Goal: Answer question/provide support: Share knowledge or assist other users

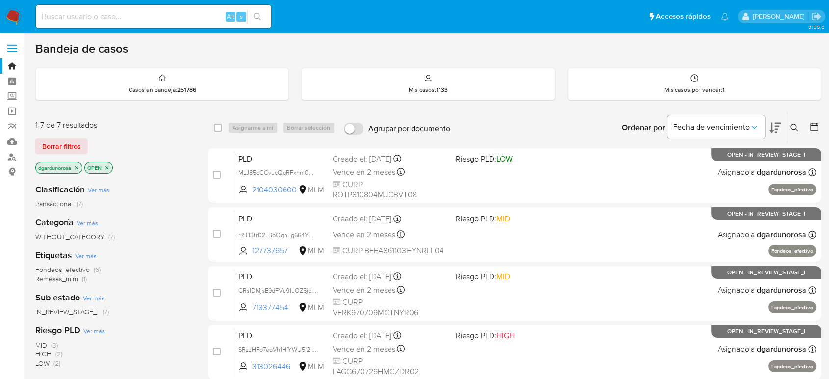
click at [796, 129] on icon at bounding box center [793, 127] width 7 height 7
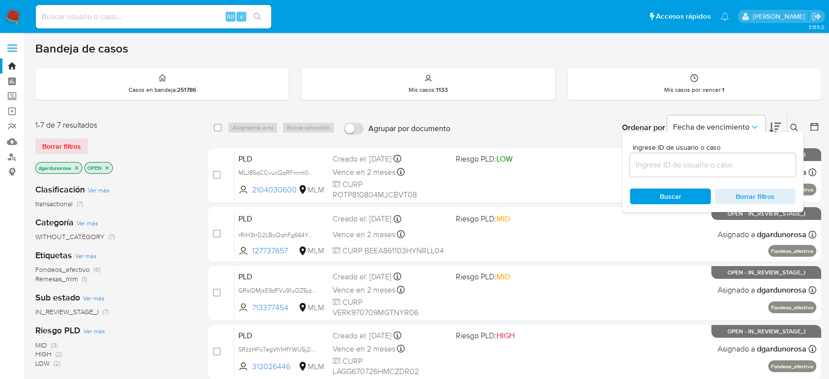
click at [746, 168] on input at bounding box center [713, 164] width 166 height 13
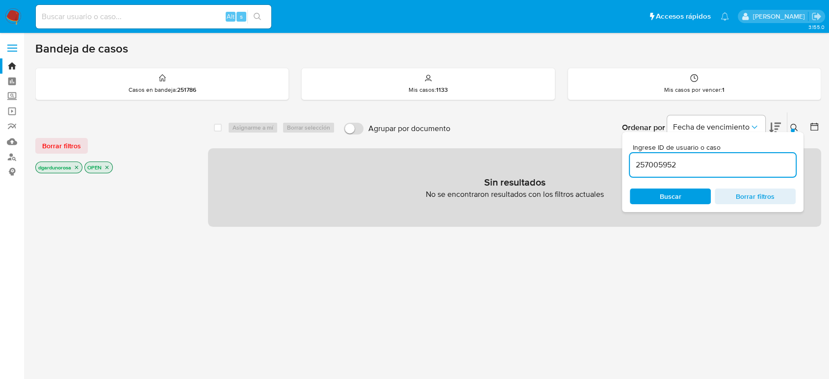
click at [739, 167] on input "257005952" at bounding box center [713, 164] width 166 height 13
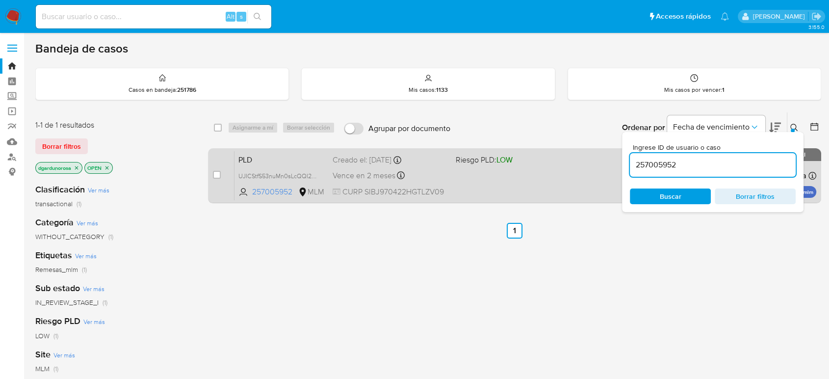
click at [560, 172] on div "PLD UJICStfS53nuMn0sLcQQI2PL 257005952 MLM Riesgo PLD: LOW Creado el: 12/08/202…" at bounding box center [525, 176] width 582 height 50
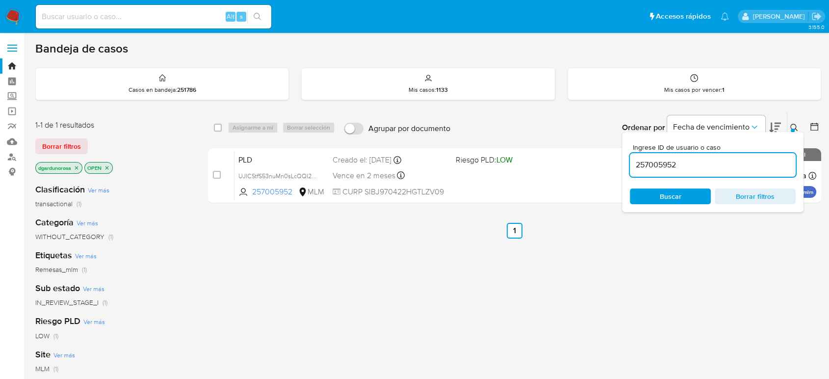
click at [666, 162] on input "257005952" at bounding box center [713, 164] width 166 height 13
paste input "1678420233"
type input "1678420233"
click at [794, 126] on icon at bounding box center [794, 128] width 8 height 8
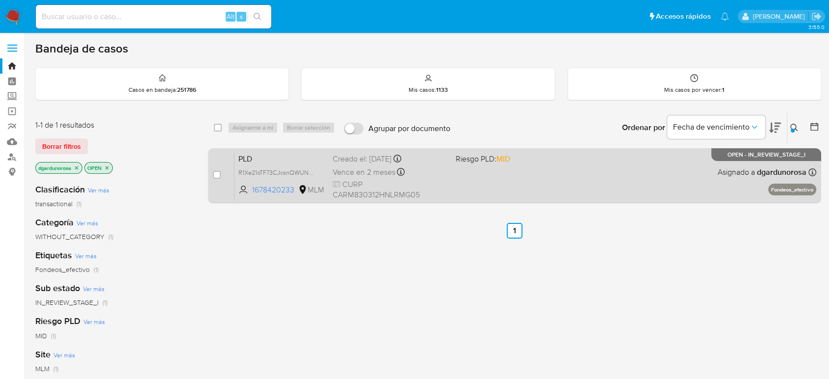
click at [501, 192] on div "PLD R1Xe21oTF73CJcsnQWUNd5gt 1678420233 MLM Riesgo PLD: MID Creado el: 12/08/20…" at bounding box center [525, 176] width 582 height 50
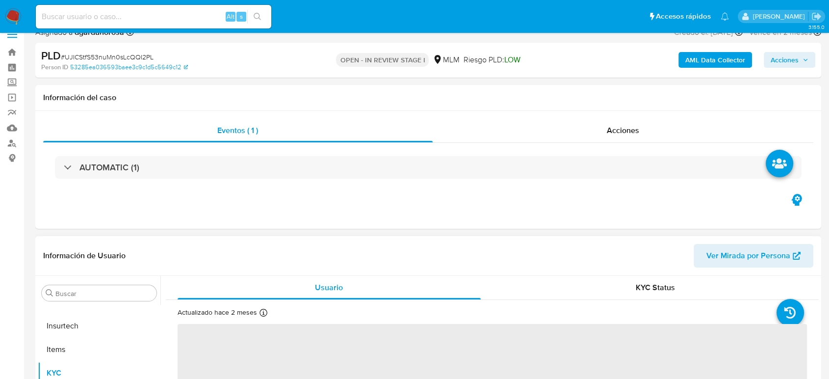
scroll to position [163, 0]
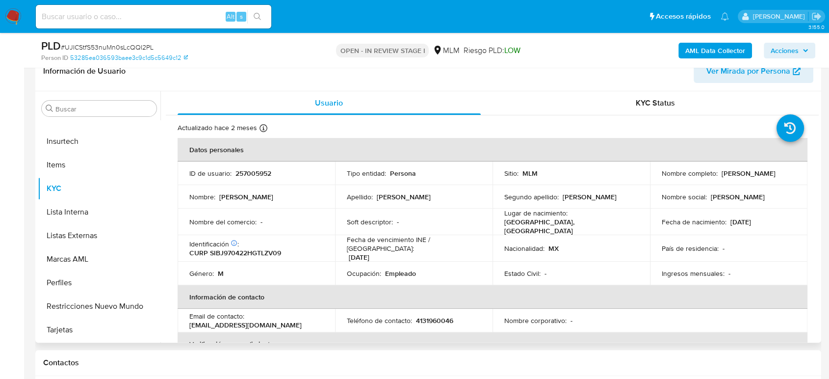
select select "10"
click at [100, 104] on input "Buscar" at bounding box center [103, 108] width 97 height 9
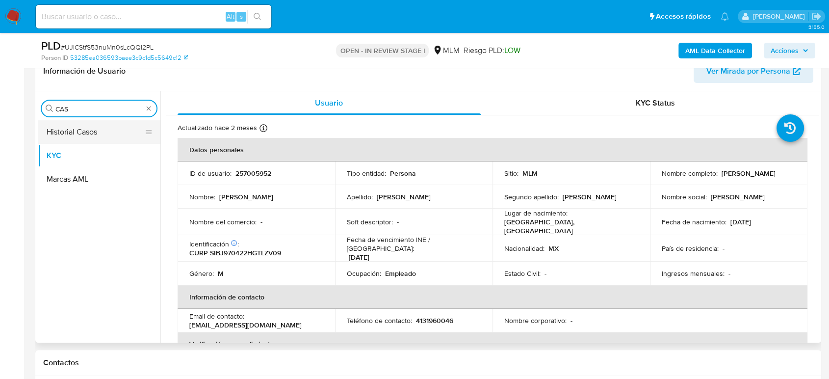
type input "CAS"
click at [94, 131] on button "Historial Casos" at bounding box center [95, 132] width 115 height 24
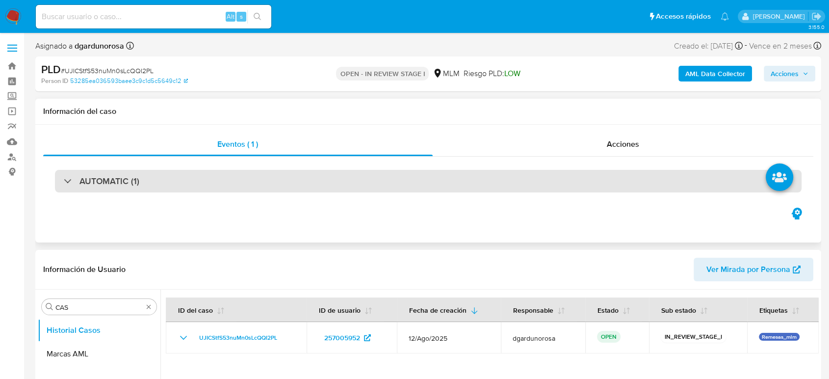
click at [137, 191] on div "AUTOMATIC (1)" at bounding box center [428, 181] width 747 height 23
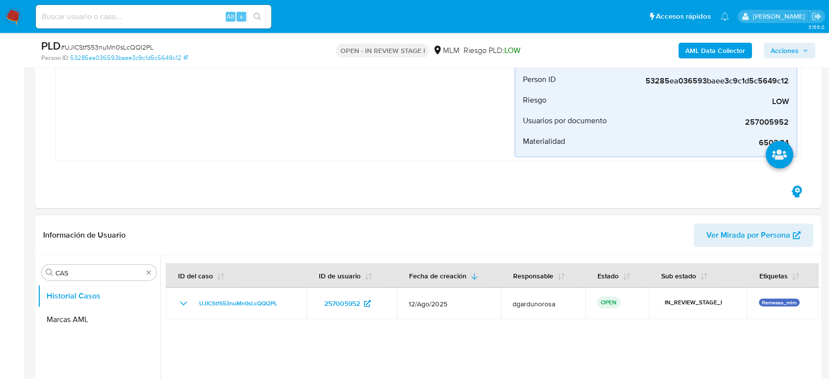
scroll to position [381, 0]
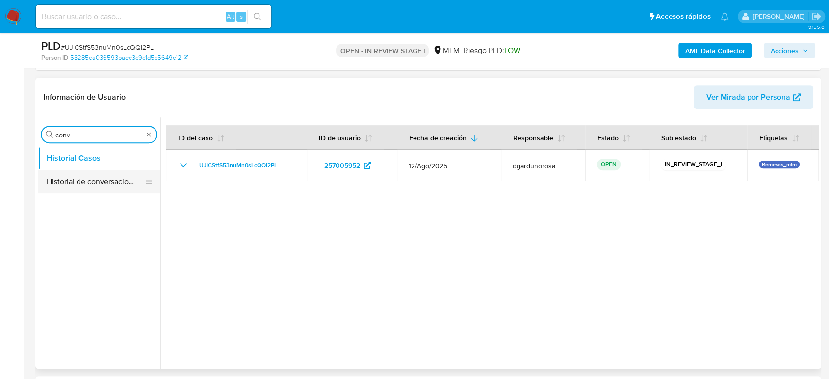
type input "conv"
click at [117, 172] on button "Historial de conversaciones" at bounding box center [95, 182] width 115 height 24
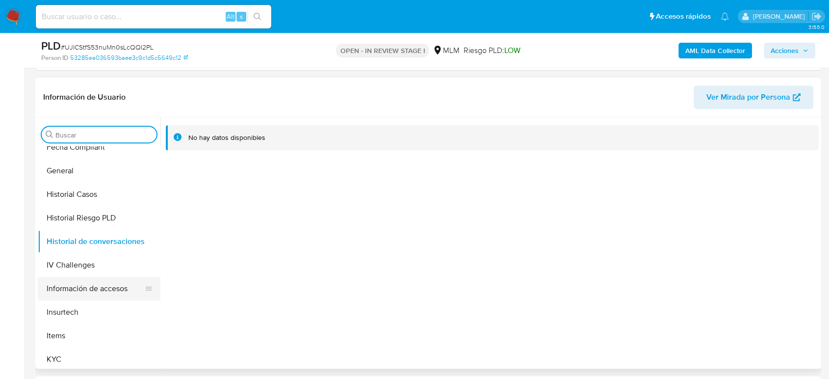
scroll to position [327, 0]
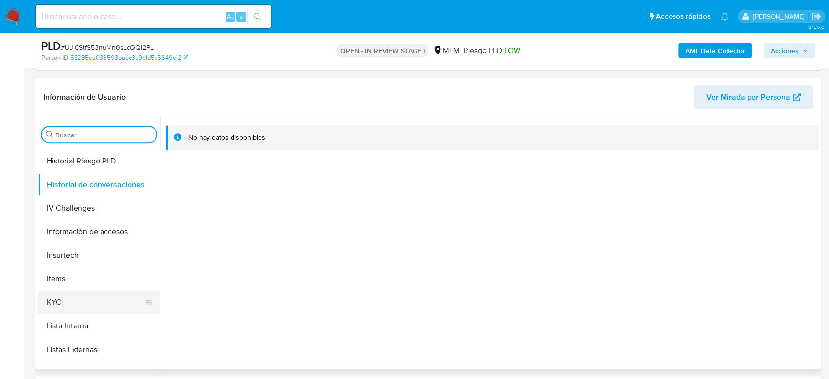
click at [74, 293] on button "KYC" at bounding box center [95, 302] width 115 height 24
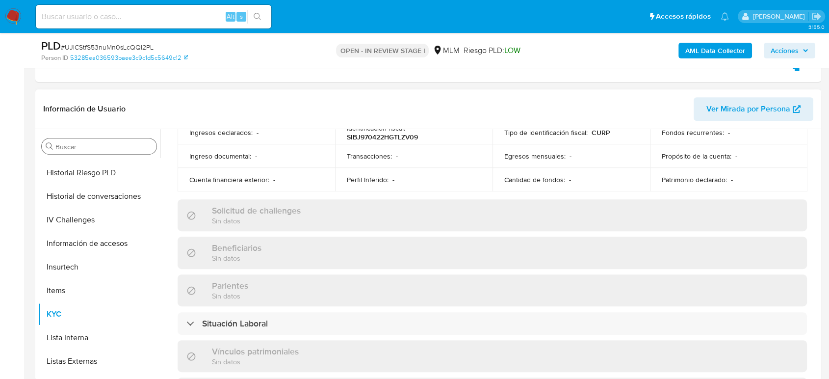
scroll to position [126, 0]
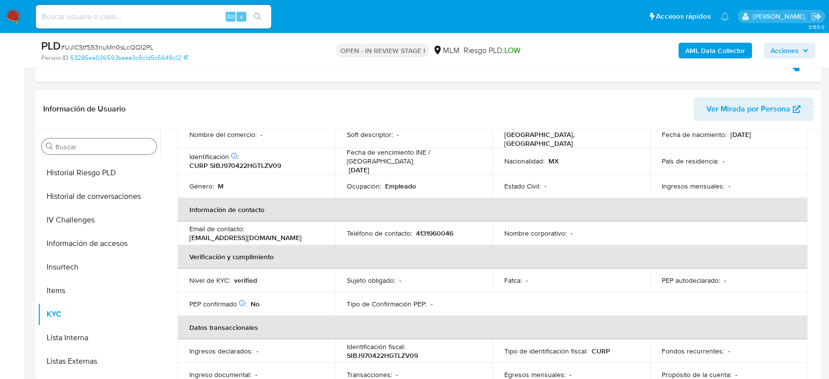
click at [432, 229] on p "4131960046" at bounding box center [434, 233] width 37 height 9
copy p "4131960046"
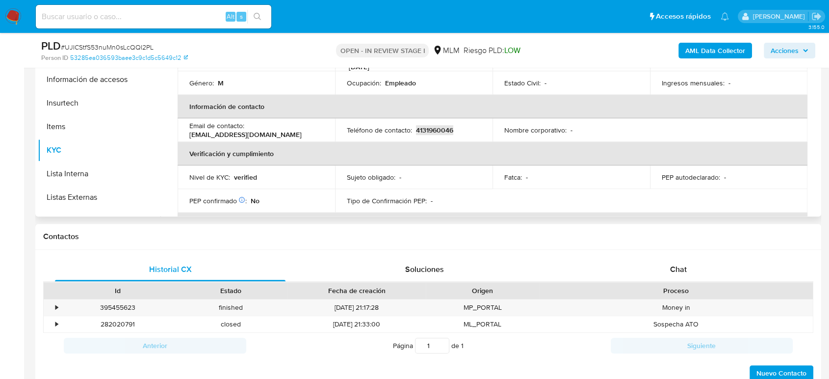
scroll to position [163, 0]
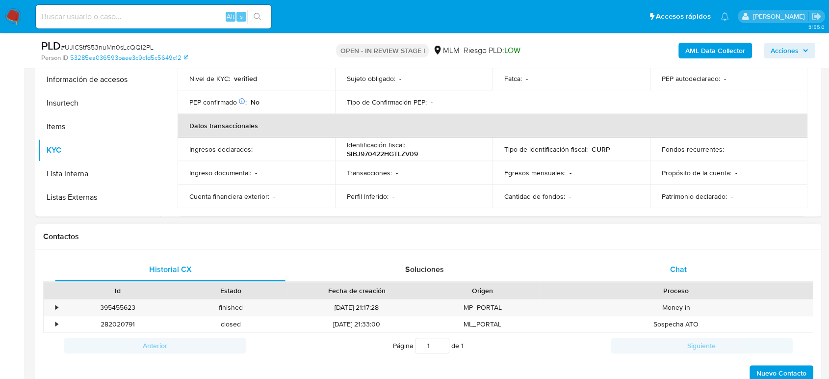
click at [685, 260] on div "Chat" at bounding box center [678, 270] width 231 height 24
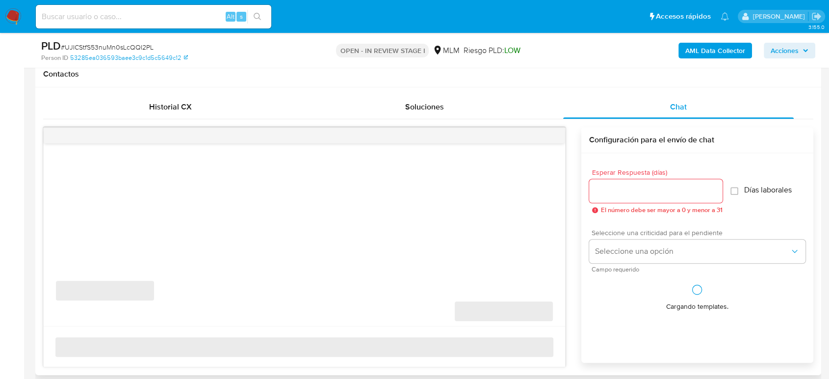
scroll to position [708, 0]
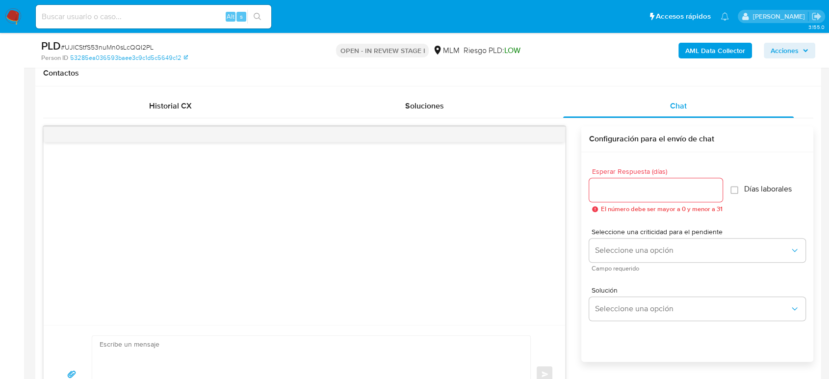
click at [610, 194] on input "Esperar Respuesta (días)" at bounding box center [655, 189] width 133 height 13
type input "5"
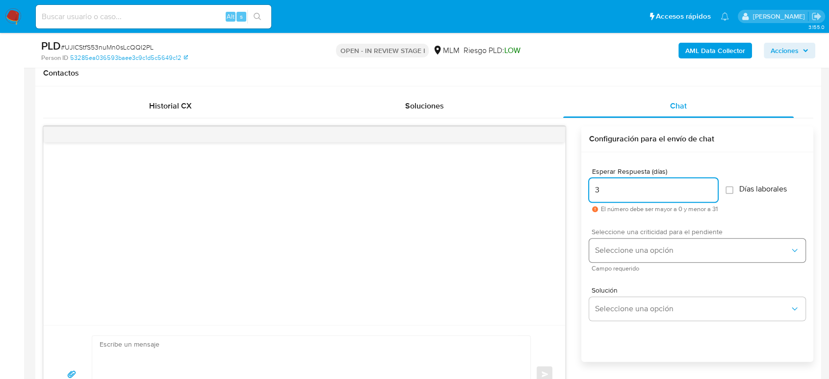
type input "3"
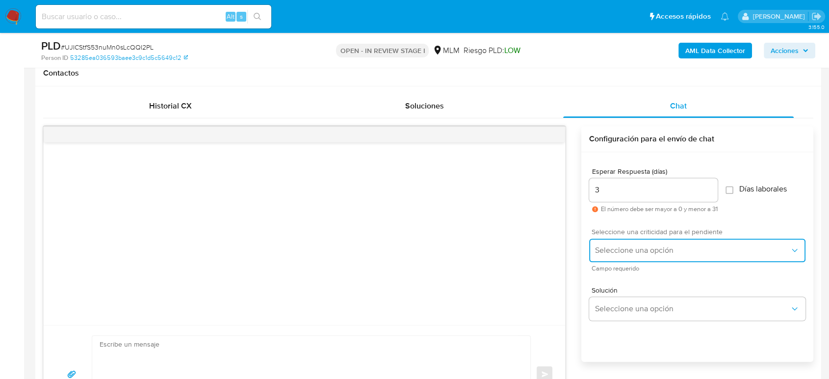
click at [624, 245] on span "Seleccione una opción" at bounding box center [692, 250] width 195 height 10
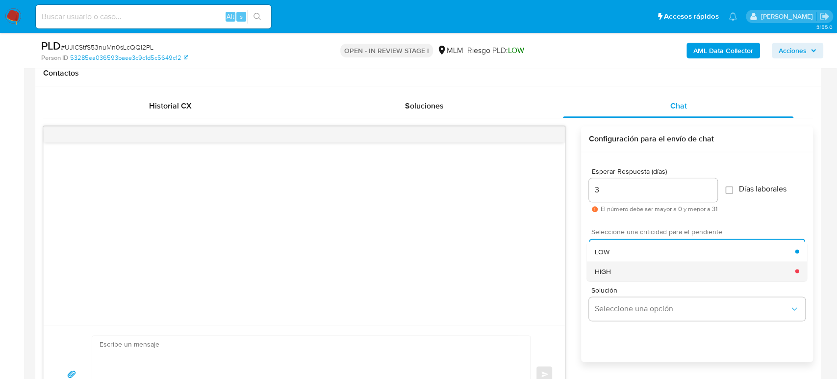
click at [620, 268] on div "HIGH" at bounding box center [695, 271] width 201 height 20
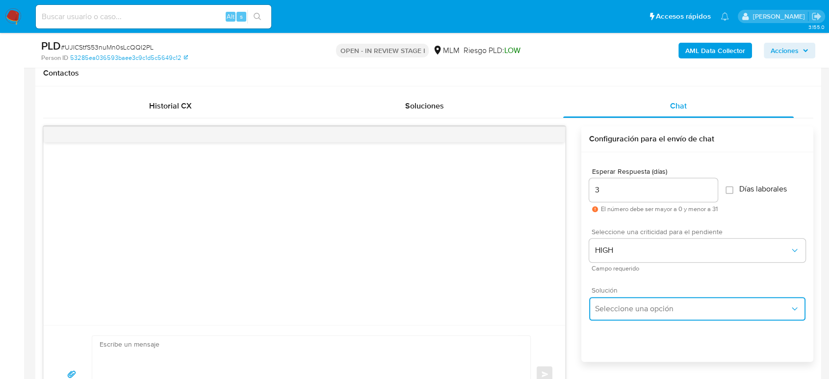
click at [644, 307] on span "Seleccione una opción" at bounding box center [692, 309] width 195 height 10
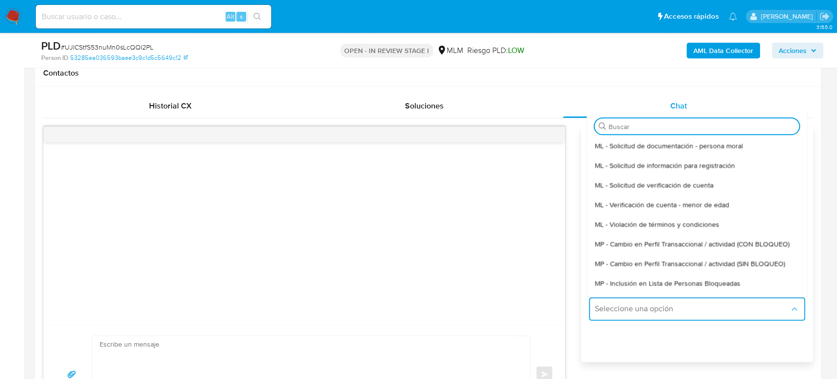
click at [648, 262] on span "MP - Cambio en Perfil Transaccional / actividad (SIN BLOQUEO)" at bounding box center [690, 263] width 190 height 9
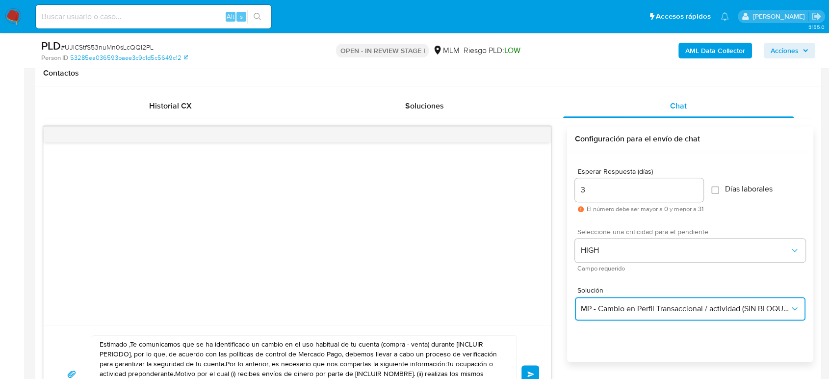
type textarea "Estimado ,Te comunicamos que se ha identificado un cambio en el uso habitual de…"
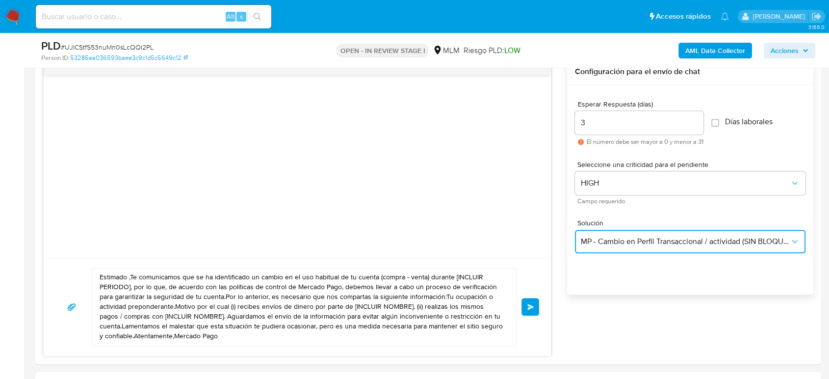
scroll to position [817, 0]
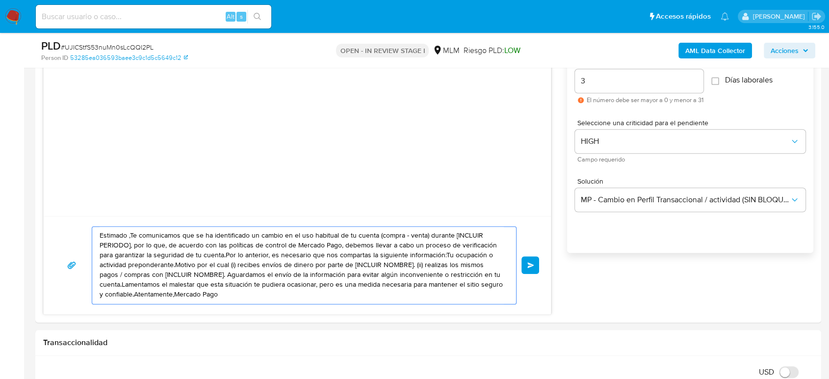
drag, startPoint x: 250, startPoint y: 297, endPoint x: 0, endPoint y: 195, distance: 269.9
click at [0, 195] on section "Bandeja Tablero Screening Búsqueda en Listas Watchlist Herramientas Operaciones…" at bounding box center [414, 373] width 829 height 2380
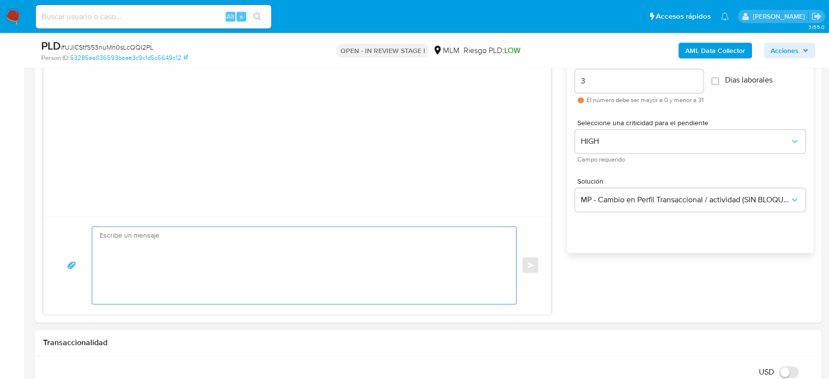
paste textarea "Estimado cliente, De acuerdo con las políticas de control de Mercado Pago, debe…"
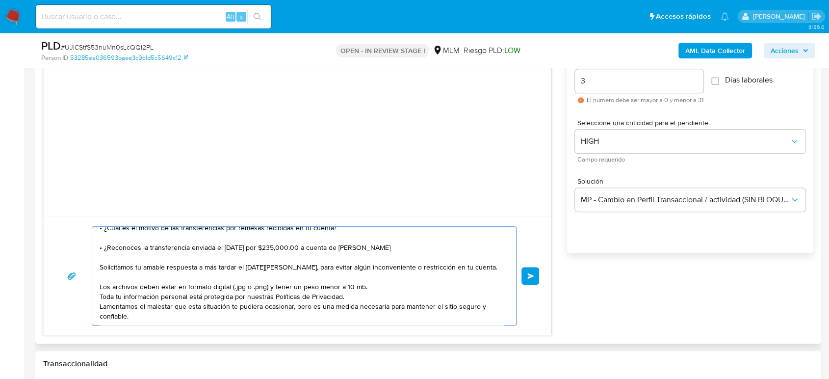
scroll to position [0, 0]
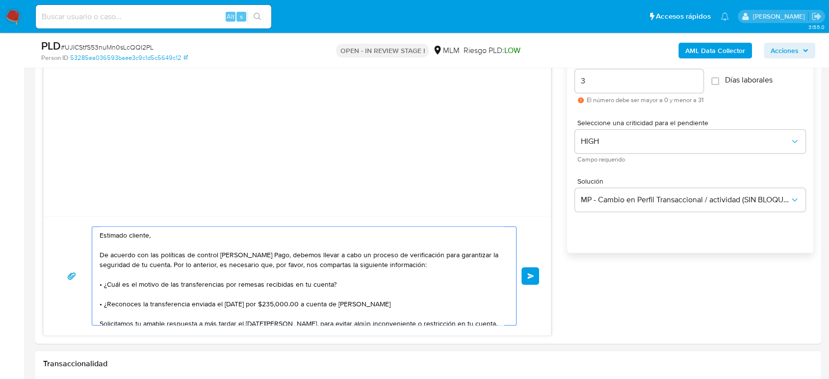
type textarea "Estimado cliente, De acuerdo con las políticas de control de Mercado Pago, debe…"
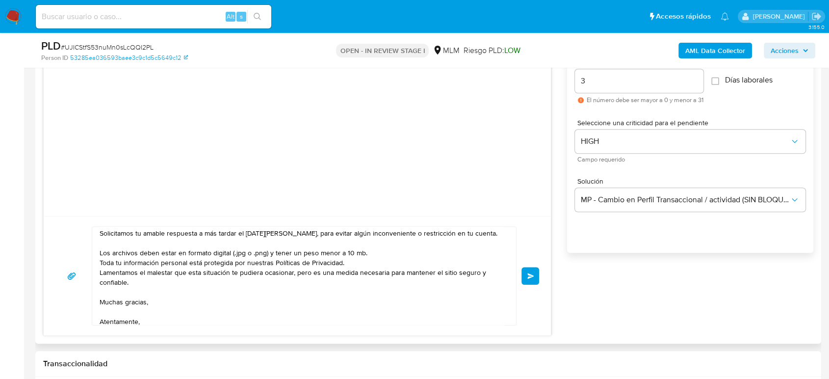
scroll to position [109, 0]
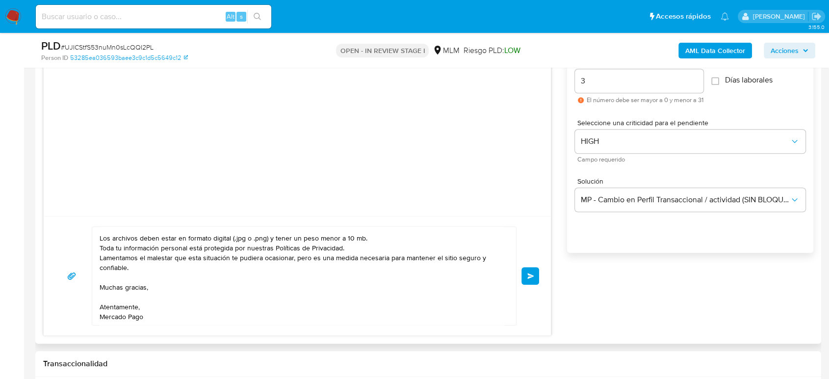
click at [530, 273] on span "Enviar" at bounding box center [530, 276] width 7 height 6
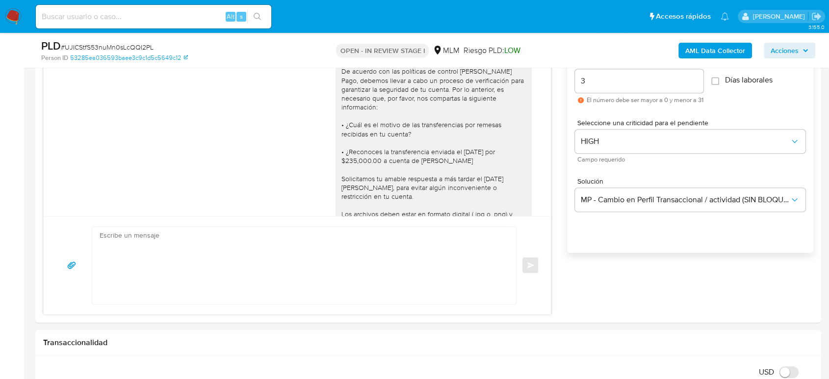
scroll to position [123, 0]
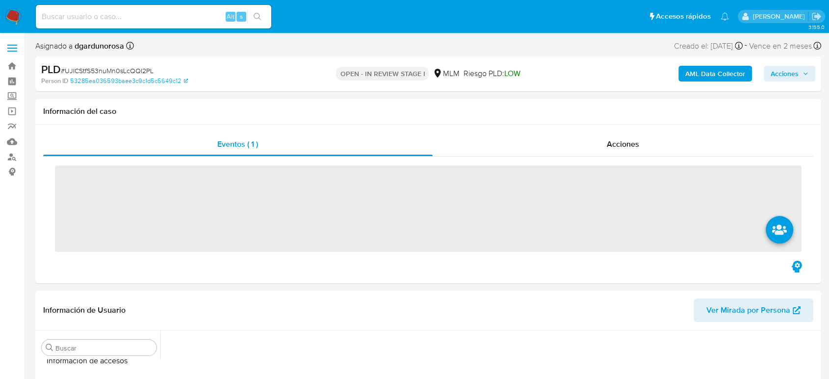
scroll to position [415, 0]
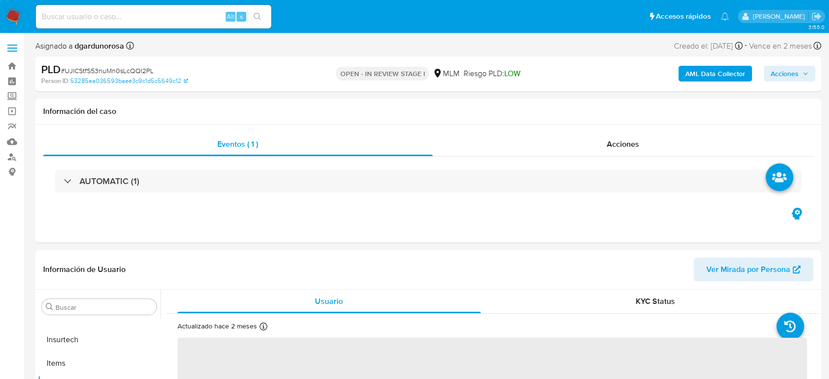
click at [8, 44] on span at bounding box center [12, 44] width 10 height 1
click at [0, 0] on input "checkbox" at bounding box center [0, 0] width 0 height 0
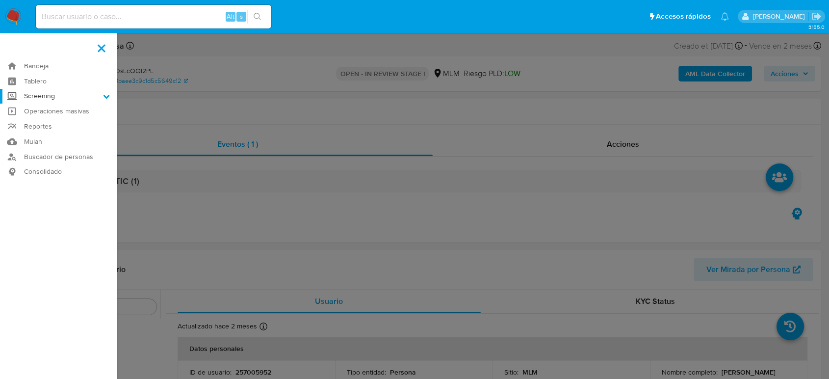
click at [41, 98] on label "Screening" at bounding box center [58, 96] width 117 height 15
click at [0, 0] on input "Screening" at bounding box center [0, 0] width 0 height 0
click at [40, 132] on link "Herramientas" at bounding box center [58, 135] width 117 height 12
select select "10"
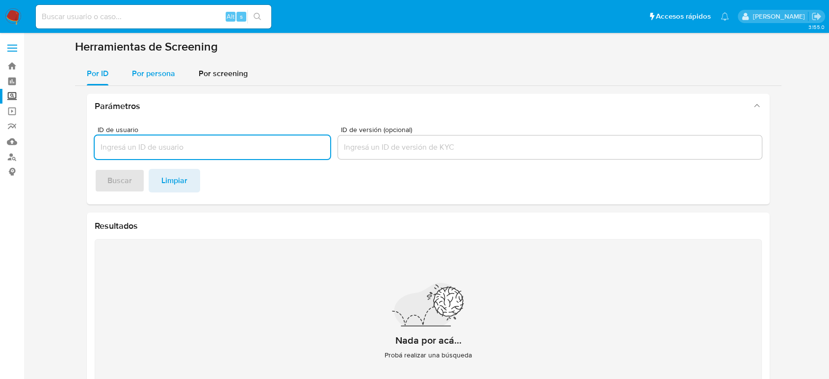
click at [151, 62] on div "Por persona" at bounding box center [153, 74] width 43 height 24
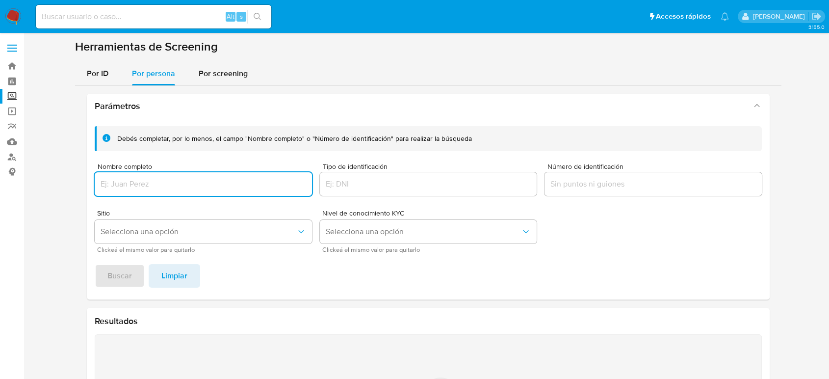
click at [146, 183] on input "Nombre completo" at bounding box center [203, 184] width 217 height 13
type input "[PERSON_NAME] [PERSON_NAME]"
click at [95, 264] on button "Buscar" at bounding box center [120, 276] width 50 height 24
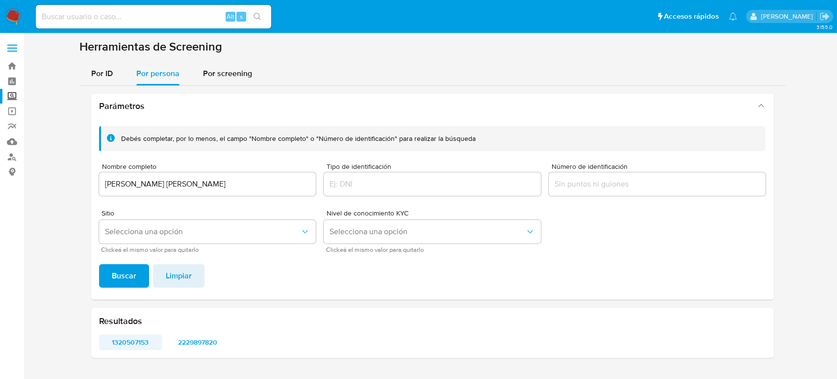
click at [137, 339] on span "1320507153" at bounding box center [131, 342] width 50 height 14
click at [192, 345] on span "2229897820" at bounding box center [198, 342] width 50 height 14
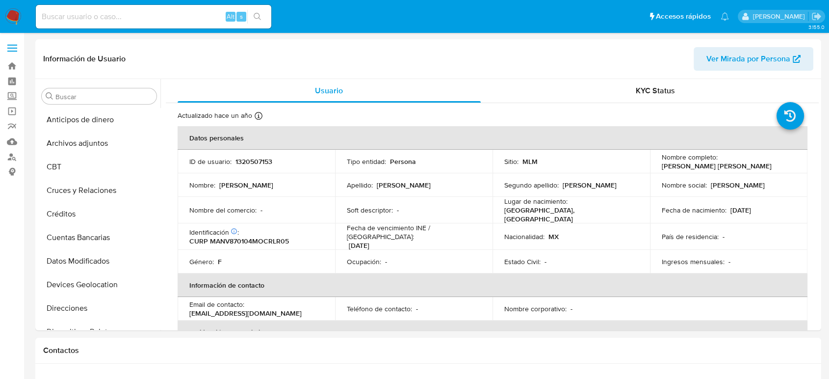
select select "10"
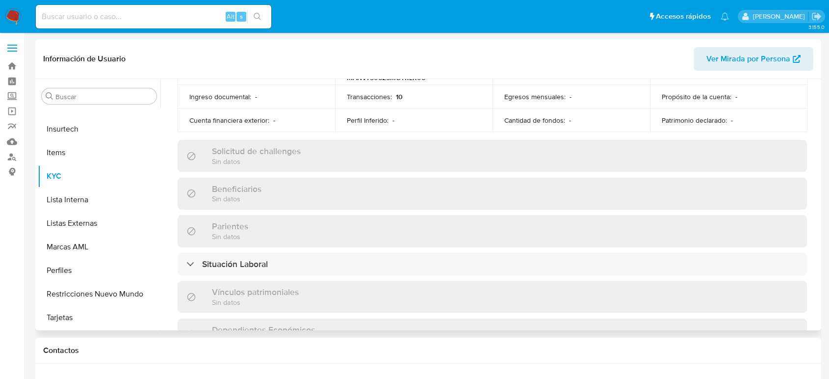
scroll to position [344, 0]
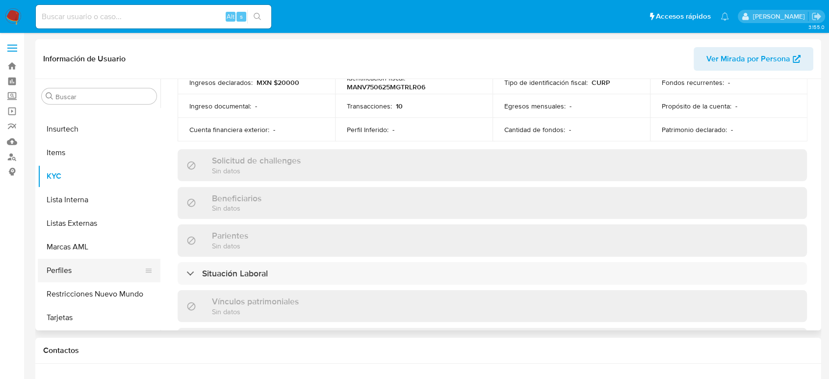
select select "10"
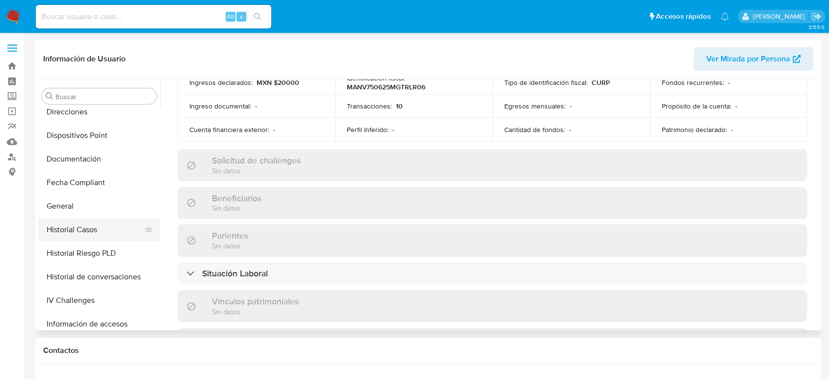
click at [86, 235] on button "Historial Casos" at bounding box center [95, 230] width 115 height 24
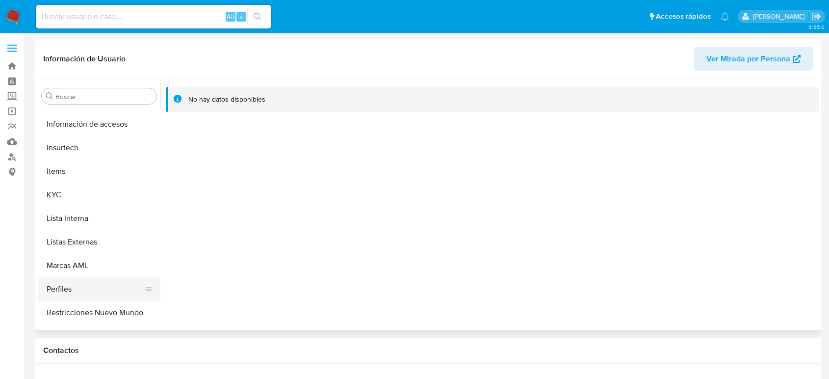
scroll to position [415, 0]
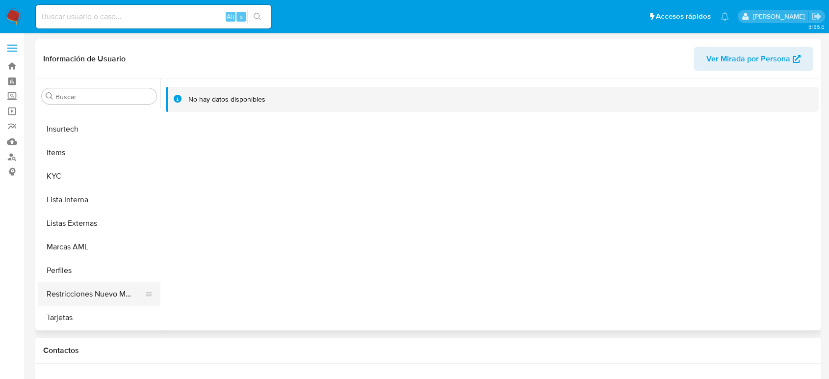
click at [84, 292] on button "Restricciones Nuevo Mundo" at bounding box center [95, 294] width 115 height 24
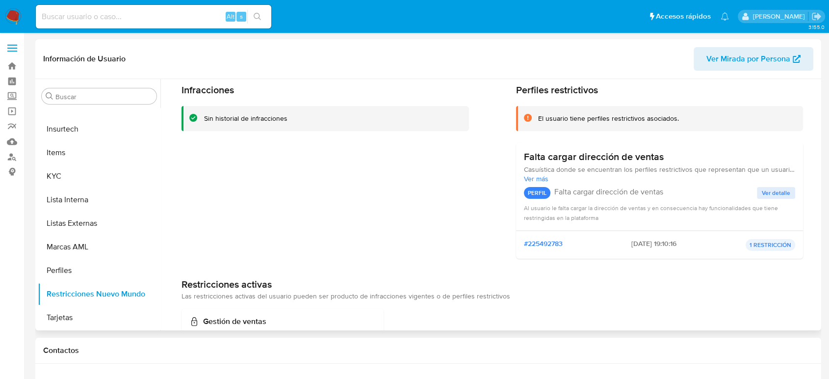
scroll to position [0, 0]
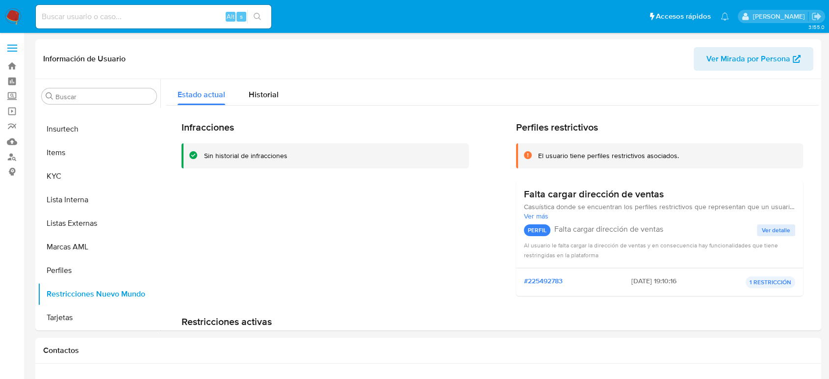
drag, startPoint x: 90, startPoint y: 33, endPoint x: 106, endPoint y: 4, distance: 32.7
click at [114, 16] on input at bounding box center [153, 16] width 235 height 13
paste input "2194781161"
type input "2194781161"
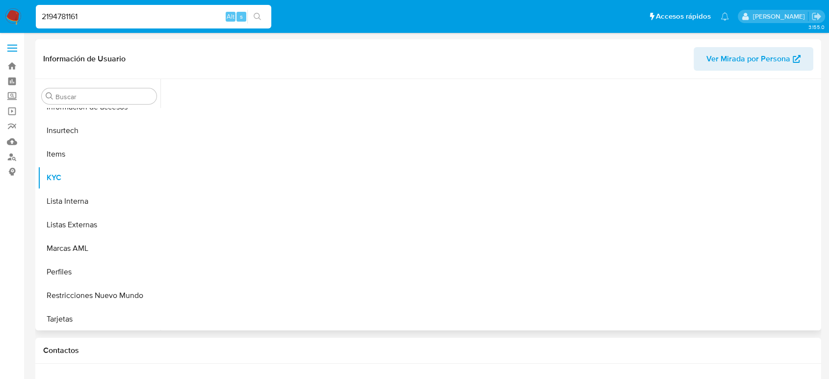
scroll to position [415, 0]
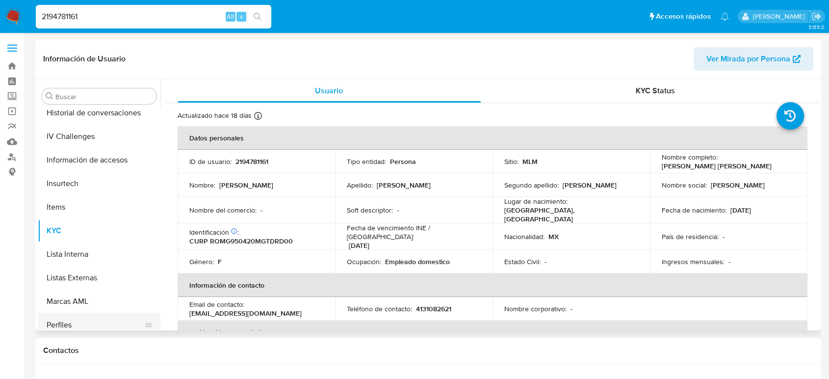
select select "10"
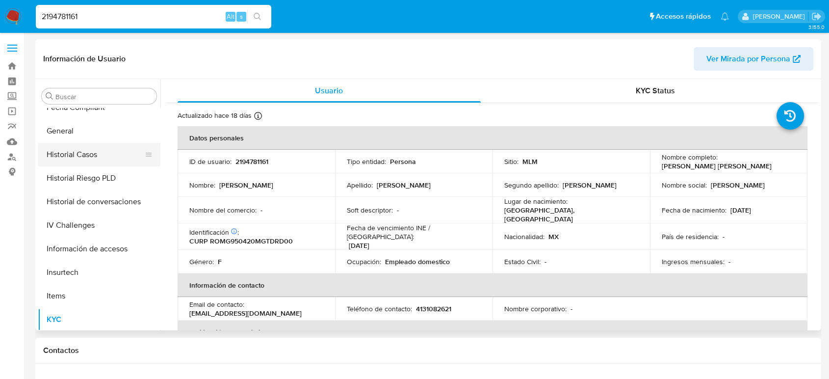
scroll to position [196, 0]
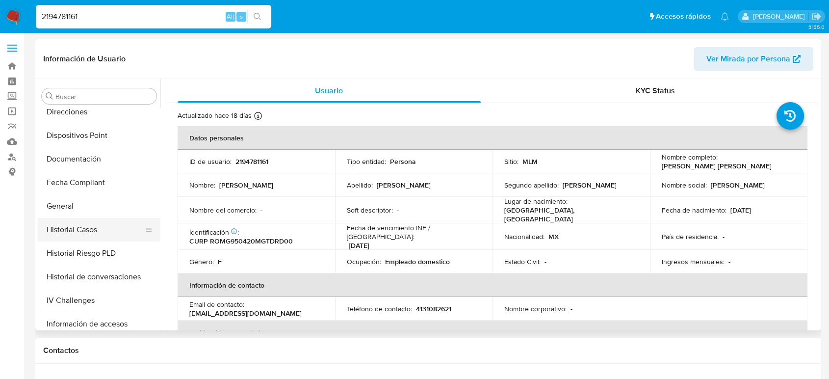
click at [81, 227] on button "Historial Casos" at bounding box center [95, 230] width 115 height 24
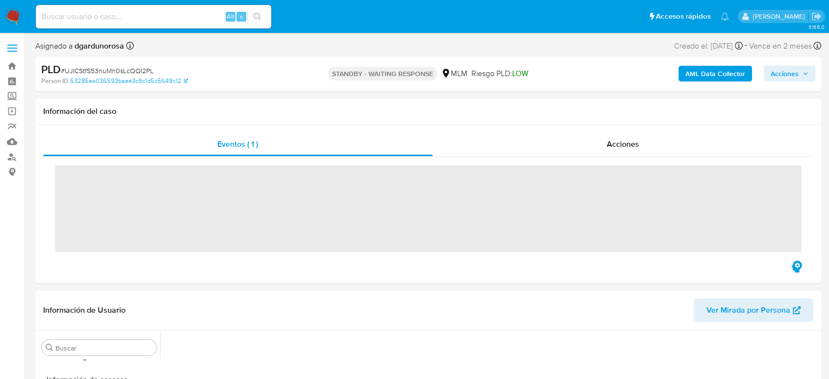
scroll to position [415, 0]
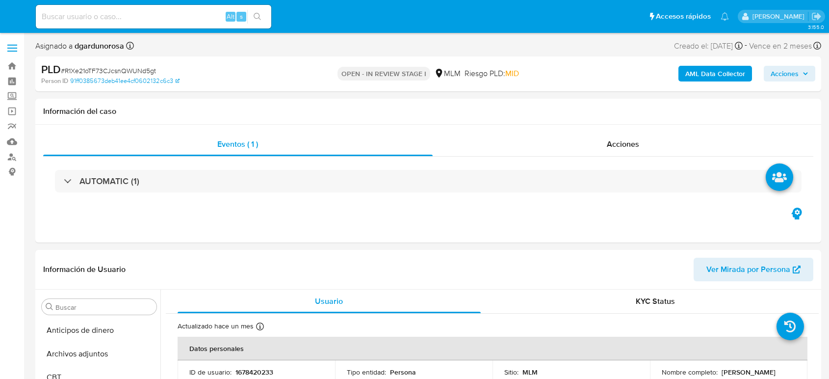
select select "10"
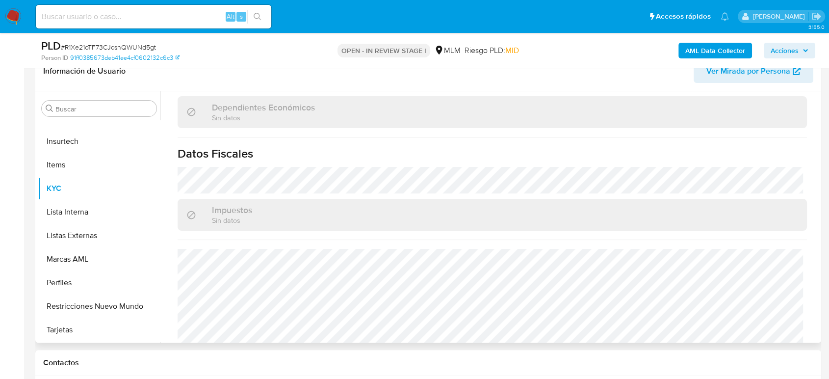
scroll to position [607, 0]
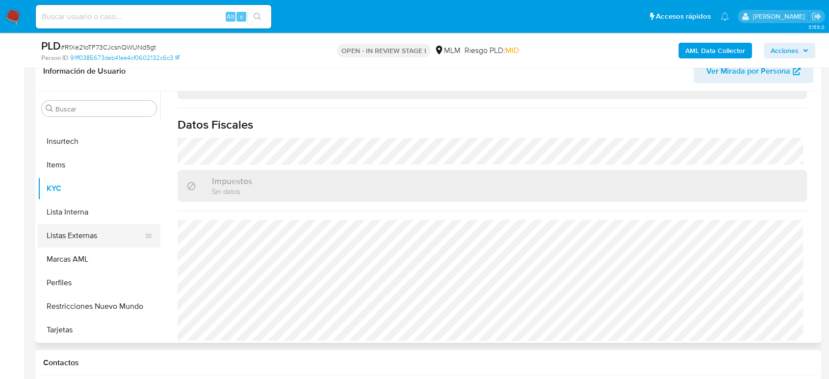
click at [83, 235] on button "Listas Externas" at bounding box center [95, 236] width 115 height 24
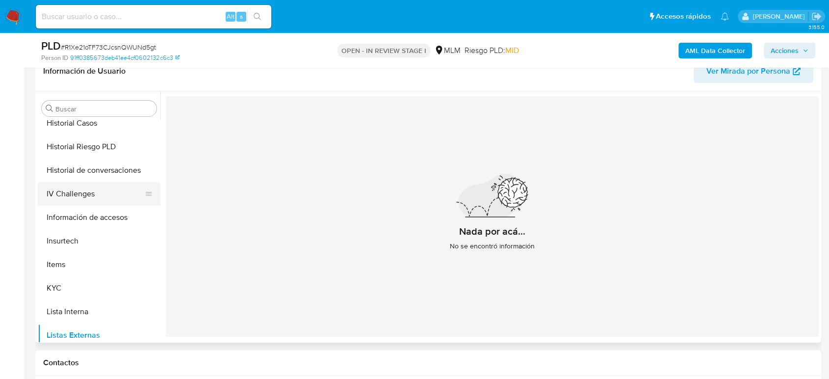
scroll to position [251, 0]
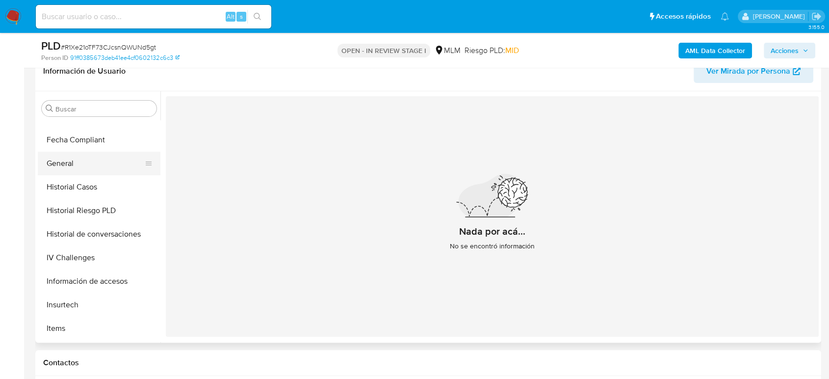
click at [63, 165] on button "General" at bounding box center [95, 164] width 115 height 24
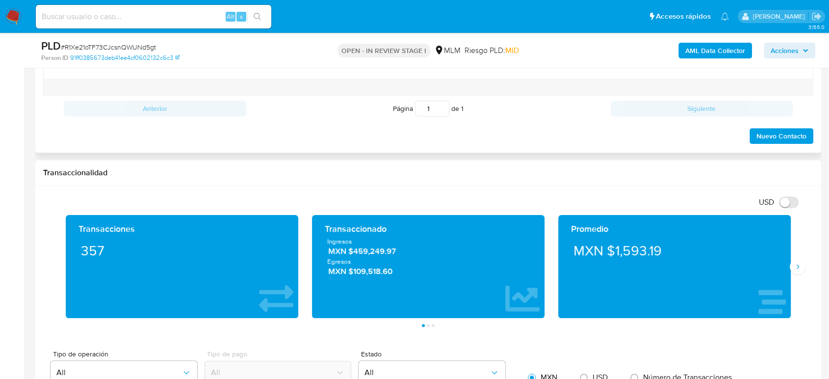
scroll to position [654, 0]
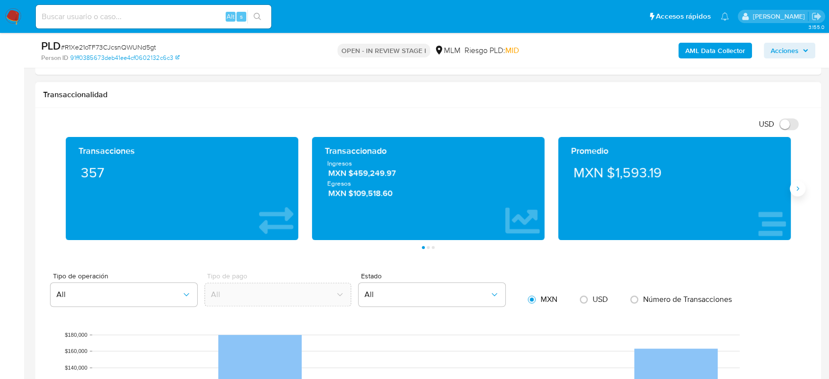
click at [799, 185] on icon "Siguiente" at bounding box center [798, 188] width 8 height 8
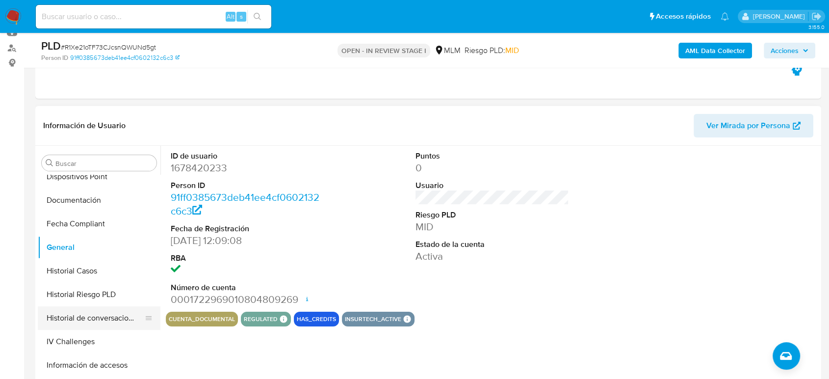
scroll to position [196, 0]
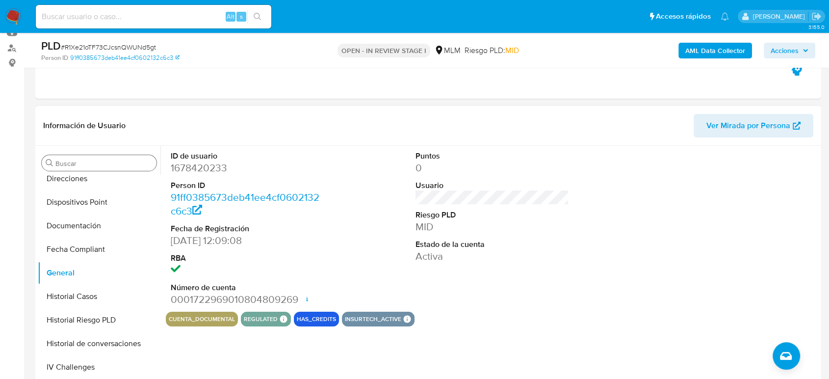
click at [86, 165] on input "Buscar" at bounding box center [103, 163] width 97 height 9
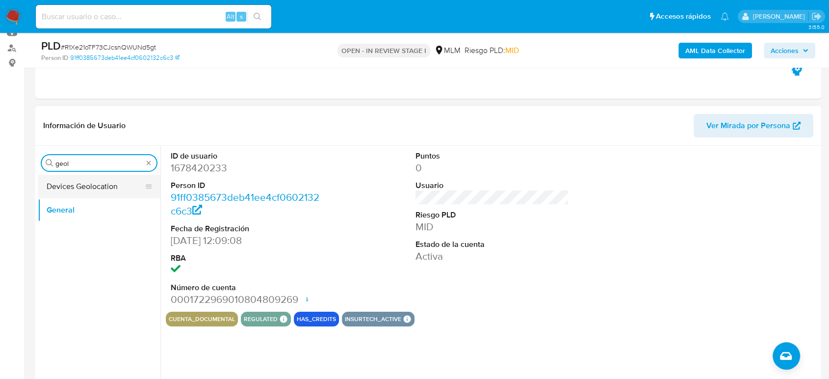
click at [61, 188] on button "Devices Geolocation" at bounding box center [95, 187] width 115 height 24
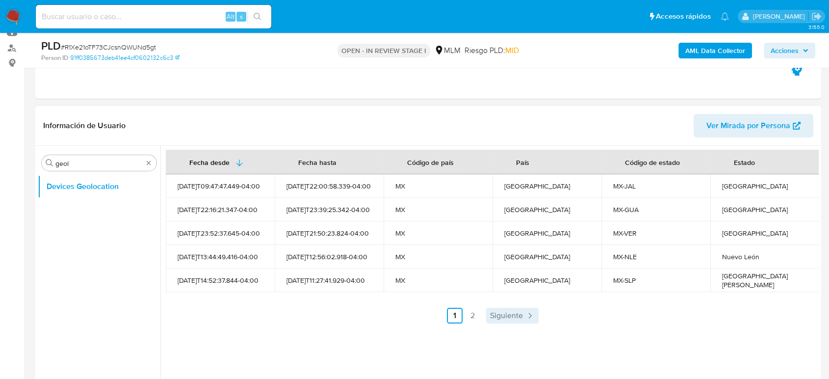
click at [498, 313] on span "Siguiente" at bounding box center [506, 316] width 33 height 8
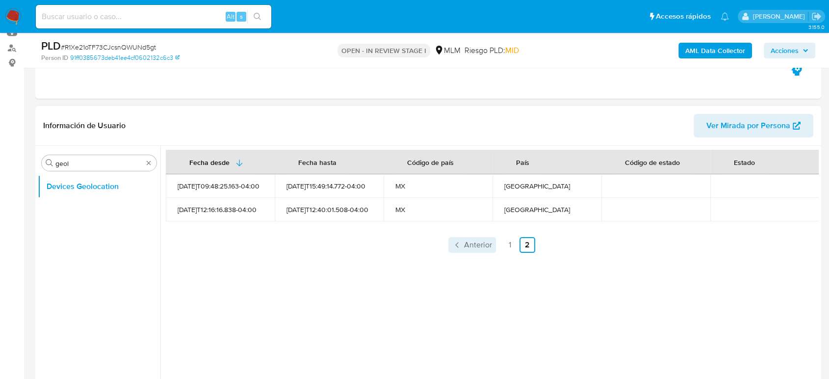
click at [471, 241] on span "Anterior" at bounding box center [478, 245] width 28 height 8
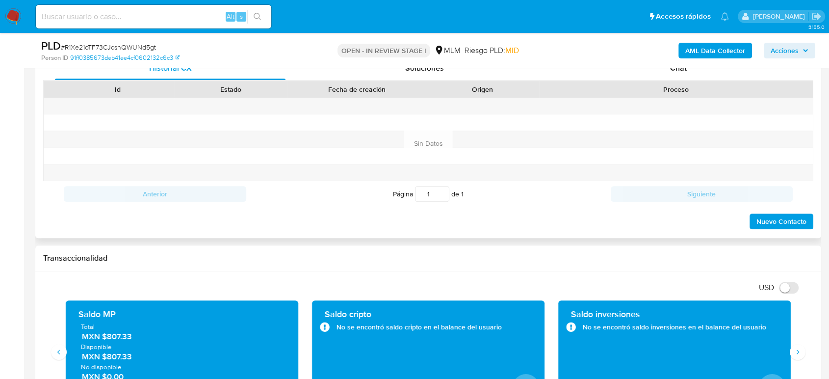
scroll to position [109, 0]
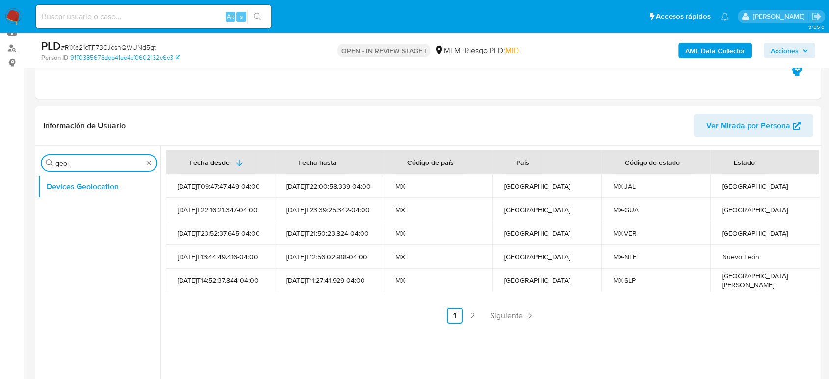
drag, startPoint x: 59, startPoint y: 160, endPoint x: 1, endPoint y: 161, distance: 57.9
type input "CAS"
click at [64, 207] on button "Historial Casos" at bounding box center [95, 210] width 115 height 24
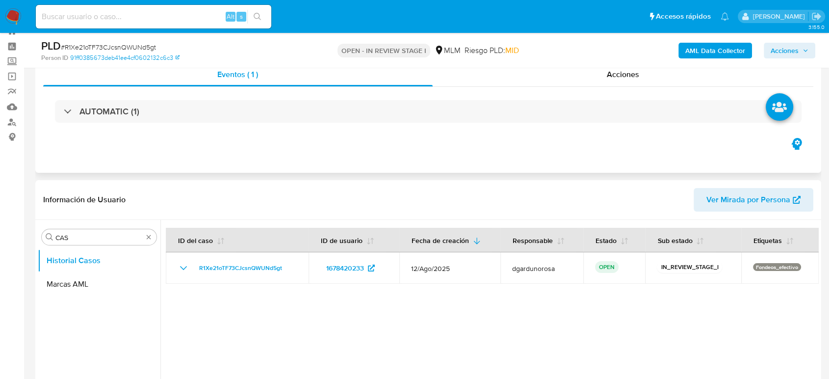
scroll to position [0, 0]
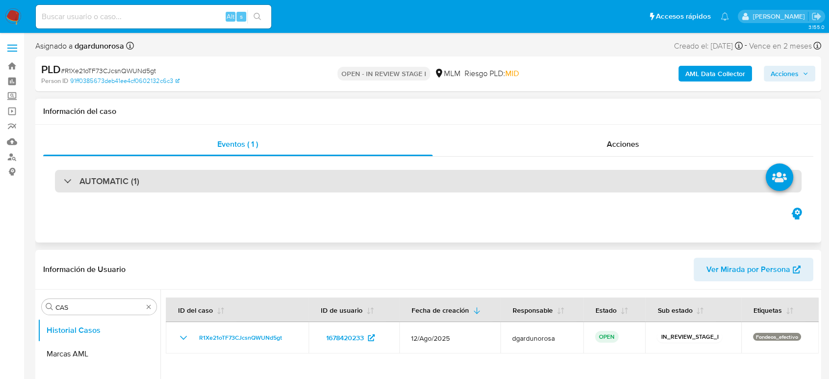
click at [155, 190] on div "AUTOMATIC (1)" at bounding box center [428, 181] width 747 height 23
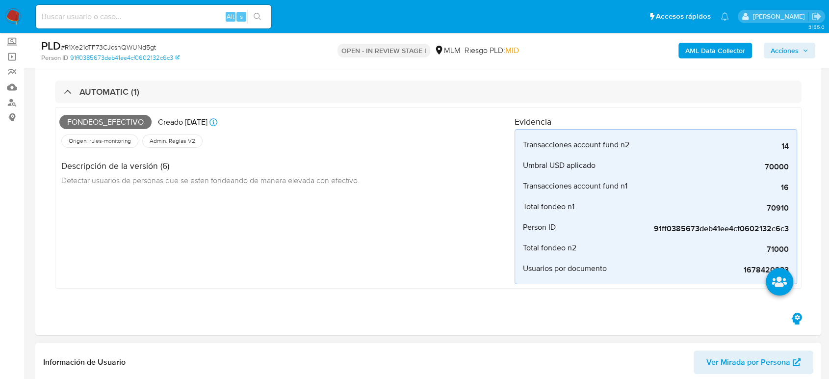
scroll to position [272, 0]
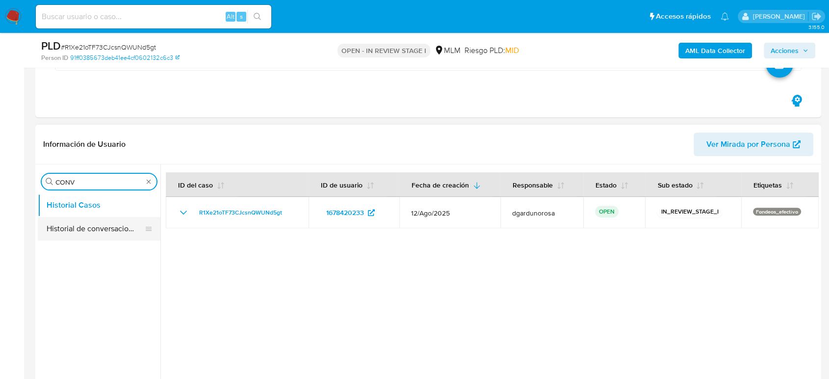
type input "CONV"
click at [99, 230] on button "Historial de conversaciones" at bounding box center [99, 229] width 123 height 24
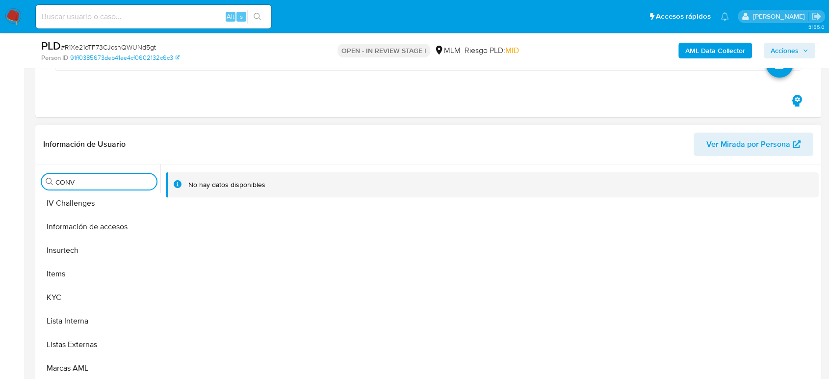
scroll to position [381, 0]
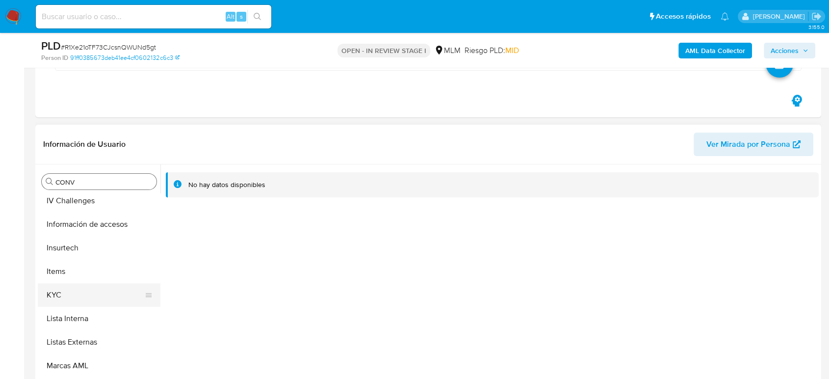
click at [88, 304] on button "KYC" at bounding box center [95, 295] width 115 height 24
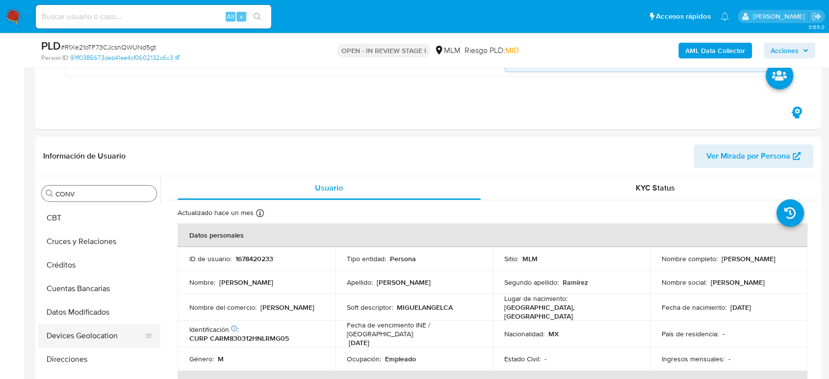
scroll to position [0, 0]
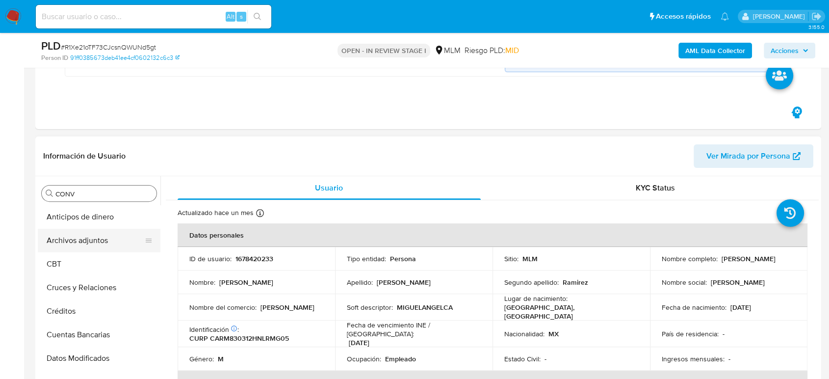
click at [79, 238] on button "Archivos adjuntos" at bounding box center [95, 241] width 115 height 24
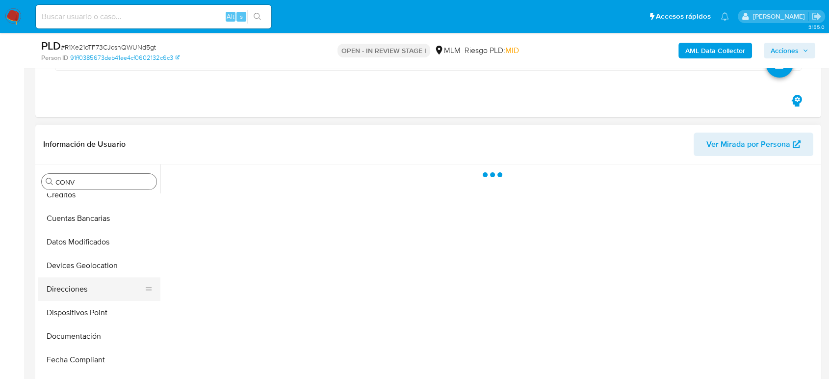
scroll to position [163, 0]
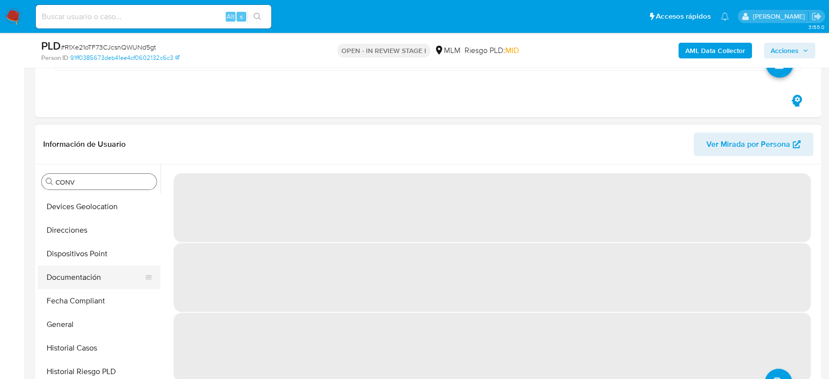
click at [71, 278] on button "Documentación" at bounding box center [95, 277] width 115 height 24
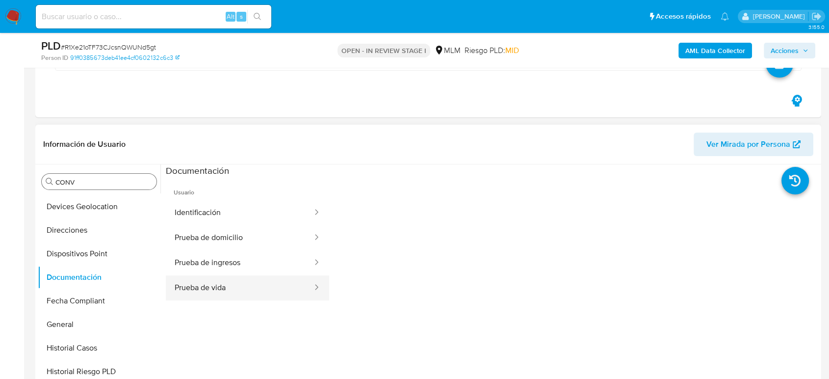
click at [250, 284] on button "Prueba de vida" at bounding box center [240, 287] width 148 height 25
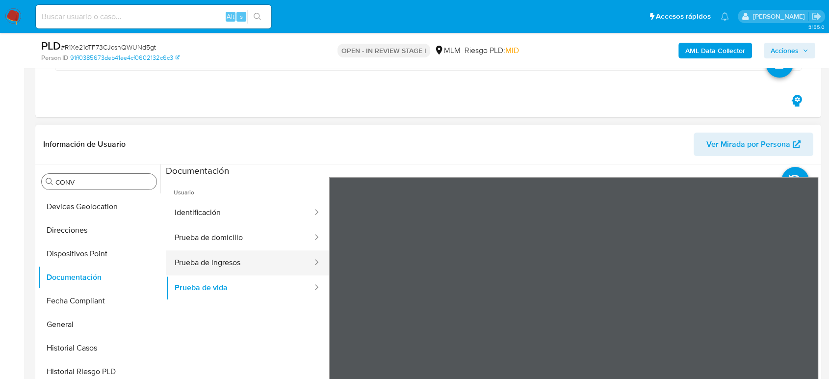
click at [276, 266] on button "Prueba de ingresos" at bounding box center [240, 262] width 148 height 25
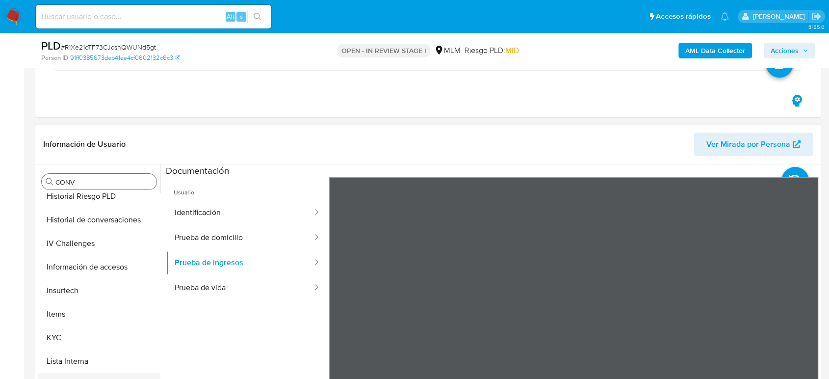
scroll to position [415, 0]
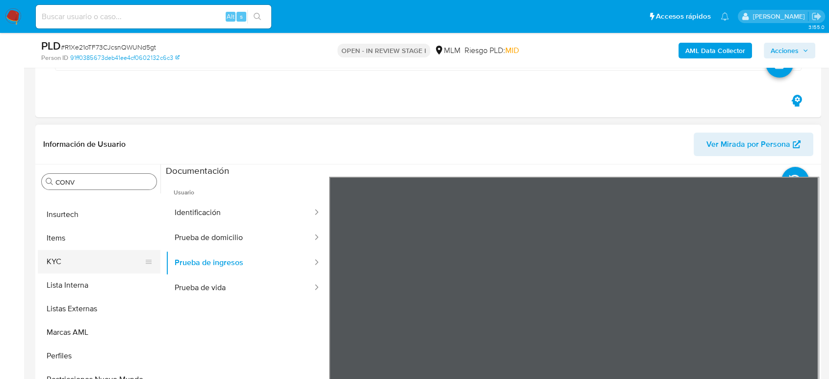
click at [69, 267] on button "KYC" at bounding box center [95, 262] width 115 height 24
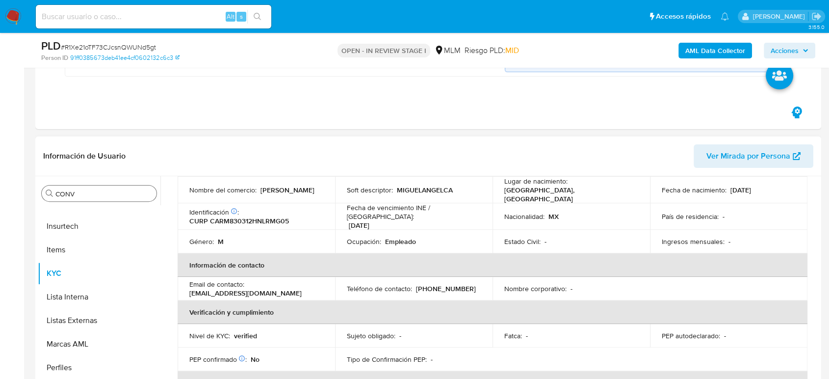
scroll to position [163, 0]
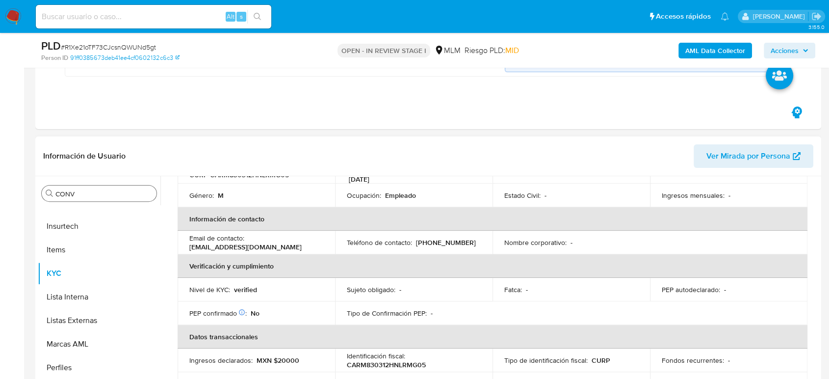
click at [450, 239] on p "[PHONE_NUMBER]" at bounding box center [446, 242] width 60 height 9
copy p "39929316"
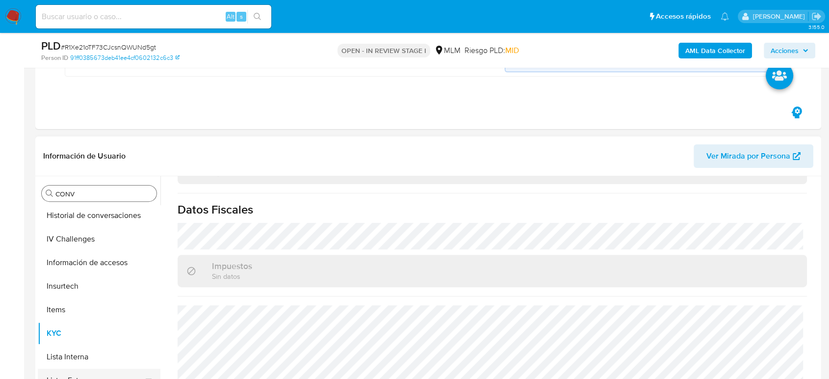
scroll to position [306, 0]
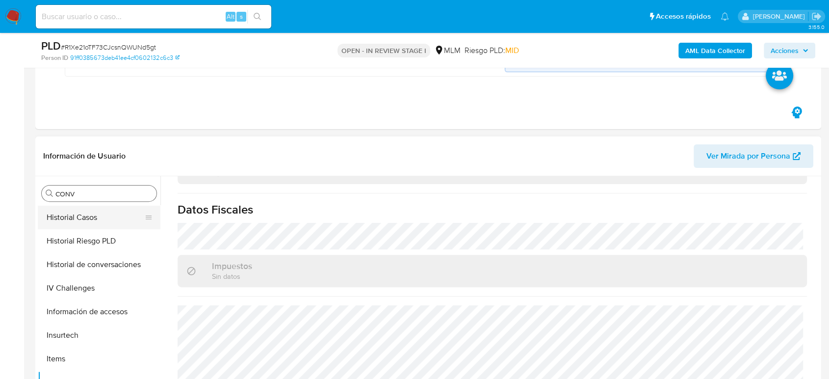
click at [85, 219] on button "Historial Casos" at bounding box center [95, 218] width 115 height 24
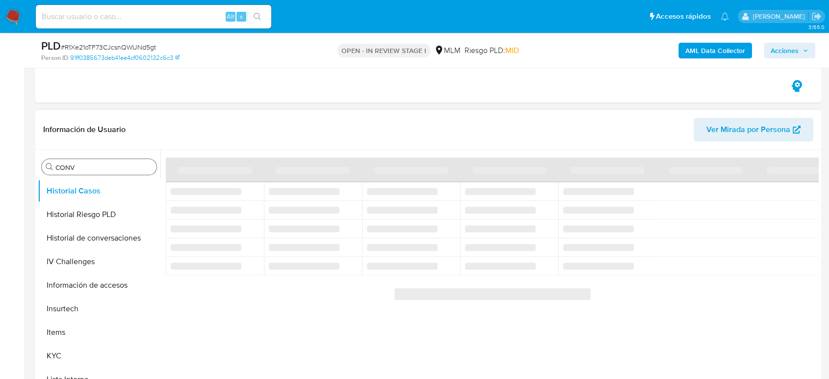
scroll to position [327, 0]
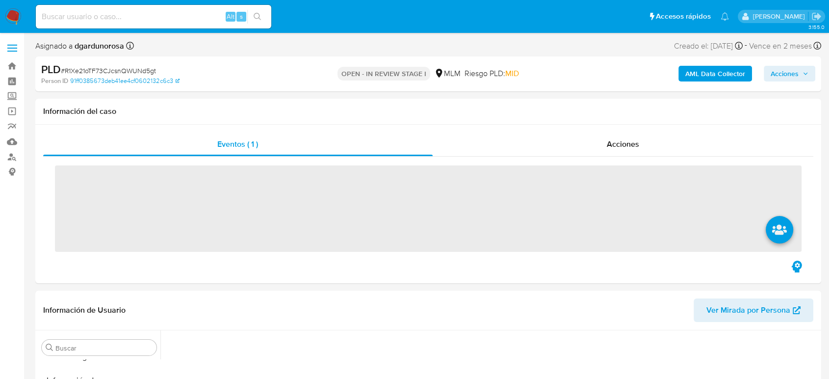
scroll to position [415, 0]
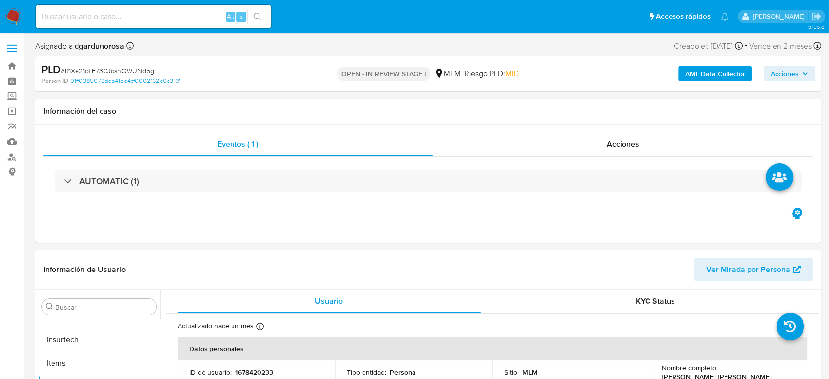
select select "10"
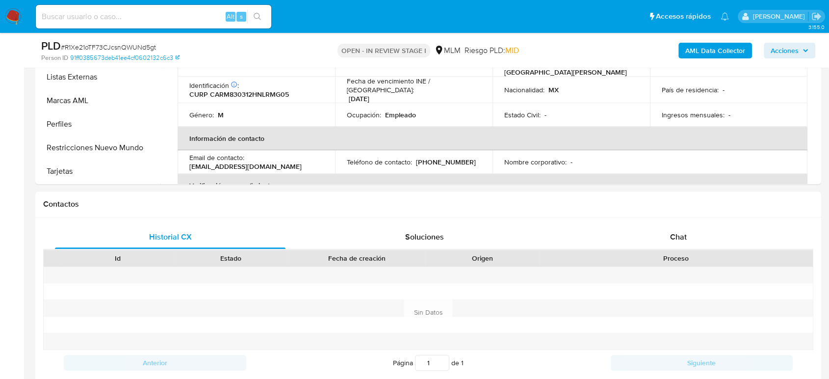
scroll to position [436, 0]
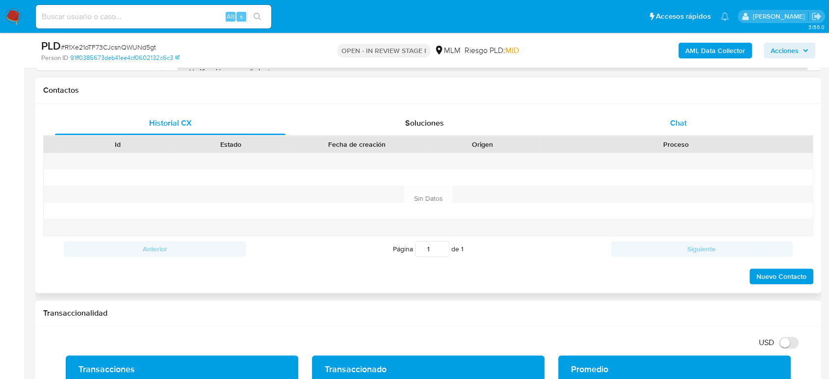
click at [678, 117] on span "Chat" at bounding box center [678, 122] width 17 height 11
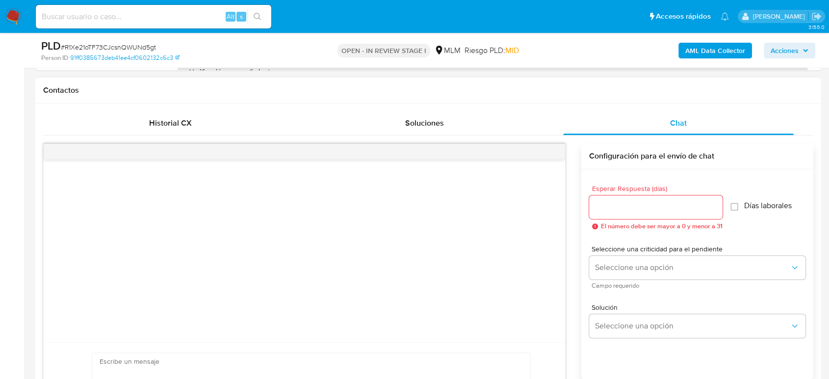
click at [678, 203] on input "Esperar Respuesta (días)" at bounding box center [655, 207] width 133 height 13
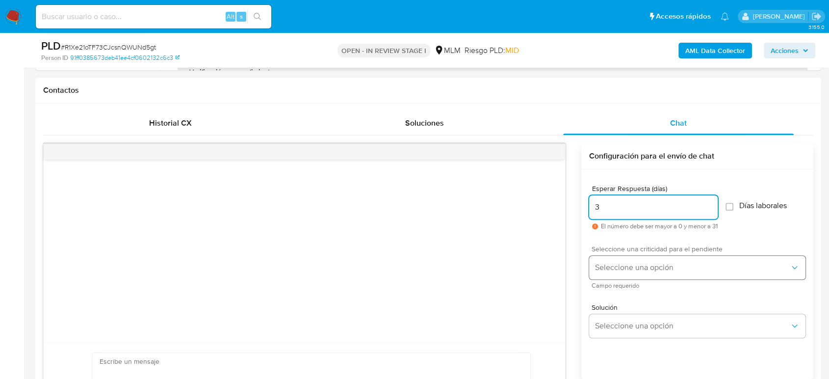
type input "3"
click at [672, 260] on button "Seleccione una opción" at bounding box center [697, 268] width 216 height 24
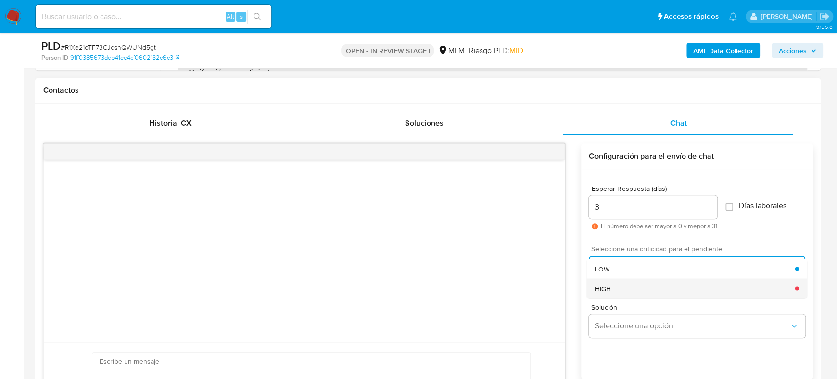
click at [645, 296] on div "HIGH" at bounding box center [695, 288] width 201 height 20
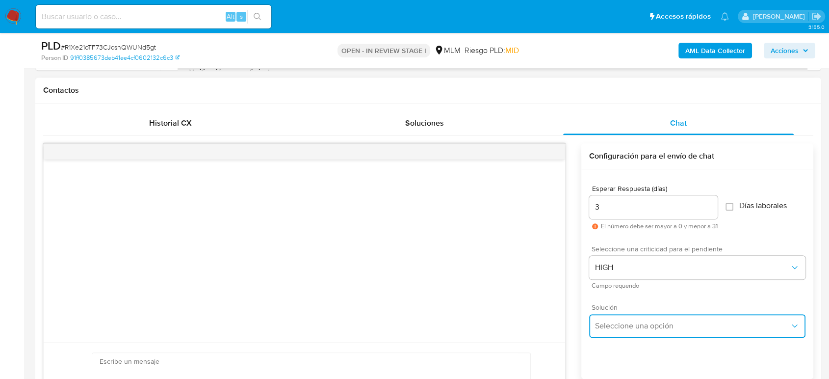
click at [644, 329] on span "Seleccione una opción" at bounding box center [692, 326] width 195 height 10
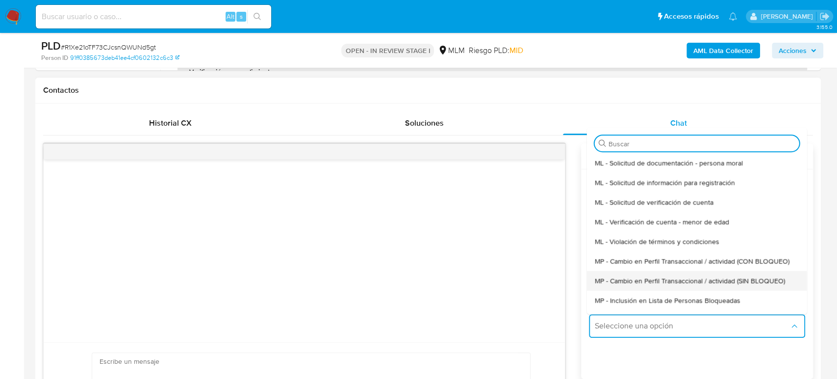
click at [667, 277] on span "MP - Cambio en Perfil Transaccional / actividad (SIN BLOQUEO)" at bounding box center [690, 280] width 190 height 9
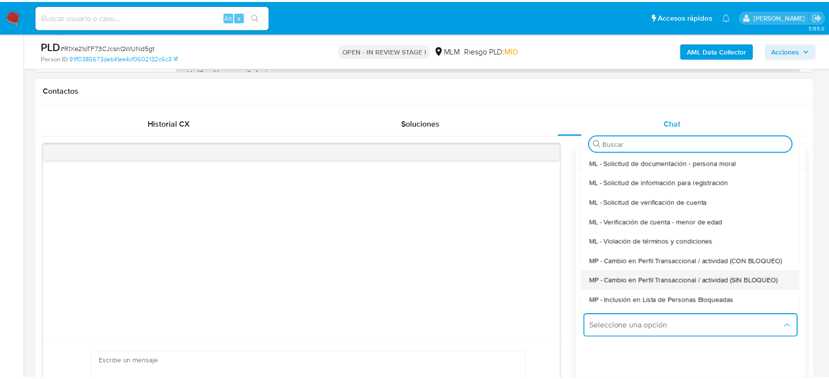
type textarea "Estimado ,Te comunicamos que se ha identificado un cambio en el uso habitual de…"
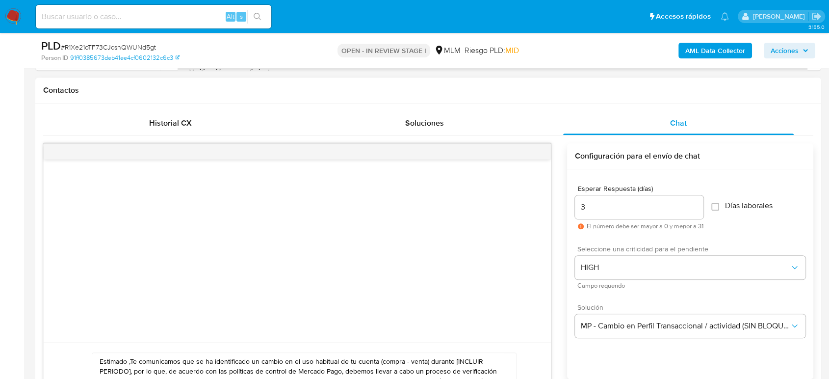
click at [318, 241] on div at bounding box center [297, 250] width 507 height 182
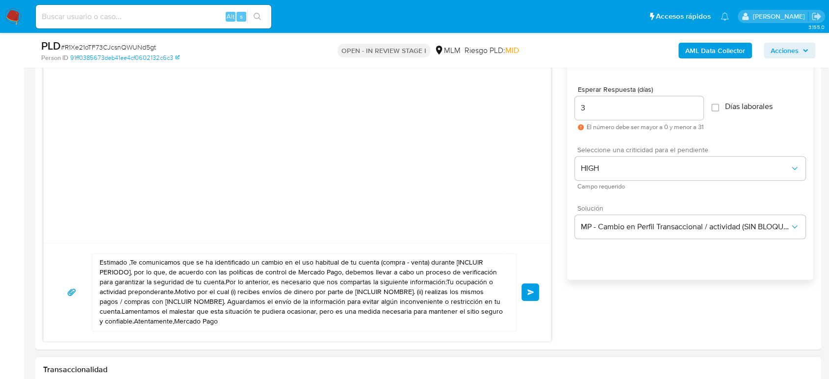
scroll to position [599, 0]
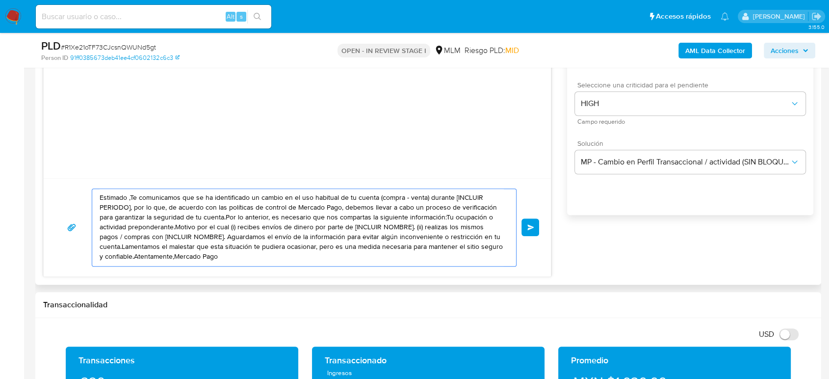
drag, startPoint x: 218, startPoint y: 258, endPoint x: 60, endPoint y: 202, distance: 167.7
click at [59, 197] on div "Estimado ,Te comunicamos que se ha identificado un cambio en el uso habitual de…" at bounding box center [297, 227] width 484 height 78
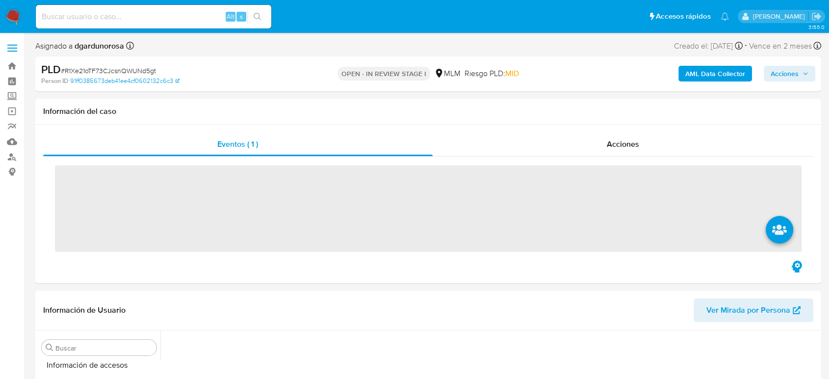
scroll to position [415, 0]
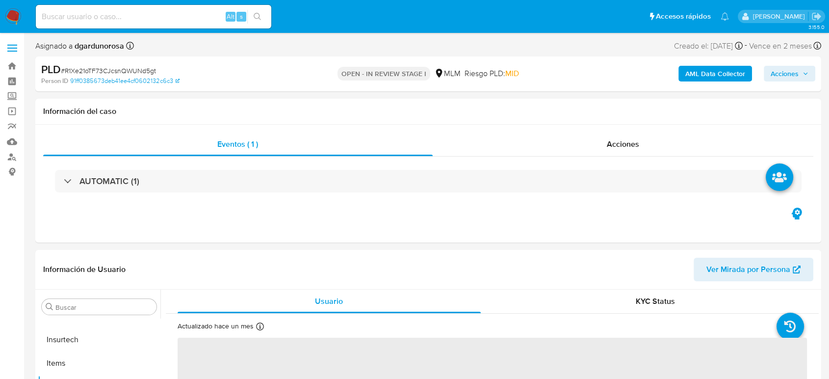
click at [10, 51] on span at bounding box center [12, 51] width 10 height 1
click at [0, 0] on input "checkbox" at bounding box center [0, 0] width 0 height 0
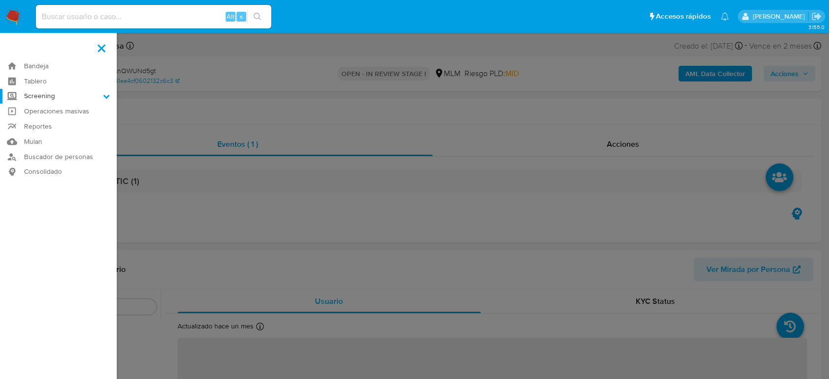
click at [50, 96] on label "Screening" at bounding box center [58, 96] width 117 height 15
click at [0, 0] on input "Screening" at bounding box center [0, 0] width 0 height 0
click at [57, 133] on link "Herramientas" at bounding box center [58, 135] width 117 height 12
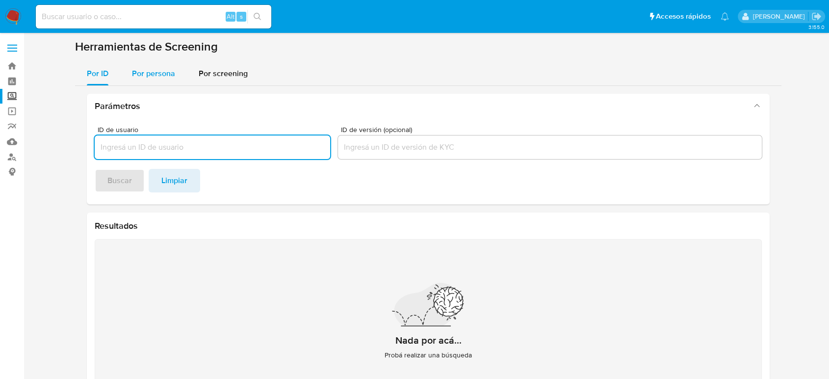
click at [165, 74] on span "Por persona" at bounding box center [153, 73] width 43 height 11
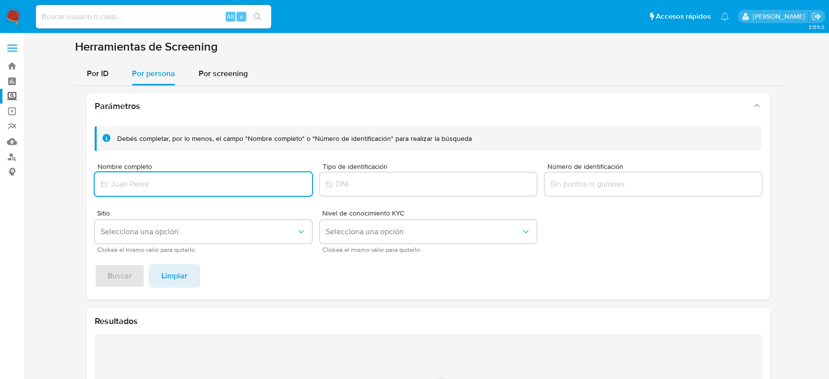
click at [207, 183] on input "Nombre completo" at bounding box center [203, 184] width 217 height 13
click at [95, 264] on button "Buscar" at bounding box center [120, 276] width 50 height 24
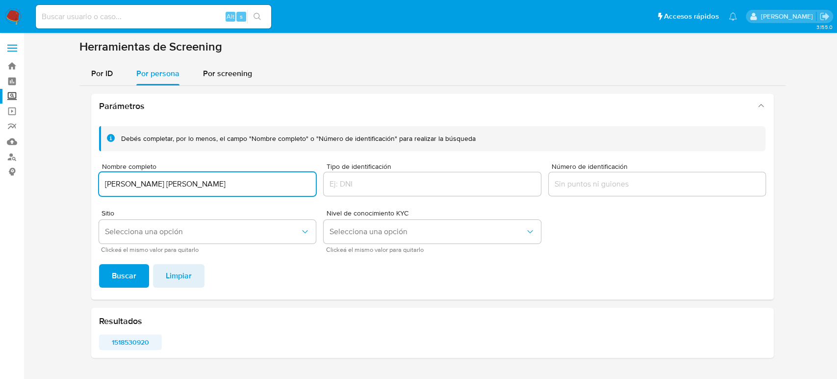
click at [133, 340] on span "1518530920" at bounding box center [131, 342] width 50 height 14
drag, startPoint x: 225, startPoint y: 186, endPoint x: 49, endPoint y: 190, distance: 176.2
click at [48, 190] on section at bounding box center [432, 202] width 794 height 326
click at [99, 264] on button "Buscar" at bounding box center [124, 276] width 50 height 24
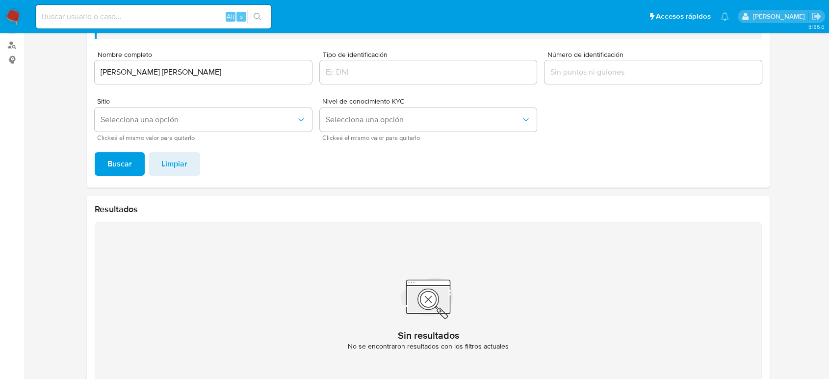
scroll to position [94, 0]
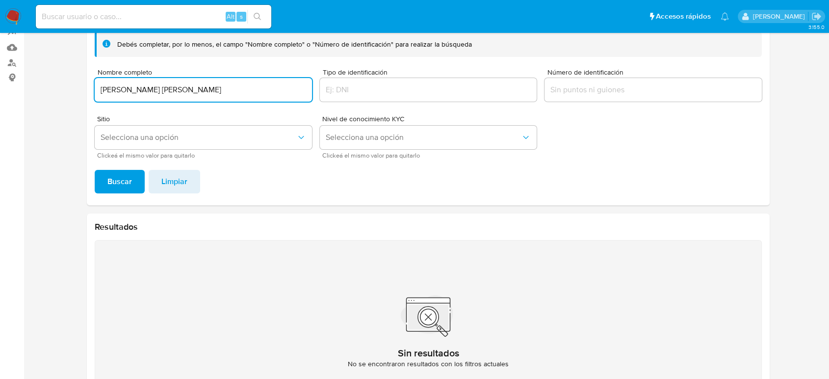
drag, startPoint x: 253, startPoint y: 88, endPoint x: 0, endPoint y: 88, distance: 252.2
click at [0, 88] on section "Bandeja Tablero Screening Búsqueda en Listas Watchlist Herramientas Operaciones…" at bounding box center [414, 170] width 829 height 528
paste input "FELIX GERARDO DELGADO RODRIGUEZ"
click at [95, 170] on button "Buscar" at bounding box center [120, 182] width 50 height 24
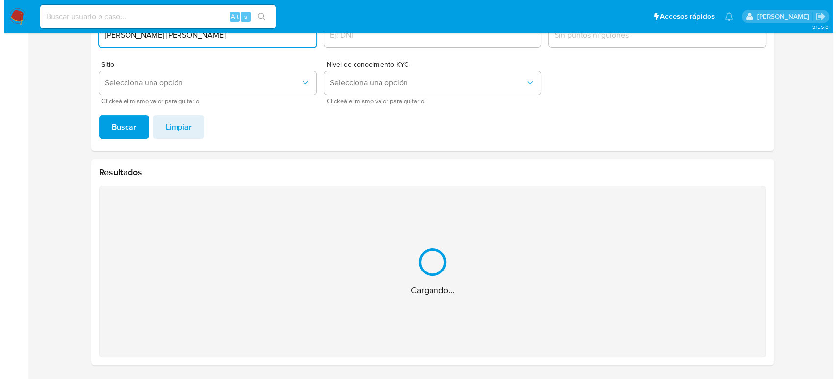
scroll to position [0, 0]
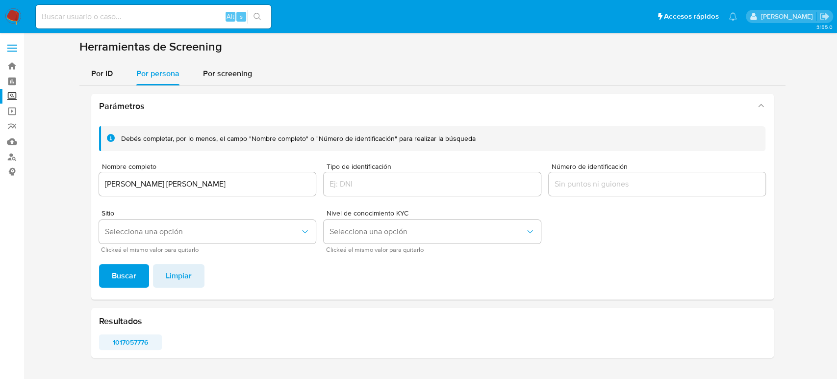
click at [126, 345] on span "1017057776" at bounding box center [131, 342] width 50 height 14
click at [124, 345] on span "1017057776" at bounding box center [131, 342] width 50 height 14
click at [283, 182] on input "FELIX GERARDO DELGADO RODRIGUEZ" at bounding box center [207, 184] width 217 height 13
click at [282, 182] on input "FELIX GERARDO DELGADO RODRIGUEZ" at bounding box center [207, 184] width 217 height 13
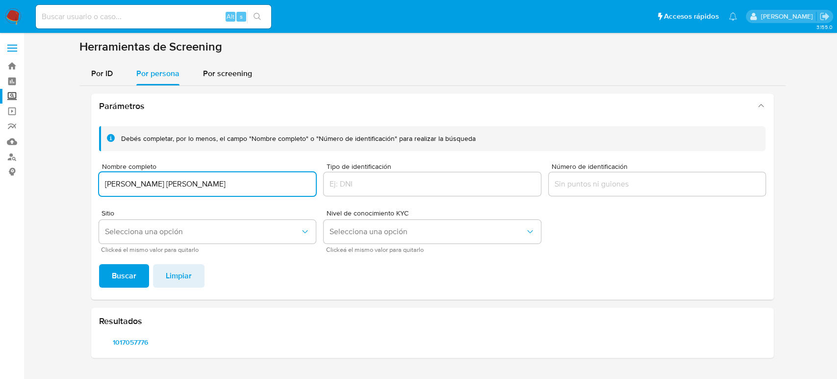
click at [270, 189] on input "FELIX GERARDO DELGADO RODRIGUEZ" at bounding box center [207, 184] width 217 height 13
click at [274, 183] on input "FELIX GERARDO DELGADO RODRIGUEZ" at bounding box center [207, 184] width 217 height 13
drag, startPoint x: 268, startPoint y: 182, endPoint x: 62, endPoint y: 183, distance: 206.1
click at [62, 183] on section at bounding box center [432, 202] width 794 height 326
type input "MIRTHALA MAGDALENA MANCILLAS MARTINEZ"
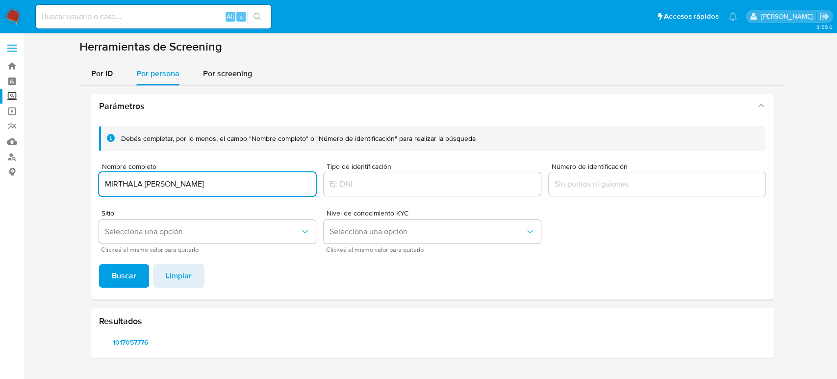
click at [99, 264] on button "Buscar" at bounding box center [124, 276] width 50 height 24
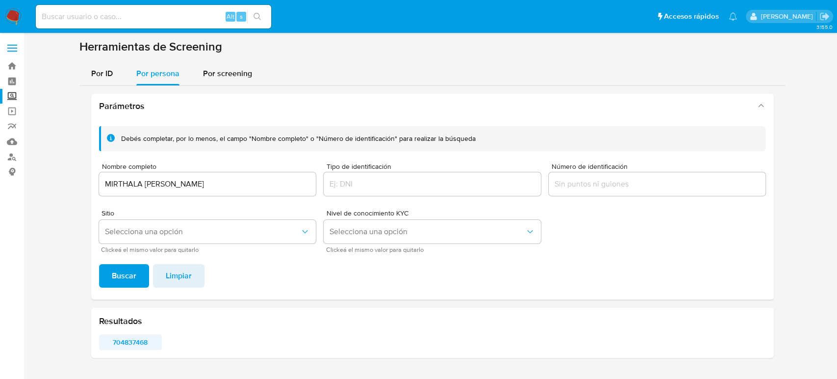
click at [119, 335] on span "704837468" at bounding box center [131, 342] width 50 height 14
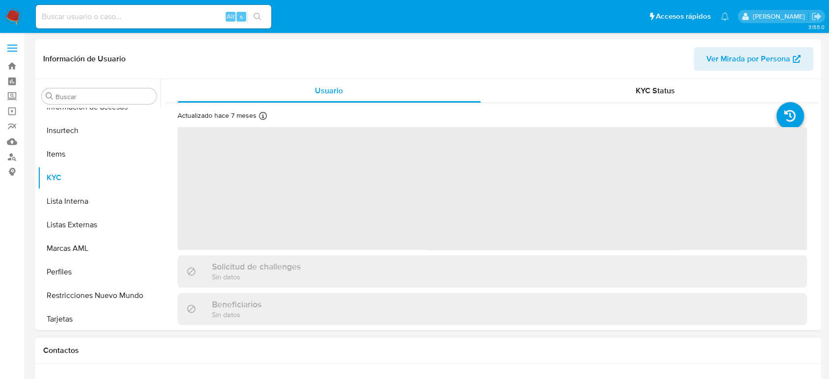
scroll to position [415, 0]
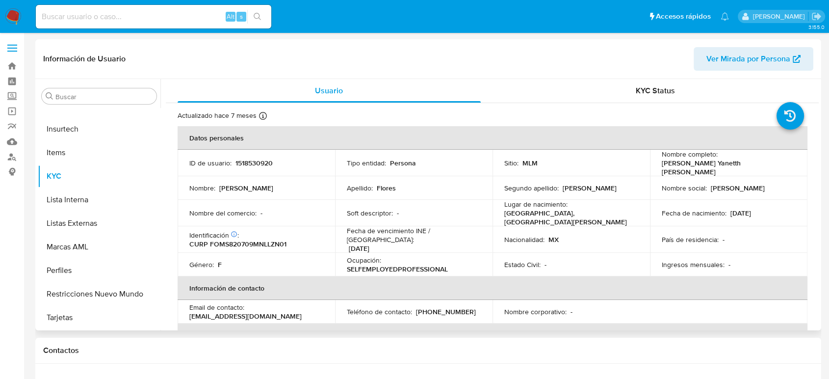
select select "10"
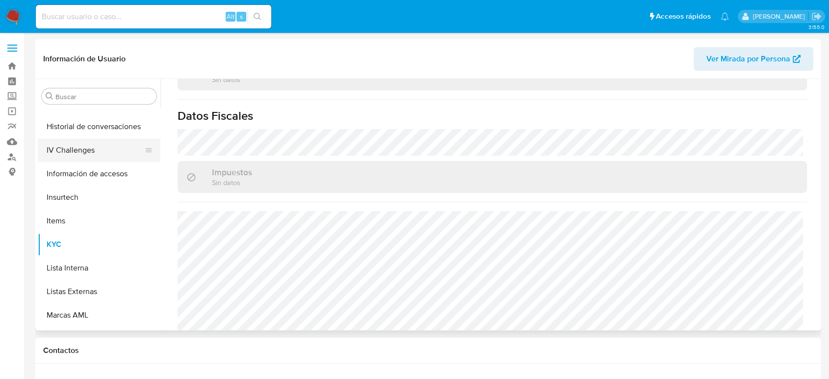
scroll to position [251, 0]
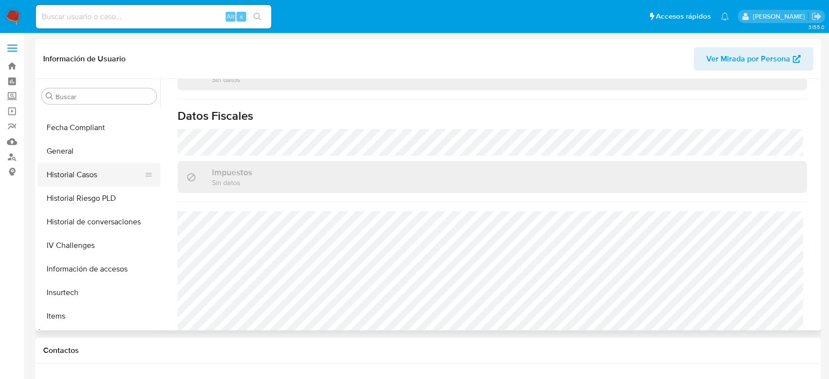
click at [94, 176] on button "Historial Casos" at bounding box center [95, 175] width 115 height 24
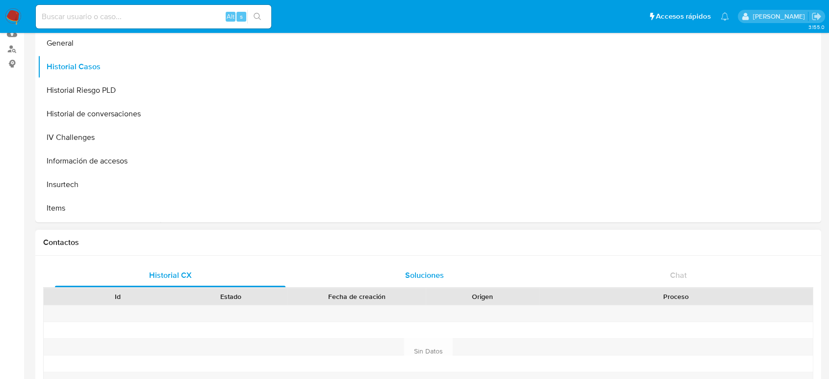
scroll to position [0, 0]
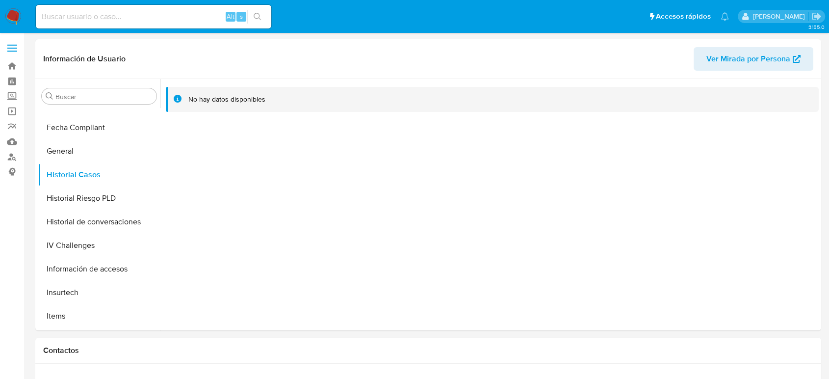
click at [97, 16] on input at bounding box center [153, 16] width 235 height 13
type input "v"
paste input "1976978736"
type input "1976978736"
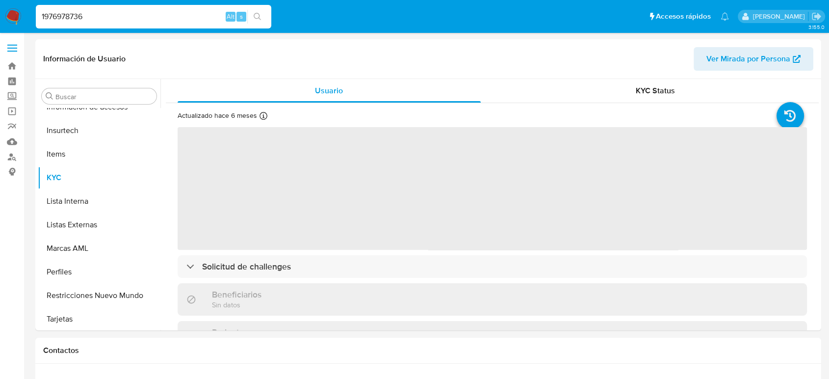
scroll to position [415, 0]
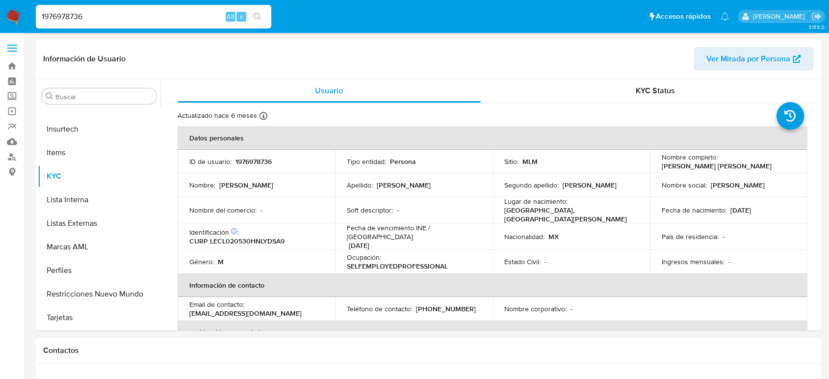
select select "10"
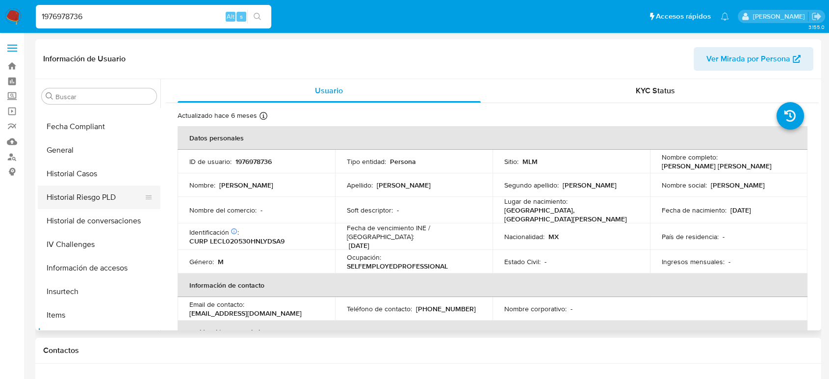
scroll to position [251, 0]
click at [77, 175] on button "Historial Casos" at bounding box center [95, 175] width 115 height 24
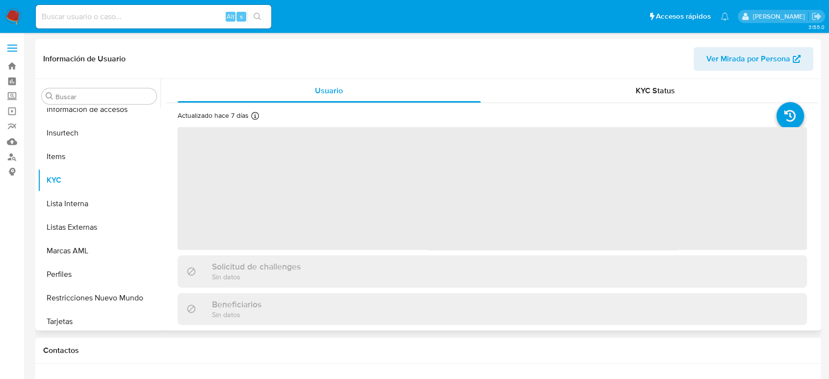
scroll to position [415, 0]
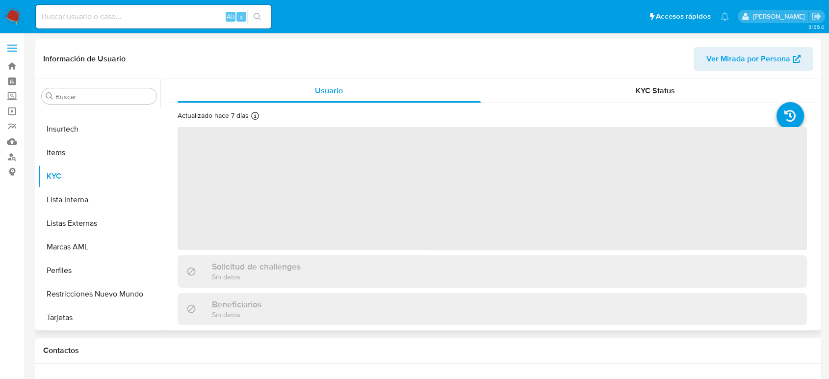
select select "10"
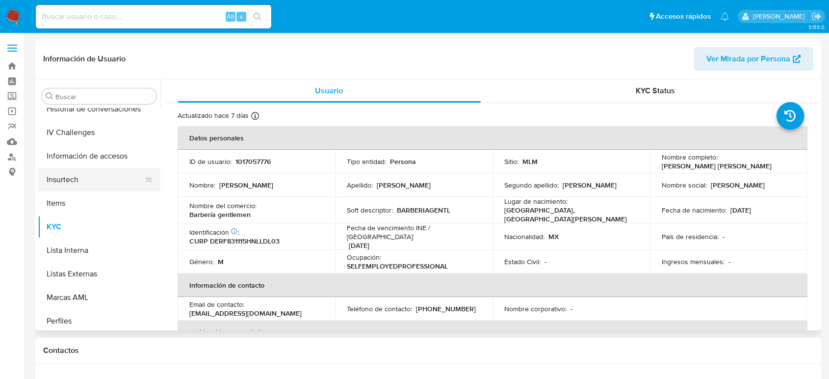
scroll to position [306, 0]
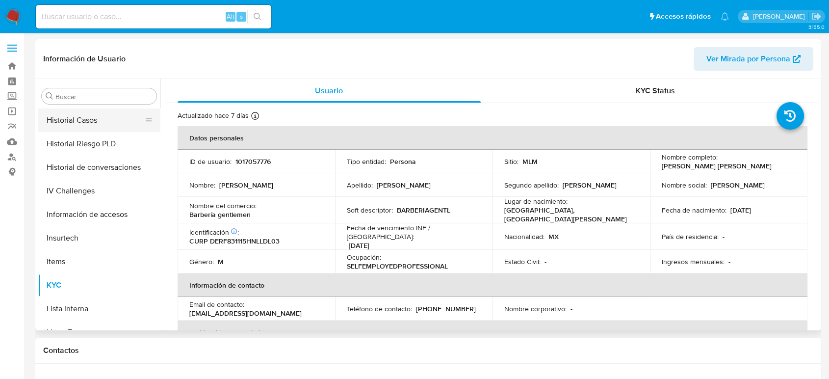
click at [86, 120] on button "Historial Casos" at bounding box center [95, 120] width 115 height 24
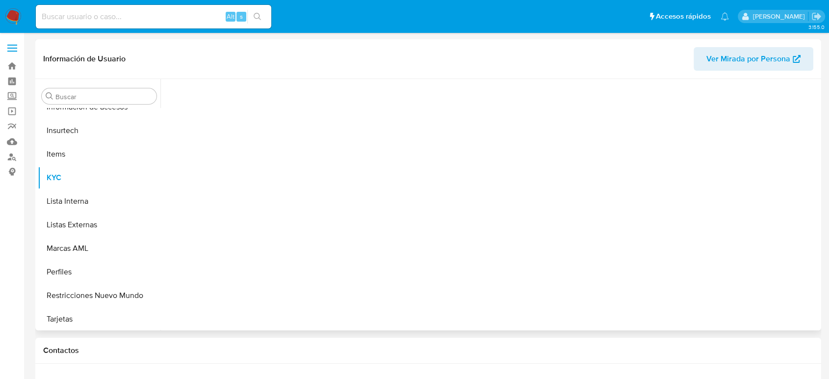
scroll to position [415, 0]
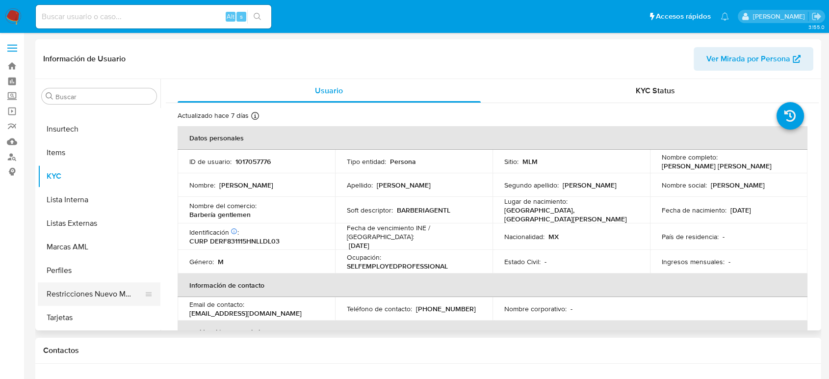
select select "10"
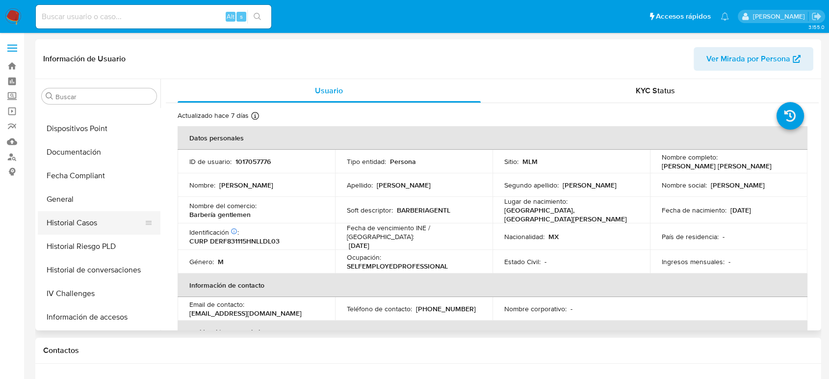
scroll to position [196, 0]
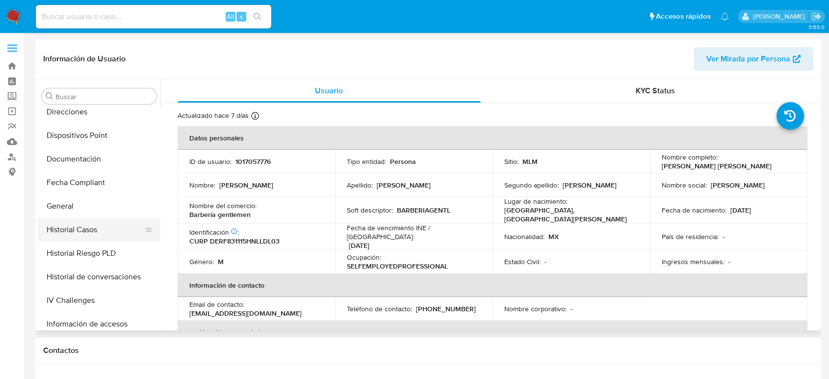
click at [98, 233] on button "Historial Casos" at bounding box center [95, 230] width 115 height 24
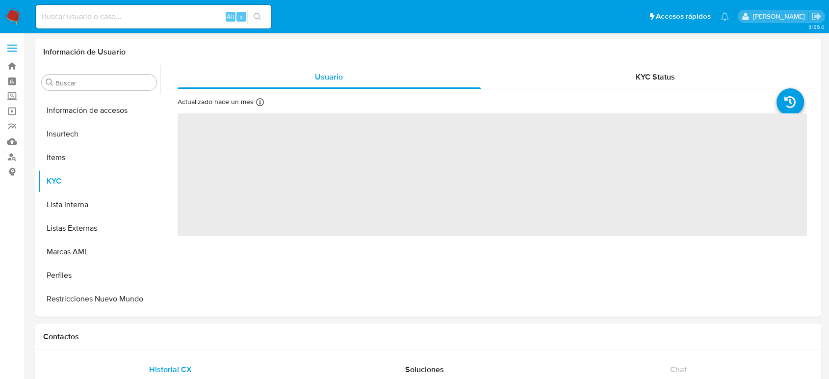
scroll to position [415, 0]
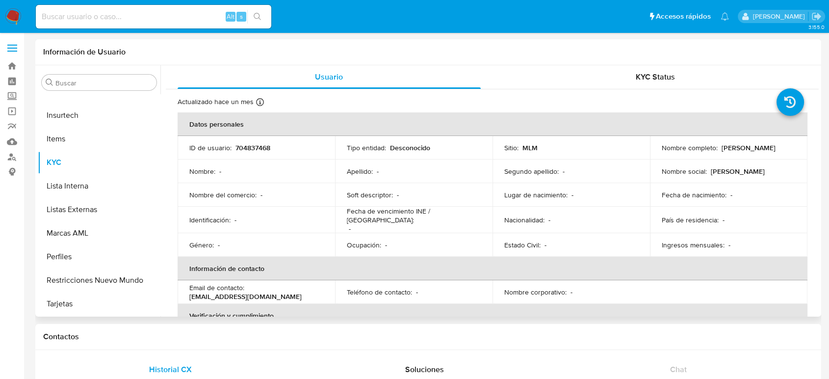
select select "10"
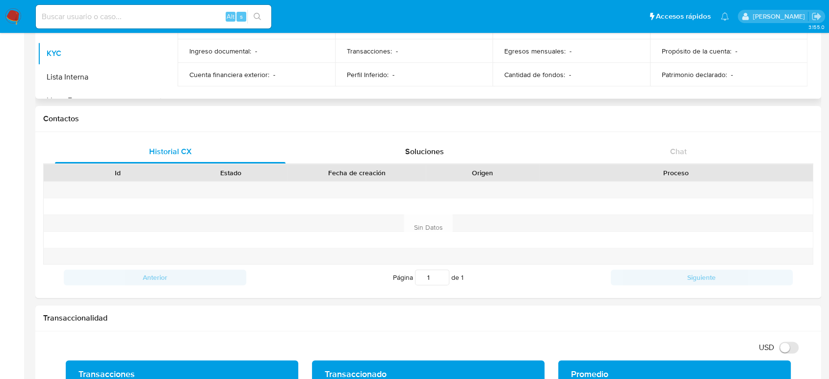
scroll to position [0, 0]
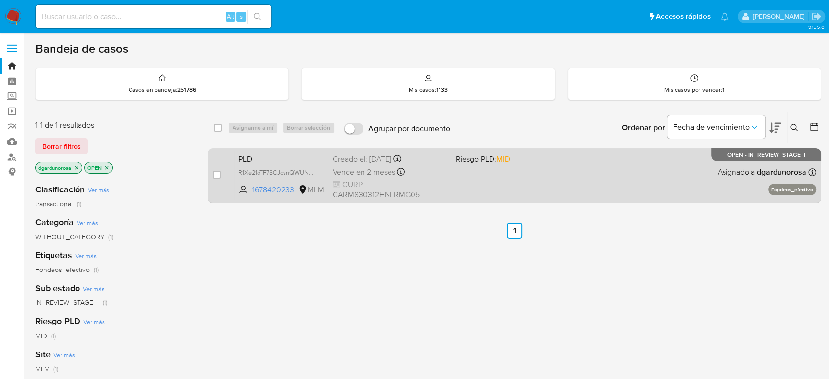
click at [490, 191] on div "PLD R1Xe21oTF73CJcsnQWUNd5gt 1678420233 MLM Riesgo PLD: MID Creado el: [DATE] C…" at bounding box center [525, 176] width 582 height 50
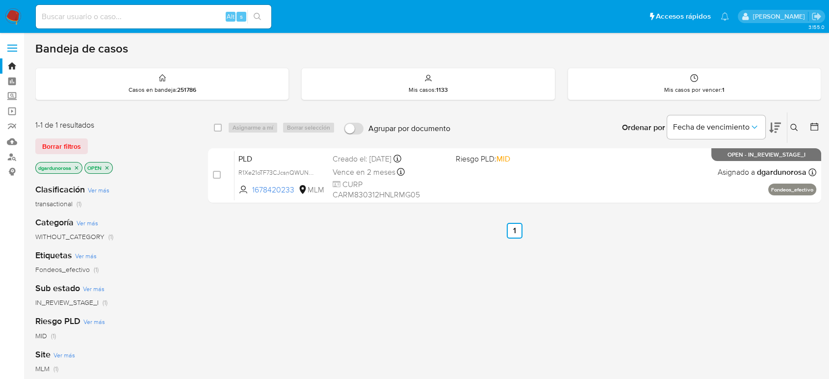
click at [790, 127] on button at bounding box center [795, 128] width 16 height 12
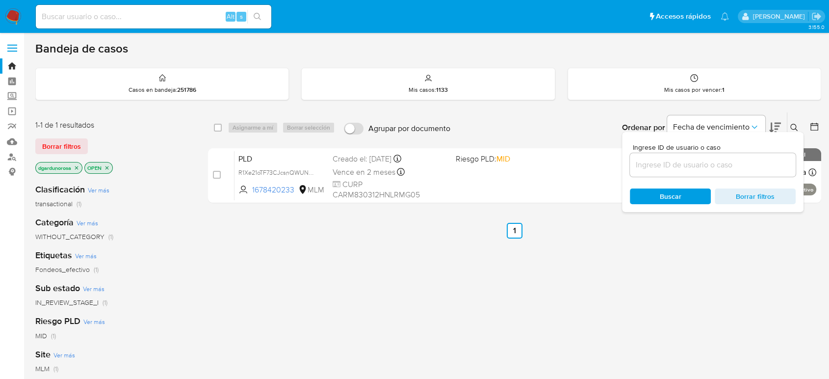
click at [738, 167] on input at bounding box center [713, 164] width 166 height 13
type input "127737657"
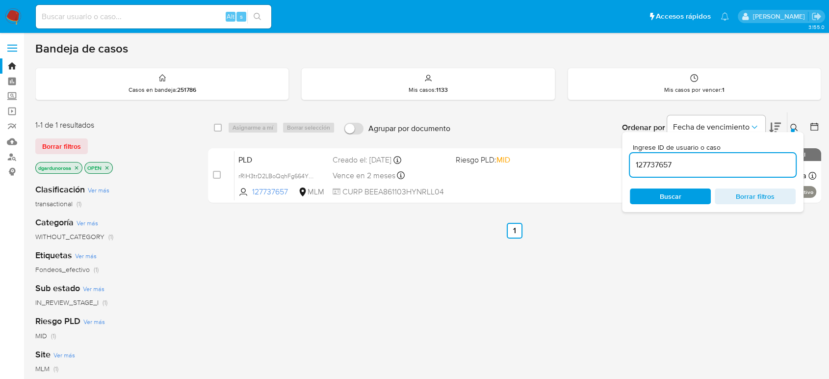
click at [697, 170] on input "127737657" at bounding box center [713, 164] width 166 height 13
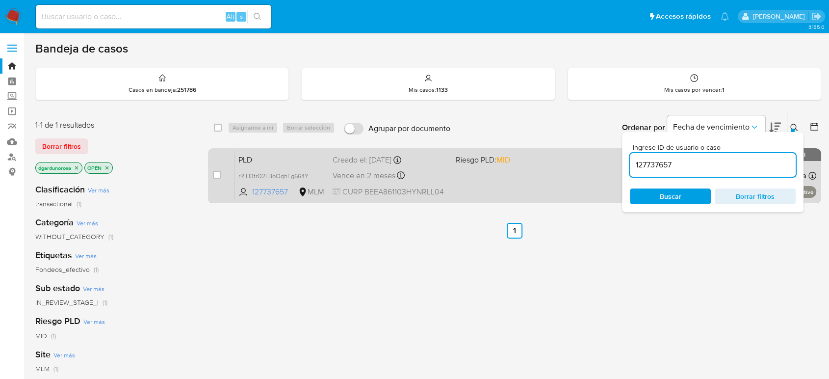
click at [522, 160] on span "Riesgo PLD: MID" at bounding box center [513, 159] width 115 height 13
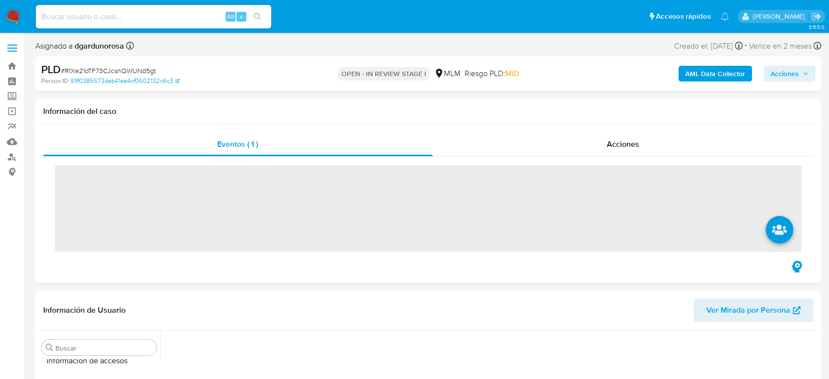
scroll to position [415, 0]
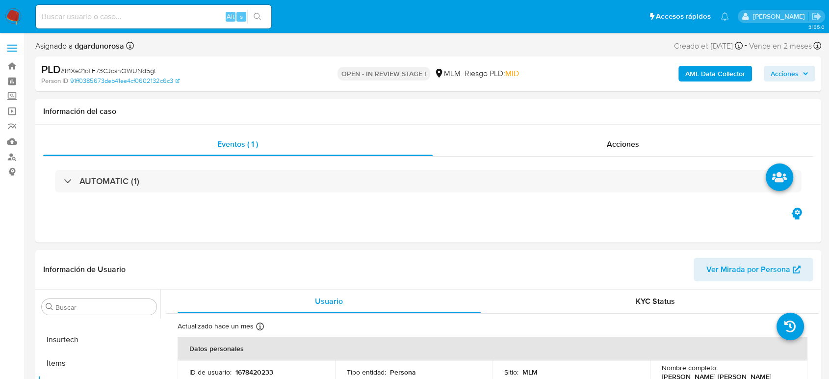
select select "10"
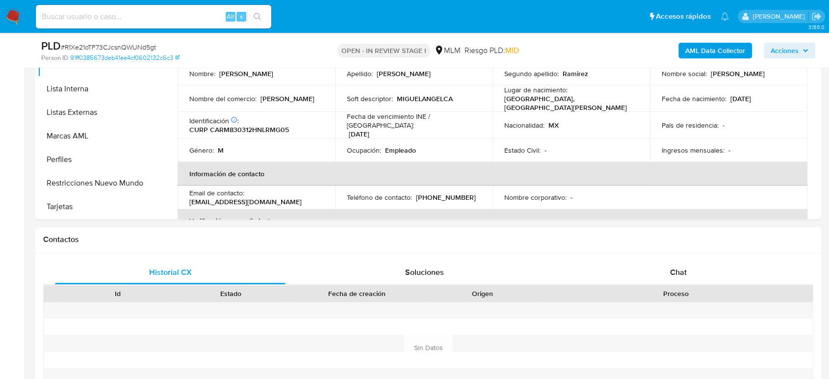
scroll to position [436, 0]
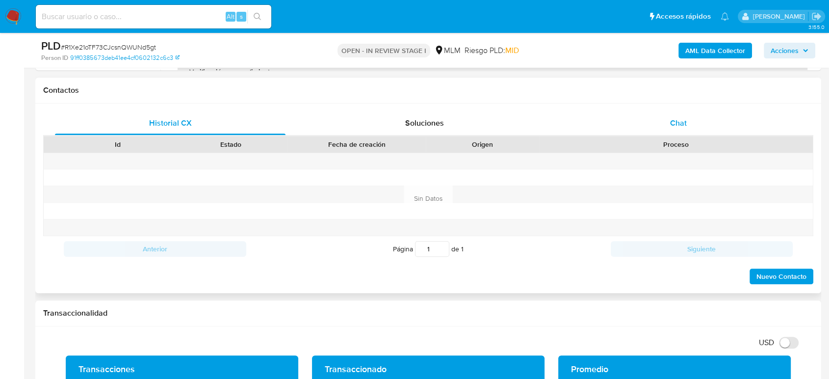
drag, startPoint x: 668, startPoint y: 116, endPoint x: 666, endPoint y: 121, distance: 5.6
click at [668, 116] on div "Chat" at bounding box center [678, 123] width 231 height 24
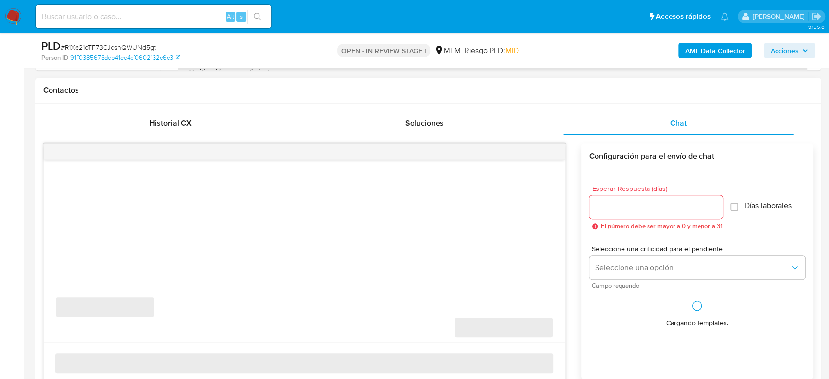
click at [643, 202] on input "Esperar Respuesta (días)" at bounding box center [655, 207] width 133 height 13
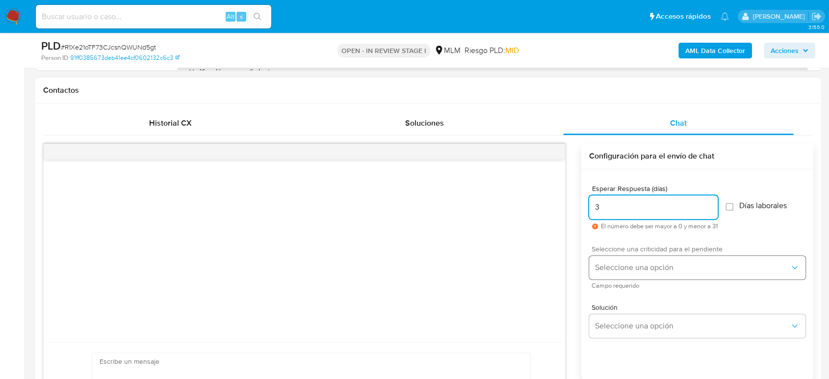
type input "3"
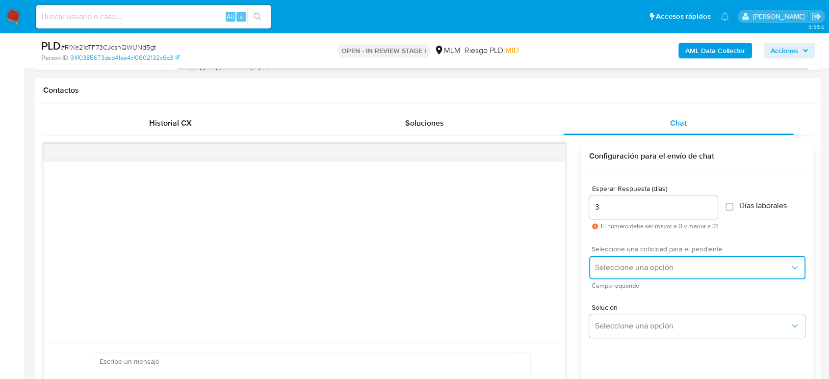
click at [624, 274] on button "Seleccione una opción" at bounding box center [697, 268] width 216 height 24
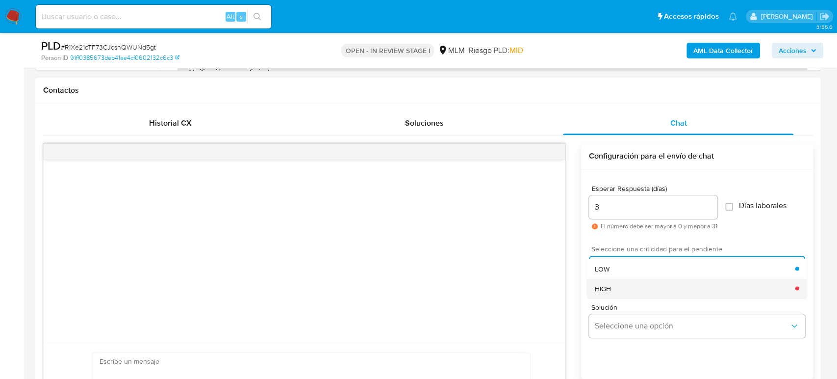
click at [624, 288] on div "HIGH" at bounding box center [695, 288] width 201 height 20
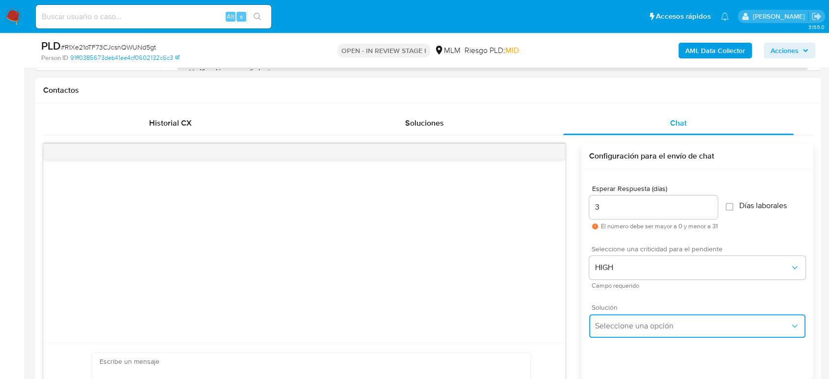
click at [628, 318] on button "Seleccione una opción" at bounding box center [697, 326] width 216 height 24
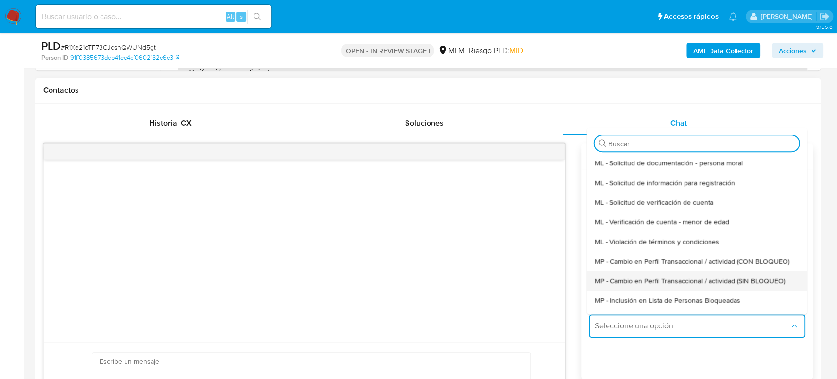
click at [674, 280] on span "MP - Cambio en Perfil Transaccional / actividad (SIN BLOQUEO)" at bounding box center [690, 280] width 190 height 9
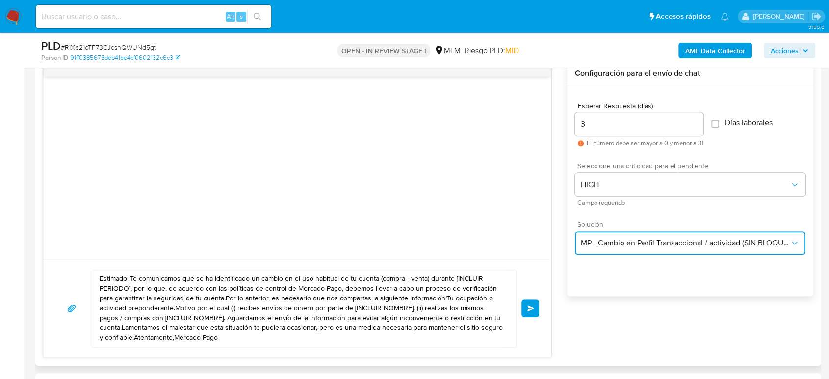
scroll to position [599, 0]
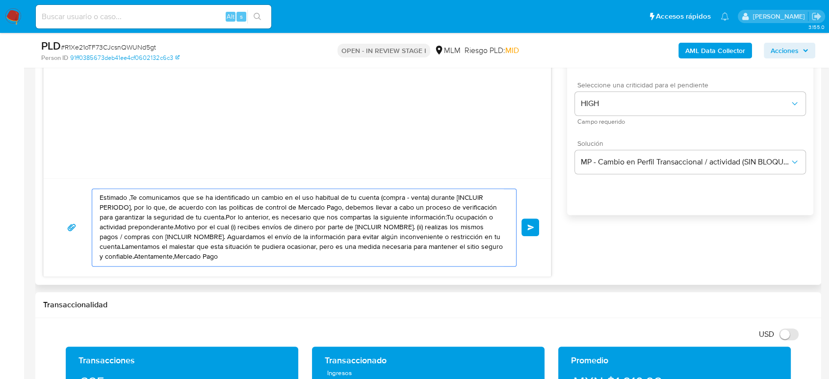
drag, startPoint x: 223, startPoint y: 258, endPoint x: 60, endPoint y: 158, distance: 191.3
click at [60, 158] on div "Estimado ,Te comunicamos que se ha identificado un cambio en el uso habitual de…" at bounding box center [297, 127] width 508 height 297
paste textarea "cliente, De acuerdo con las políticas de control de Mercado Pago, debemos lleva…"
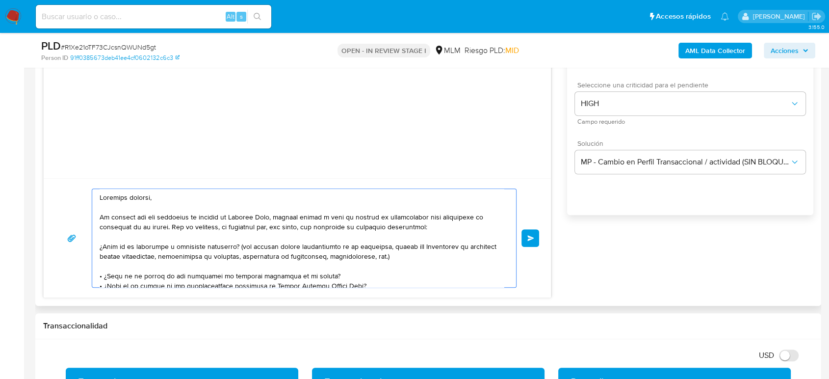
scroll to position [491, 0]
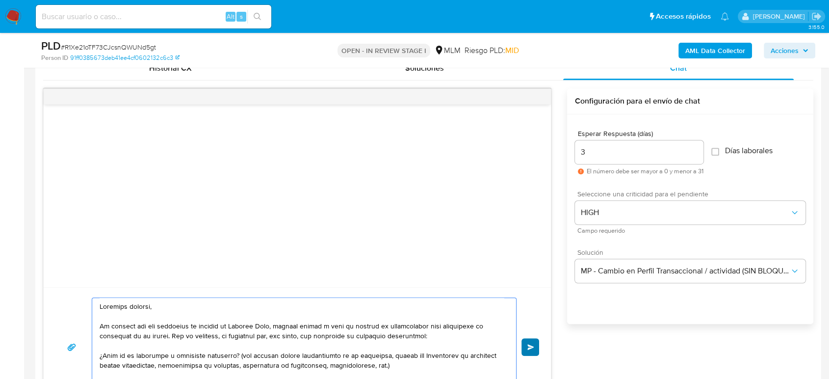
type textarea "Estimado cliente, De acuerdo con las políticas de control de Mercado Pago, debe…"
click at [532, 349] on span "Enviar" at bounding box center [530, 347] width 7 height 6
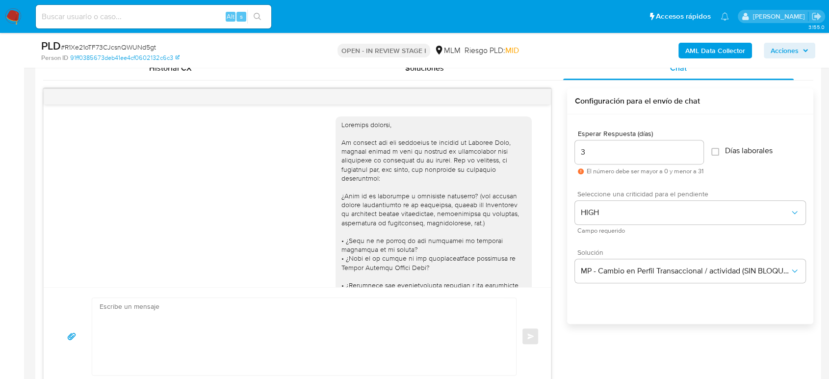
scroll to position [239, 0]
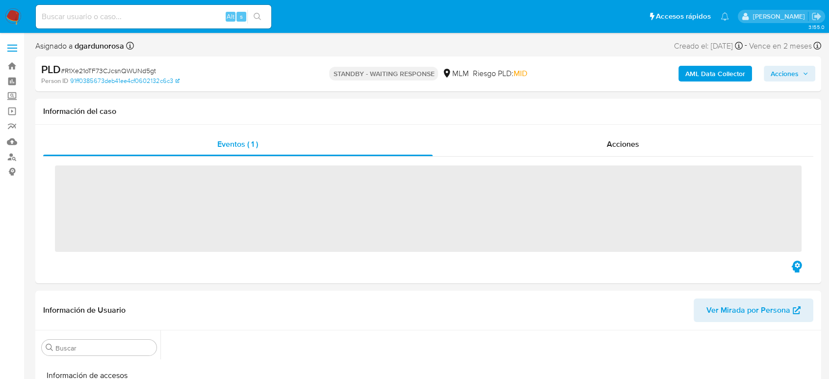
scroll to position [415, 0]
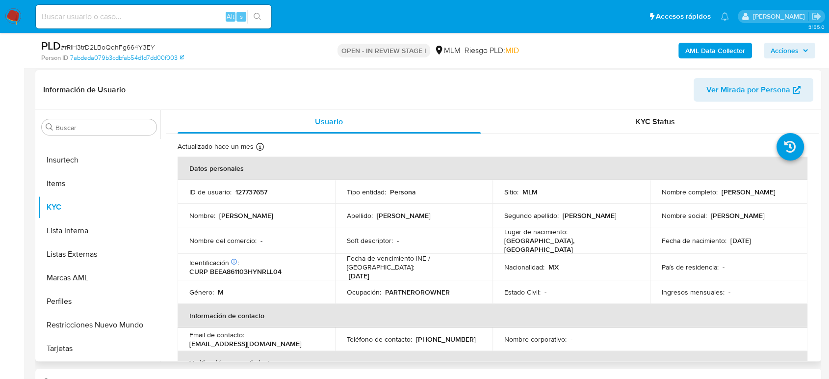
scroll to position [163, 0]
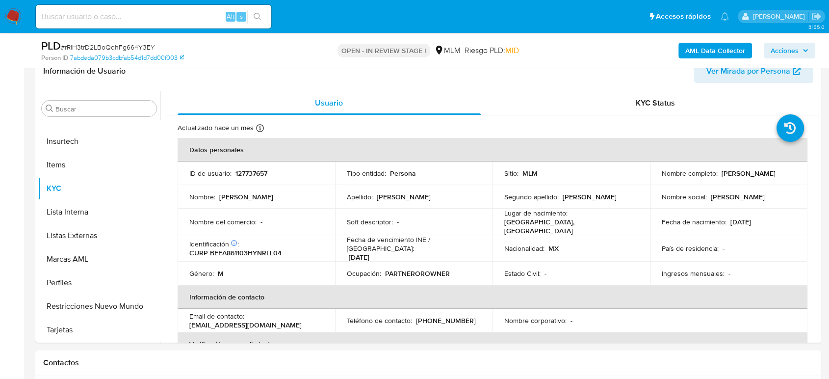
select select "10"
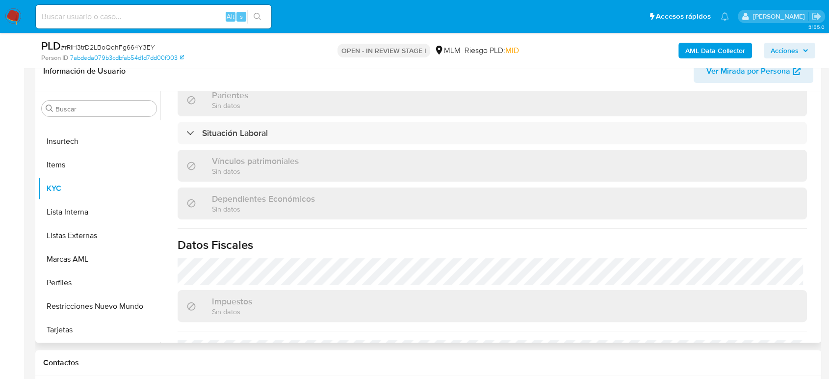
scroll to position [599, 0]
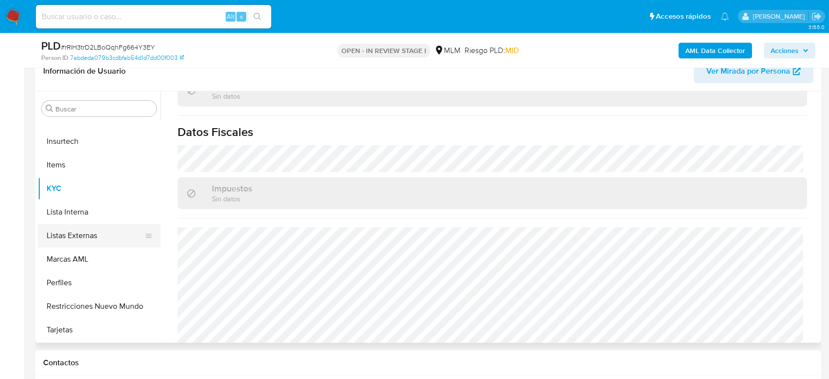
click at [71, 238] on button "Listas Externas" at bounding box center [95, 236] width 115 height 24
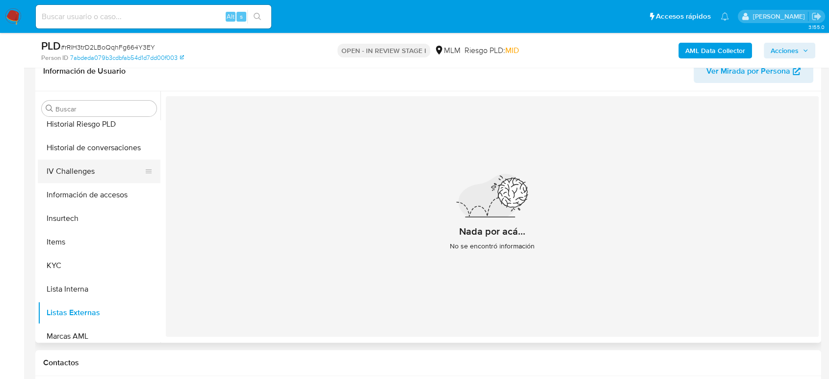
scroll to position [251, 0]
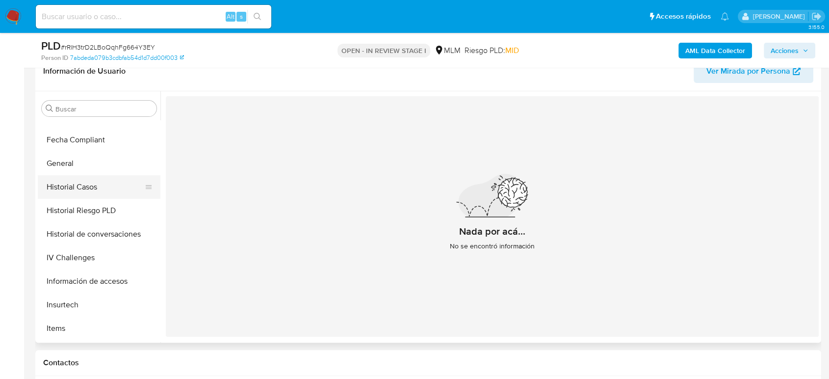
drag, startPoint x: 68, startPoint y: 161, endPoint x: 81, endPoint y: 175, distance: 19.1
click at [70, 163] on button "General" at bounding box center [99, 164] width 123 height 24
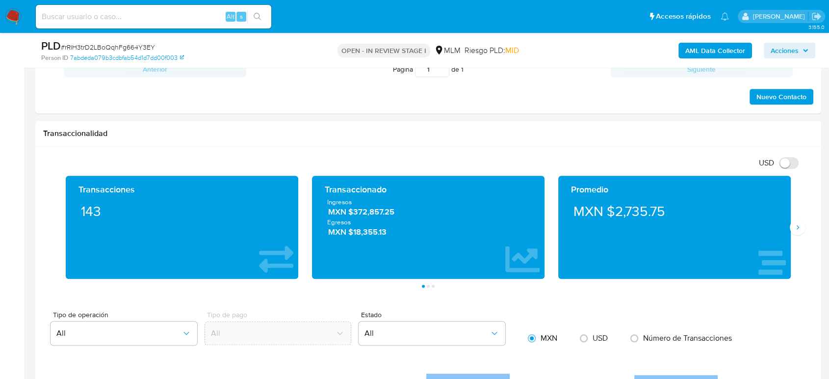
scroll to position [708, 0]
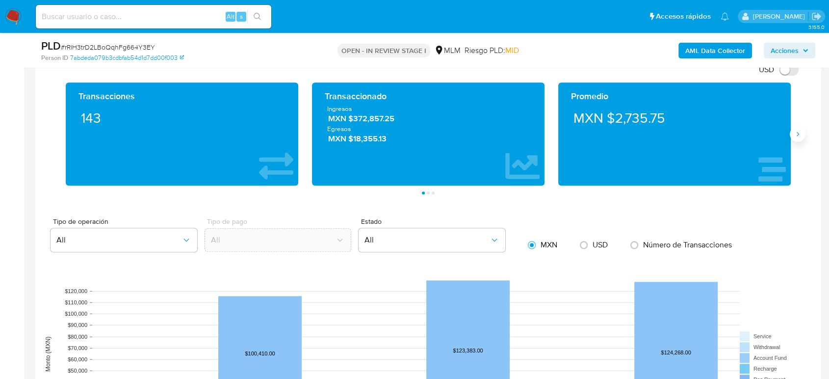
click at [797, 128] on button "Siguiente" at bounding box center [798, 134] width 16 height 16
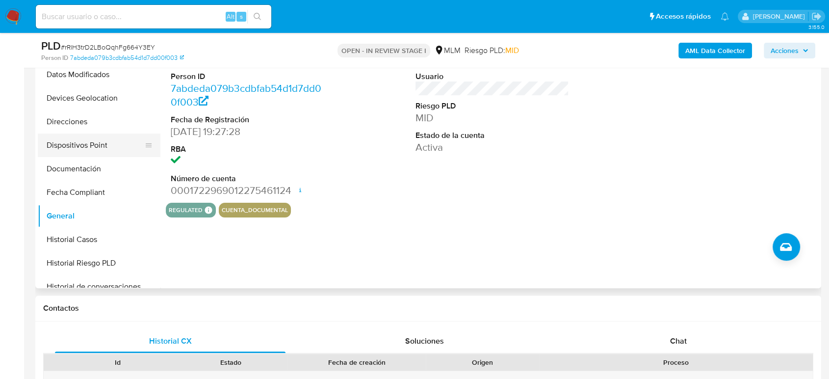
scroll to position [87, 0]
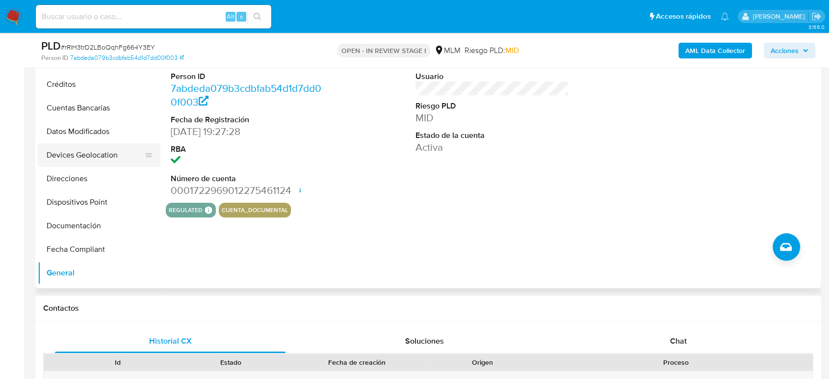
click at [95, 152] on button "Devices Geolocation" at bounding box center [95, 155] width 115 height 24
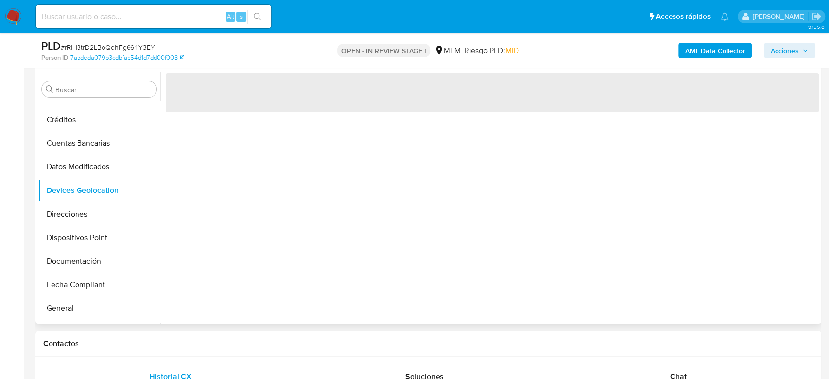
scroll to position [163, 0]
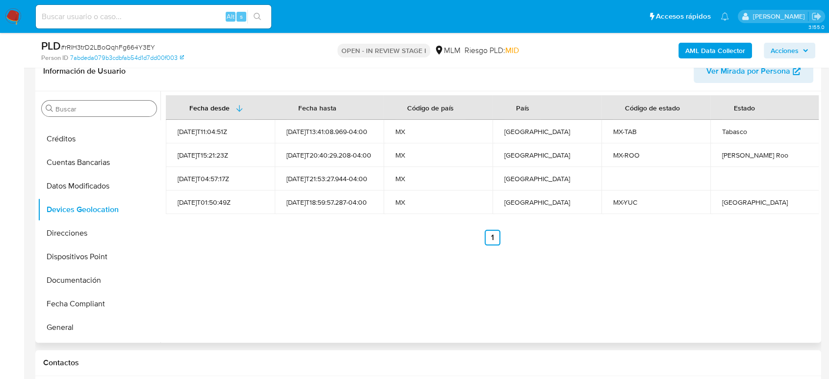
click at [73, 105] on input "Buscar" at bounding box center [103, 108] width 97 height 9
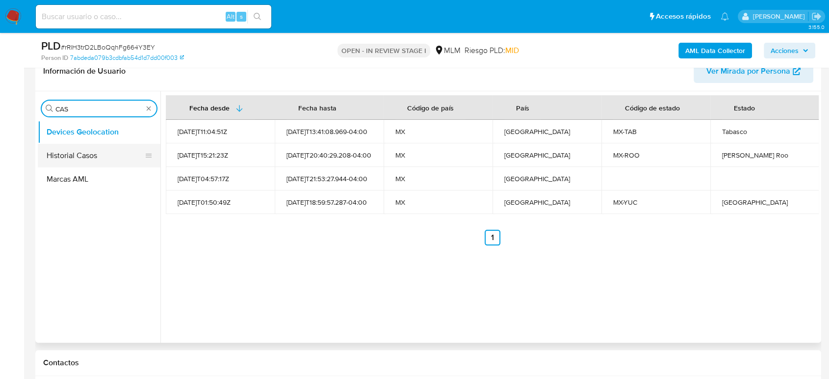
type input "CAS"
click at [72, 156] on button "Historial Casos" at bounding box center [95, 156] width 115 height 24
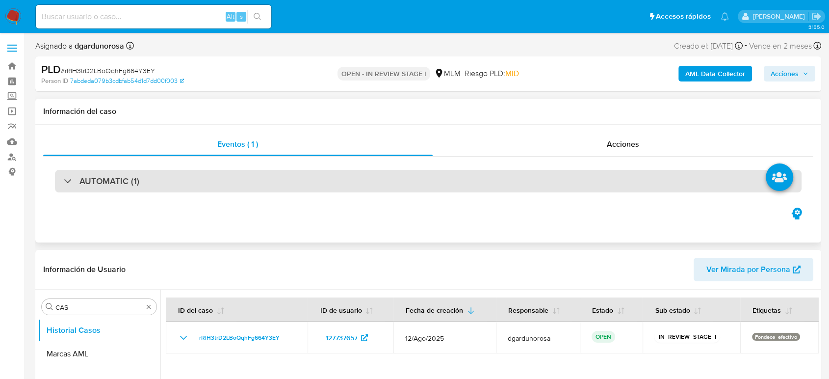
click at [137, 181] on h3 "AUTOMATIC (1)" at bounding box center [109, 181] width 60 height 11
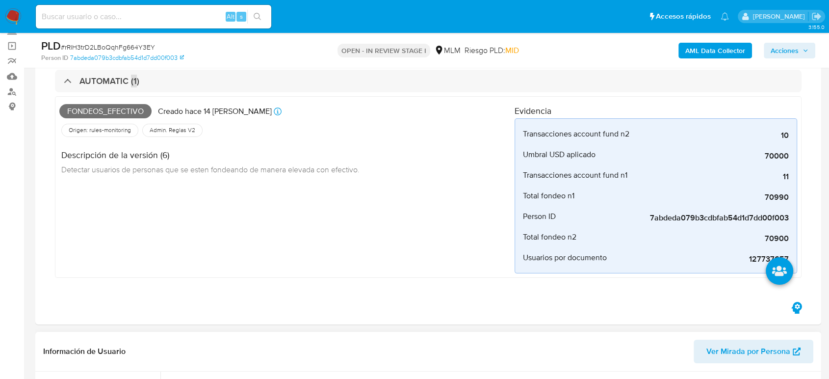
scroll to position [327, 0]
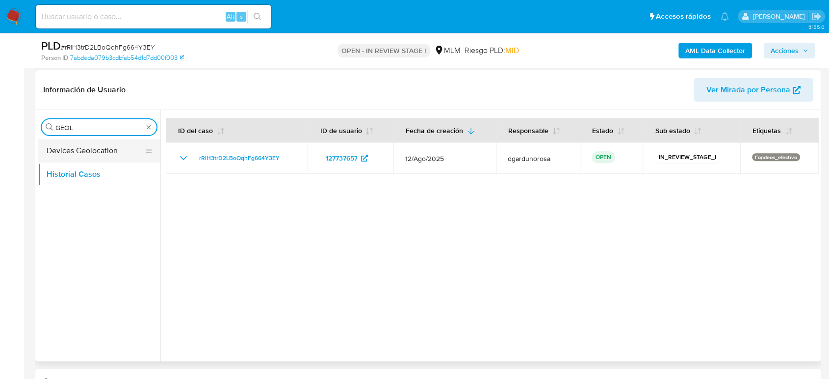
type input "GEOL"
click at [92, 148] on button "Devices Geolocation" at bounding box center [95, 151] width 115 height 24
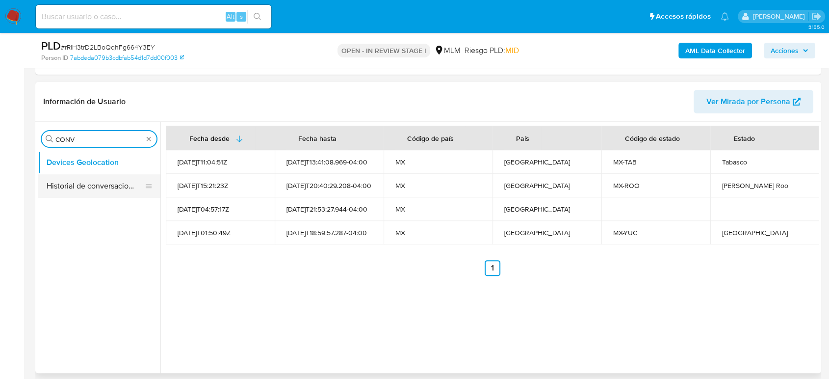
type input "CONV"
click at [104, 184] on button "Historial de conversaciones" at bounding box center [99, 186] width 123 height 24
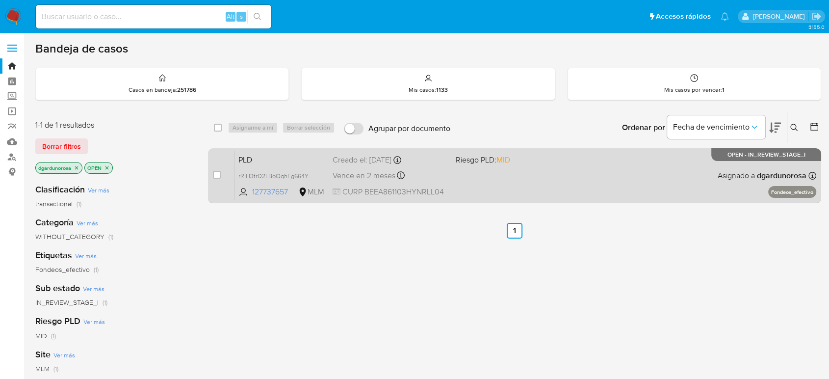
click at [486, 185] on div "PLD rRlH3trD2LBoQqhFg664Y3EY 127737657 MLM Riesgo PLD: MID Creado el: 12/08/202…" at bounding box center [525, 176] width 582 height 50
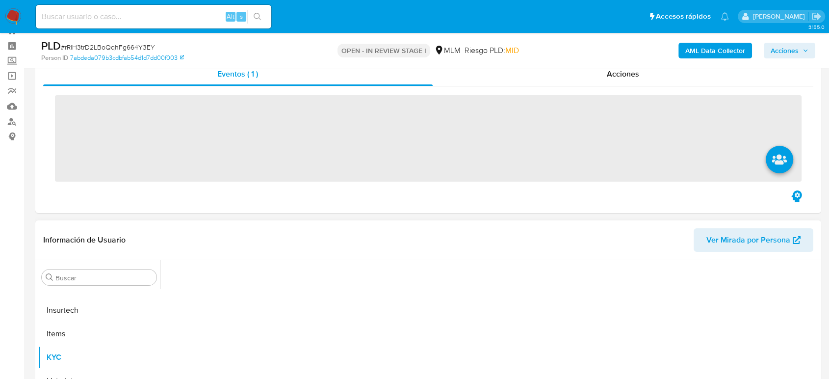
scroll to position [54, 0]
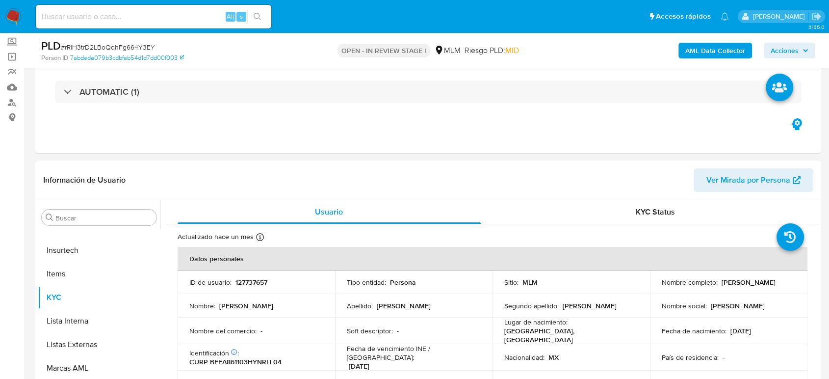
select select "10"
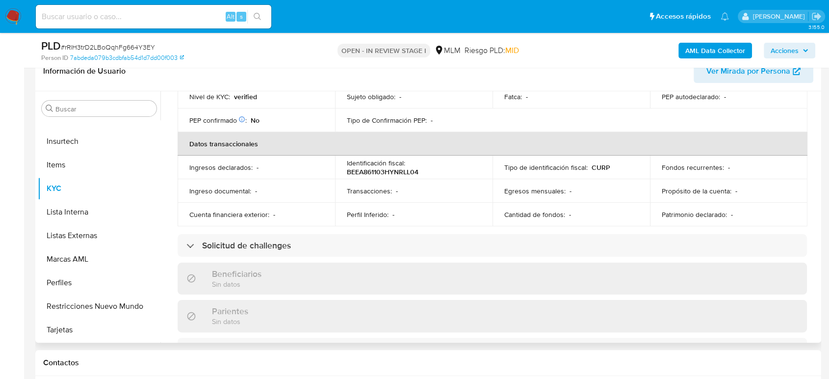
scroll to position [116, 0]
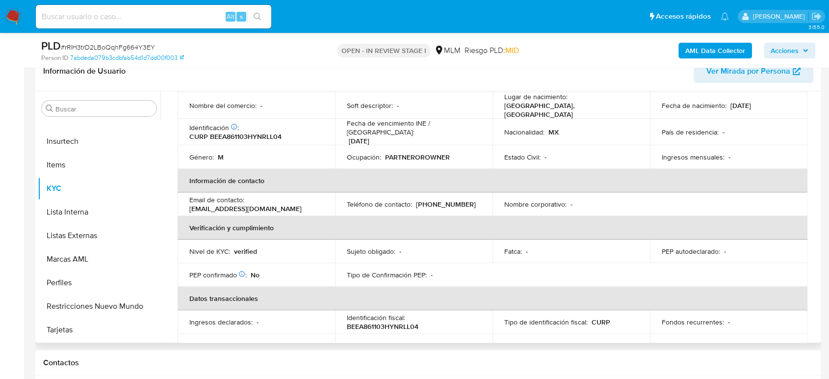
click at [445, 200] on p "[PHONE_NUMBER]" at bounding box center [446, 204] width 60 height 9
click at [445, 200] on p "(999) 9477153" at bounding box center [446, 204] width 60 height 9
copy p "9477153"
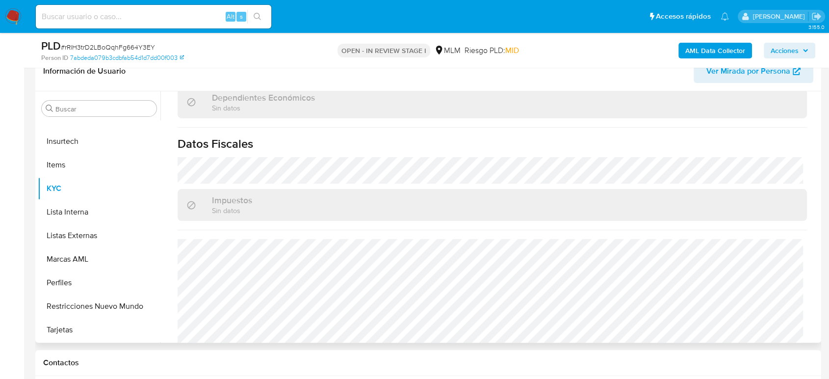
scroll to position [607, 0]
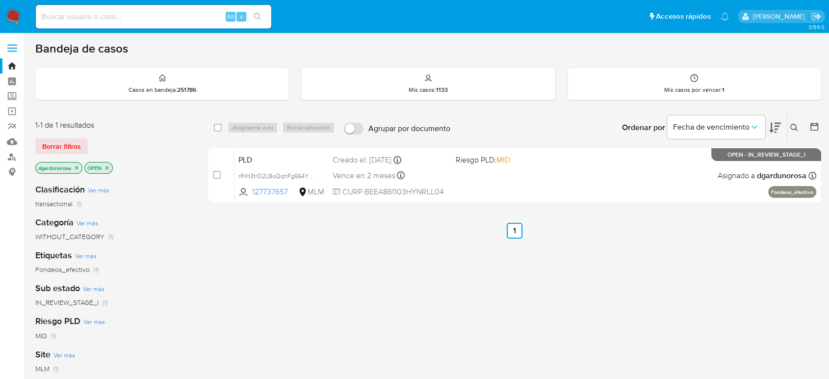
click at [794, 125] on icon at bounding box center [794, 128] width 8 height 8
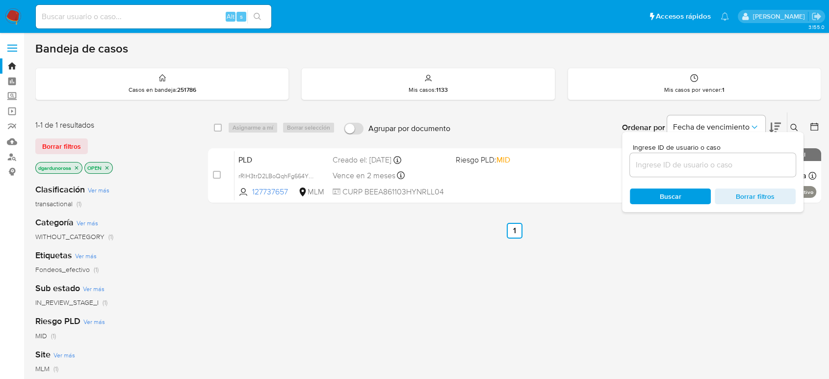
click at [694, 163] on input at bounding box center [713, 164] width 166 height 13
type input "2104030600"
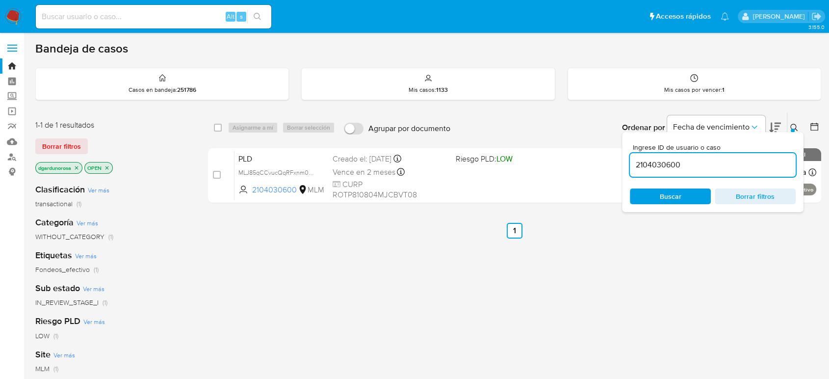
click at [793, 127] on icon at bounding box center [794, 128] width 8 height 8
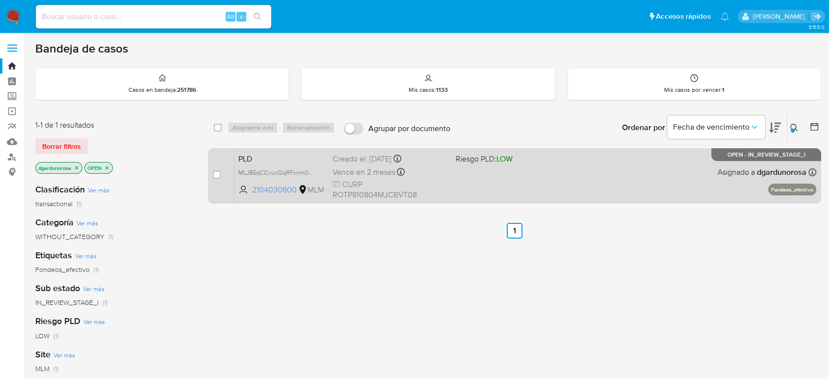
click at [575, 202] on div "case-item-checkbox No es posible asignar el caso PLD MLJ85qCCvucQqRFxnm04kmH1 2…" at bounding box center [514, 175] width 613 height 55
click at [582, 186] on div "PLD MLJ85qCCvucQqRFxnm04kmH1 2104030600 MLM Riesgo PLD: LOW Creado el: 12/08/20…" at bounding box center [525, 176] width 582 height 50
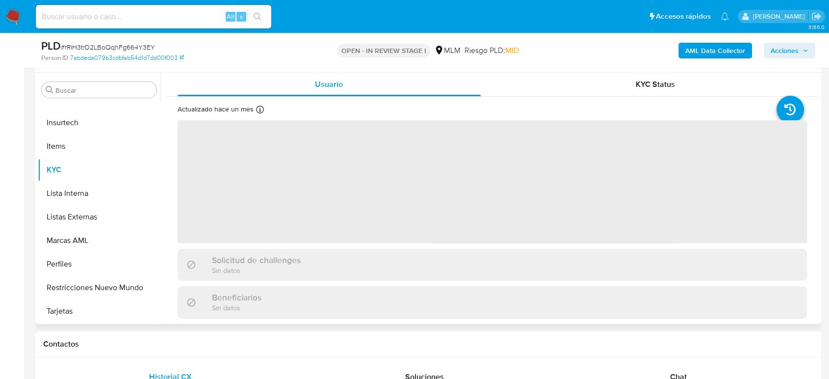
scroll to position [163, 0]
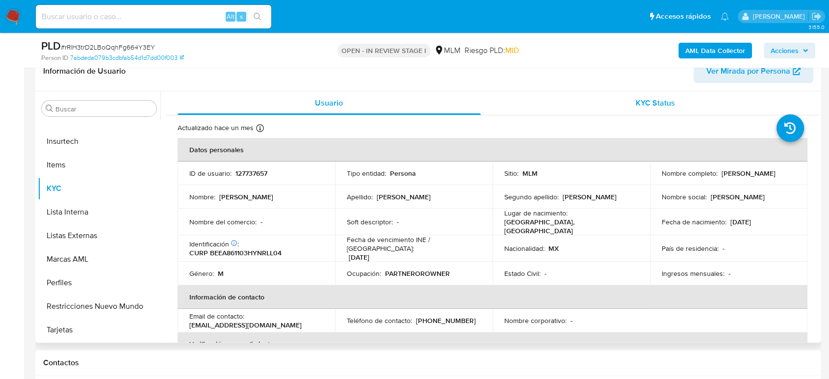
select select "10"
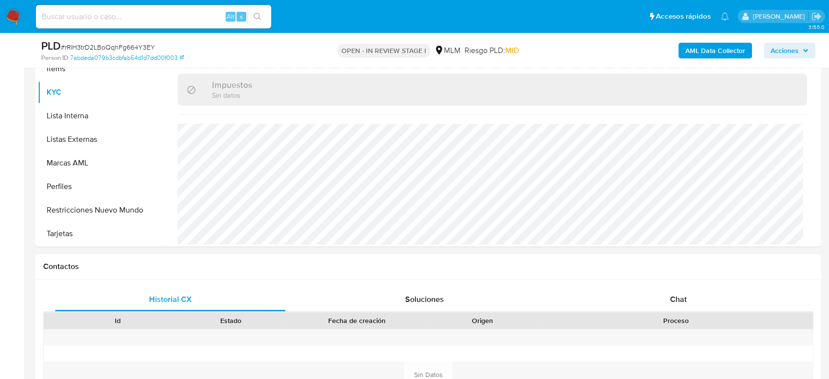
scroll to position [327, 0]
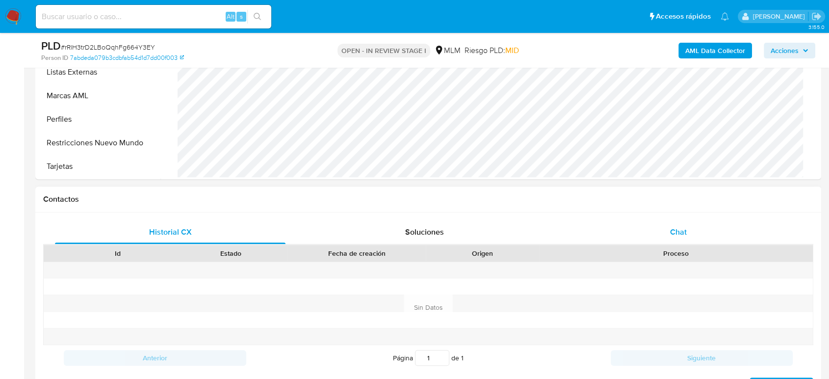
click at [683, 238] on div "Chat" at bounding box center [678, 232] width 231 height 24
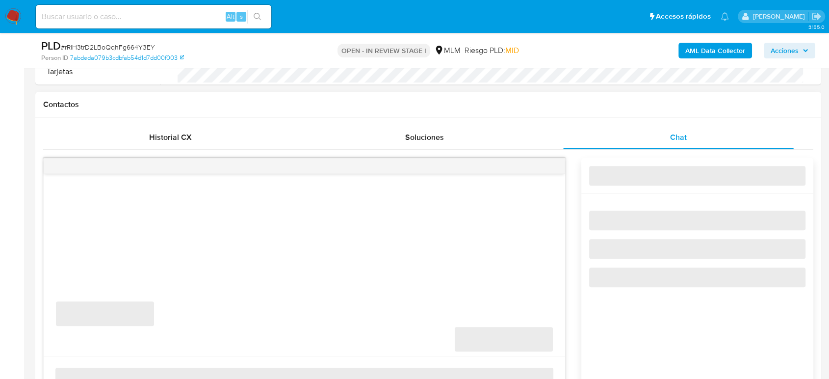
scroll to position [491, 0]
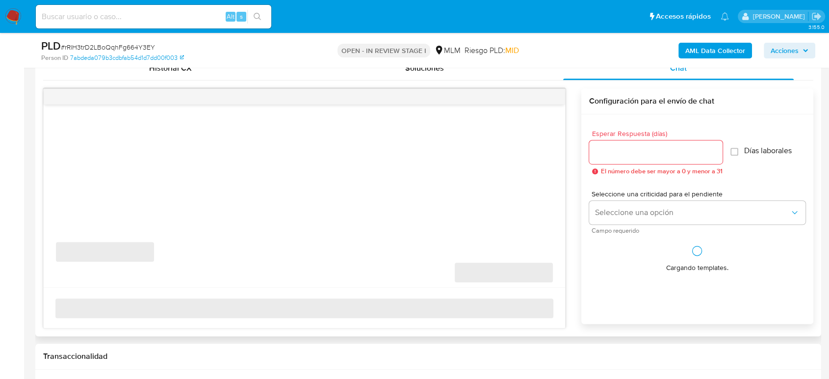
click at [641, 149] on input "Esperar Respuesta (días)" at bounding box center [655, 152] width 133 height 13
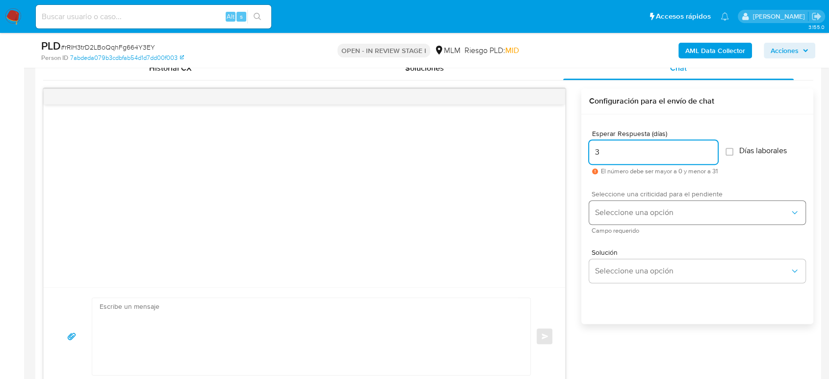
type input "3"
click at [633, 209] on span "Seleccione una opción" at bounding box center [692, 213] width 195 height 10
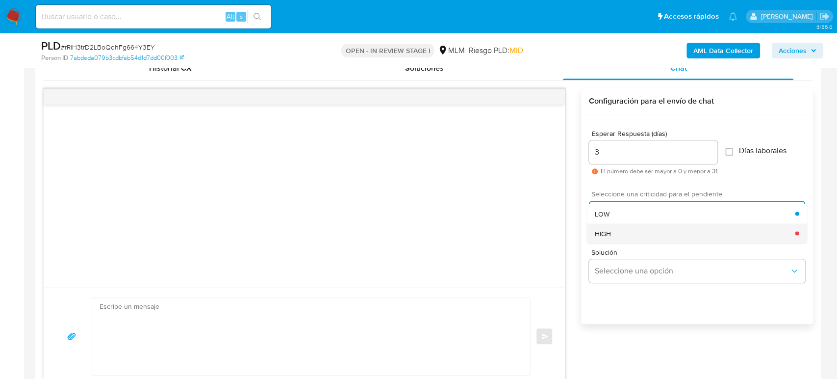
click at [633, 238] on div "HIGH" at bounding box center [695, 233] width 201 height 20
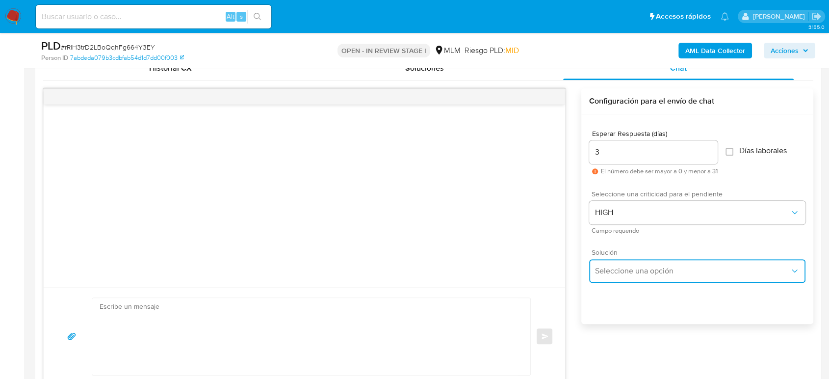
click at [633, 273] on span "Seleccione una opción" at bounding box center [692, 271] width 195 height 10
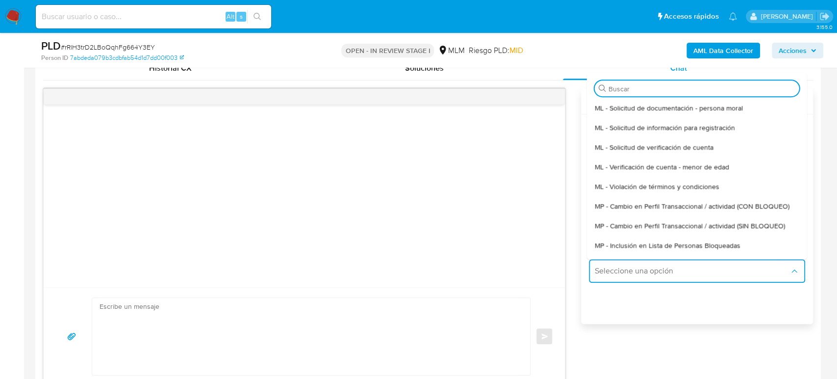
click at [667, 226] on span "MP - Cambio en Perfil Transaccional / actividad (SIN BLOQUEO)" at bounding box center [690, 225] width 190 height 9
type textarea "Estimado ,Te comunicamos que se ha identificado un cambio en el uso habitual de…"
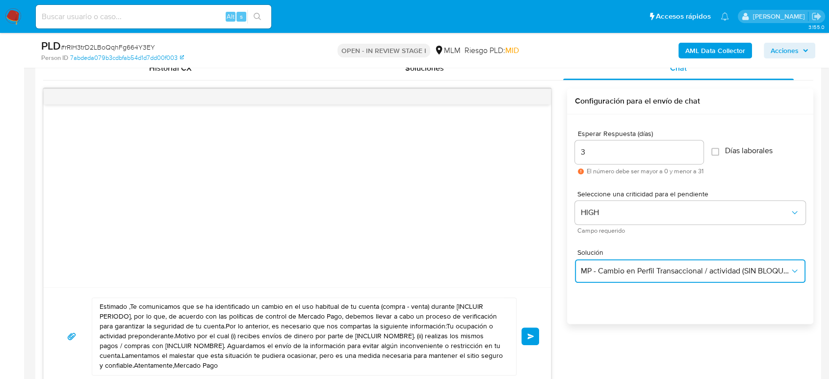
scroll to position [599, 0]
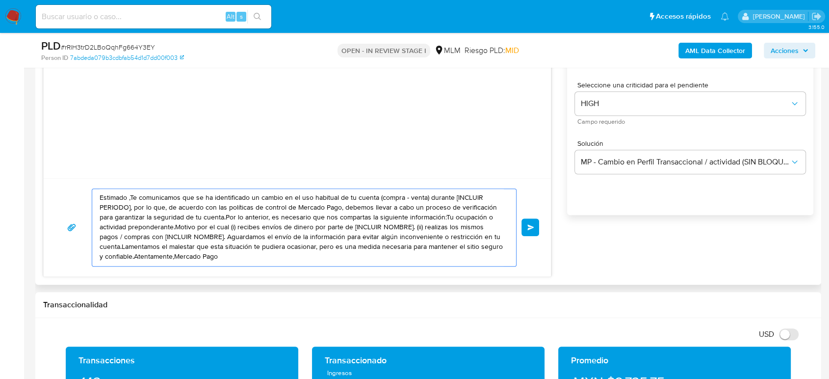
drag, startPoint x: 224, startPoint y: 260, endPoint x: 56, endPoint y: 180, distance: 186.3
click at [55, 182] on div "Estimado ,Te comunicamos que se ha identificado un cambio en el uso habitual de…" at bounding box center [297, 227] width 507 height 98
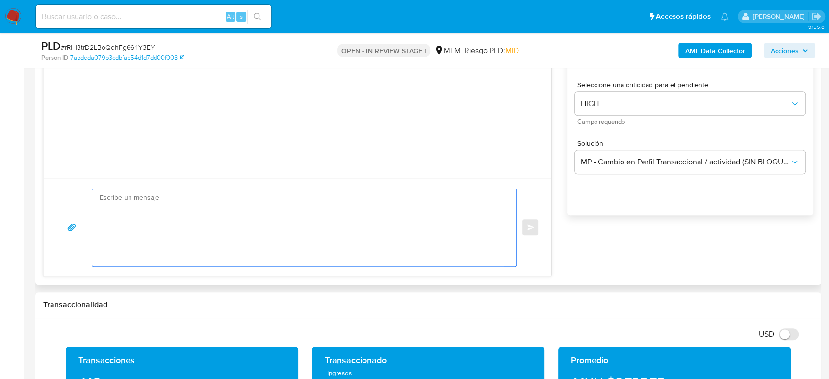
paste textarea "Estimado cliente, De acuerdo con las políticas de control de Mercado Pago, debe…"
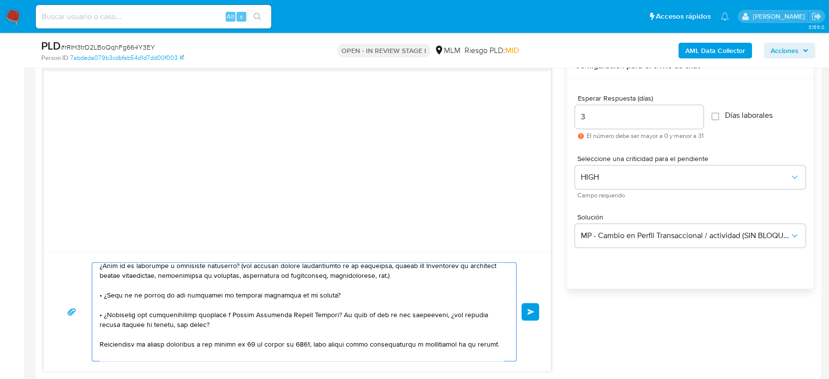
scroll to position [545, 0]
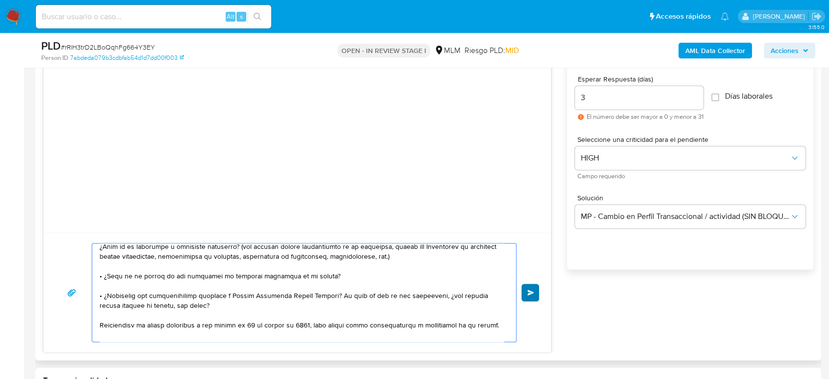
type textarea "Estimado cliente, De acuerdo con las políticas de control de Mercado Pago, debe…"
click at [532, 291] on span "Enviar" at bounding box center [530, 292] width 7 height 6
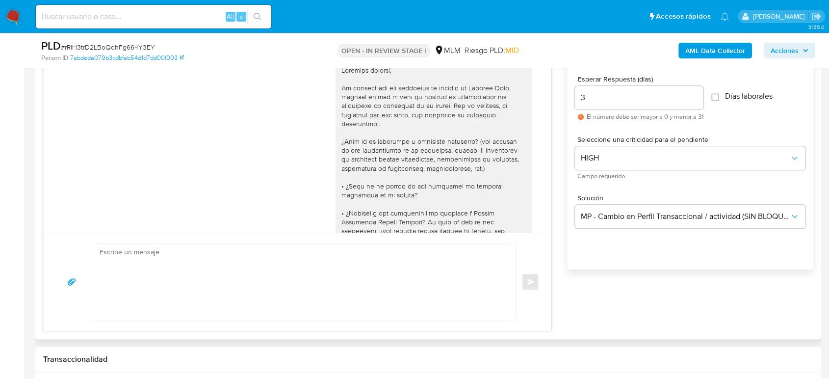
scroll to position [0, 0]
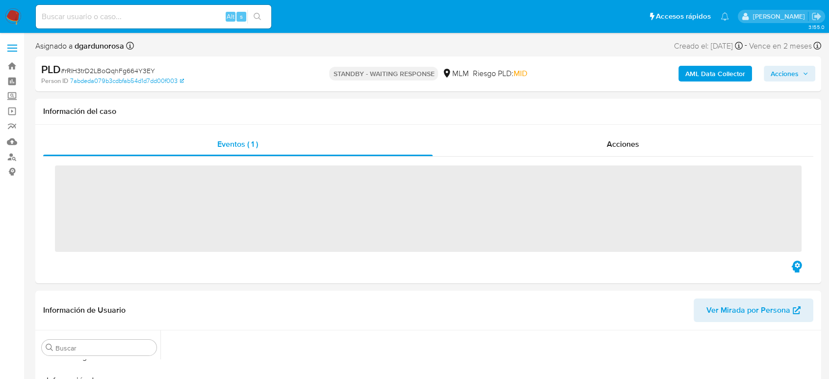
scroll to position [415, 0]
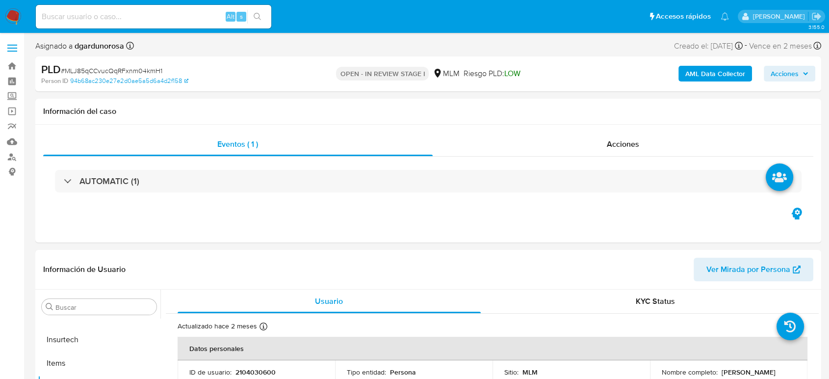
select select "10"
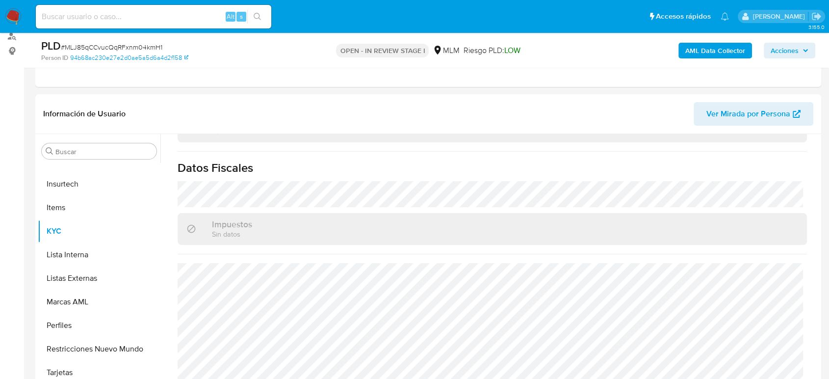
scroll to position [109, 0]
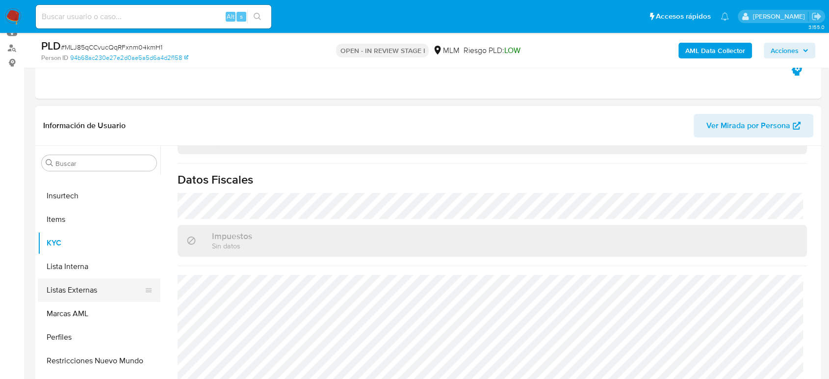
click at [101, 293] on button "Listas Externas" at bounding box center [95, 290] width 115 height 24
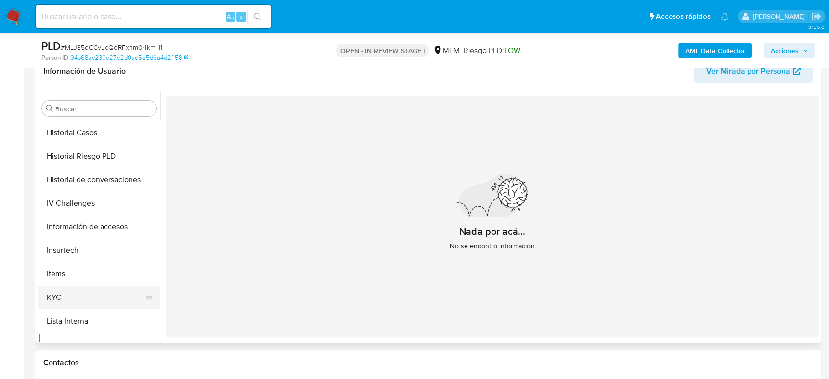
scroll to position [251, 0]
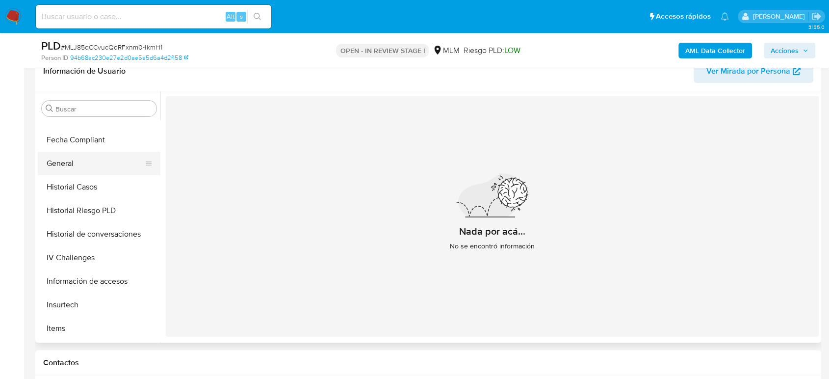
click at [88, 171] on button "General" at bounding box center [95, 164] width 115 height 24
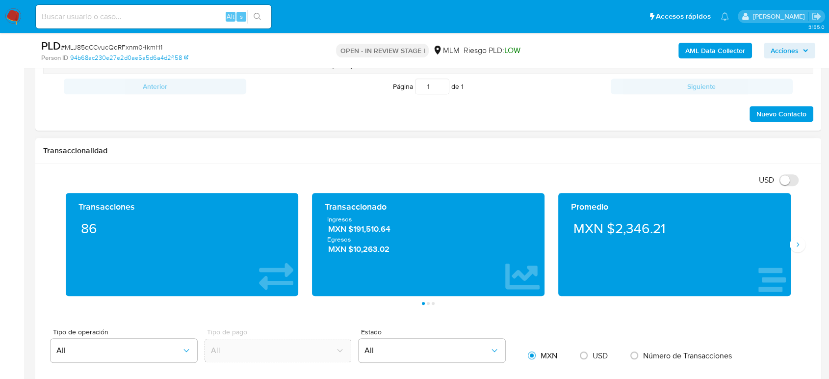
scroll to position [545, 0]
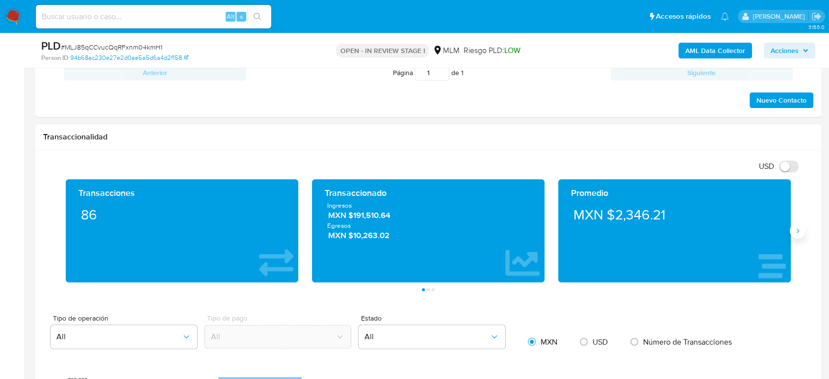
drag, startPoint x: 794, startPoint y: 229, endPoint x: 792, endPoint y: 240, distance: 11.0
click at [794, 229] on icon "Siguiente" at bounding box center [798, 231] width 8 height 8
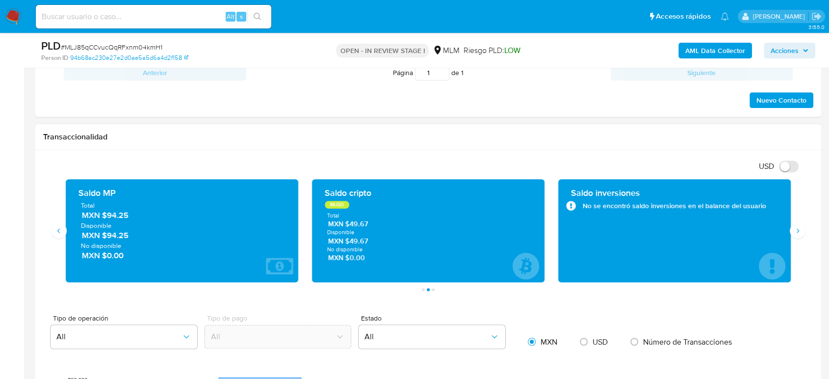
drag, startPoint x: 142, startPoint y: 213, endPoint x: 101, endPoint y: 214, distance: 40.7
click at [101, 214] on span "MXN $94.25" at bounding box center [182, 215] width 201 height 11
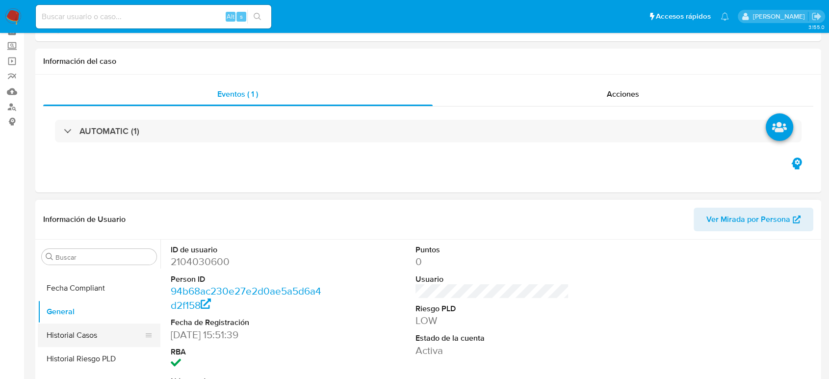
scroll to position [109, 0]
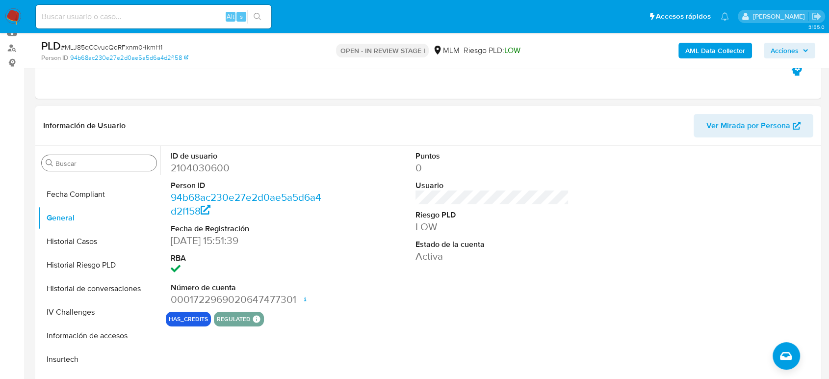
click at [107, 168] on div "Buscar" at bounding box center [99, 163] width 115 height 16
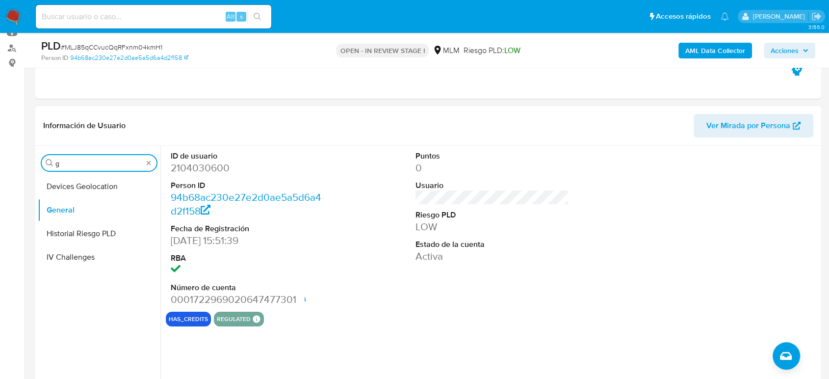
scroll to position [0, 0]
type input "geol"
click at [93, 190] on button "Devices Geolocation" at bounding box center [95, 187] width 115 height 24
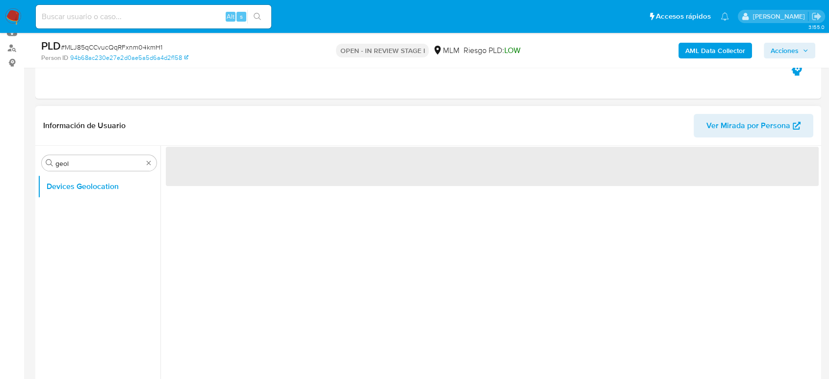
scroll to position [163, 0]
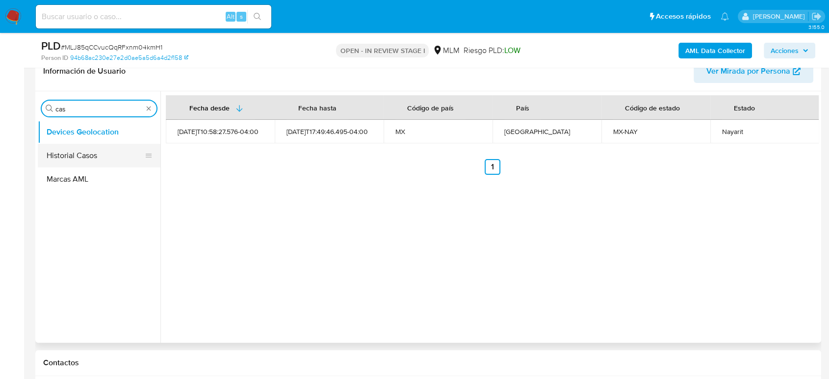
type input "cas"
click at [98, 151] on button "Historial Casos" at bounding box center [95, 156] width 115 height 24
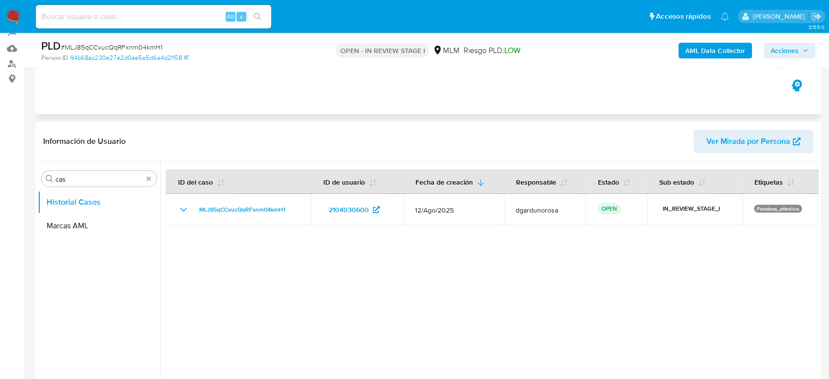
scroll to position [0, 0]
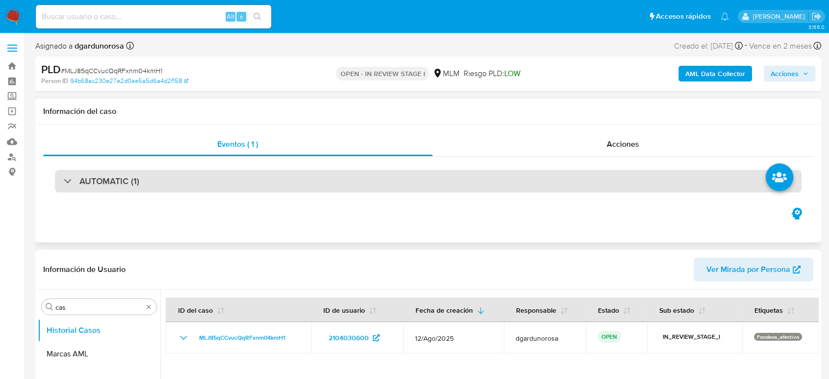
drag, startPoint x: 193, startPoint y: 167, endPoint x: 200, endPoint y: 177, distance: 12.7
click at [193, 167] on div "AUTOMATIC (1)" at bounding box center [428, 180] width 770 height 49
click at [211, 181] on div "AUTOMATIC (1)" at bounding box center [428, 181] width 747 height 23
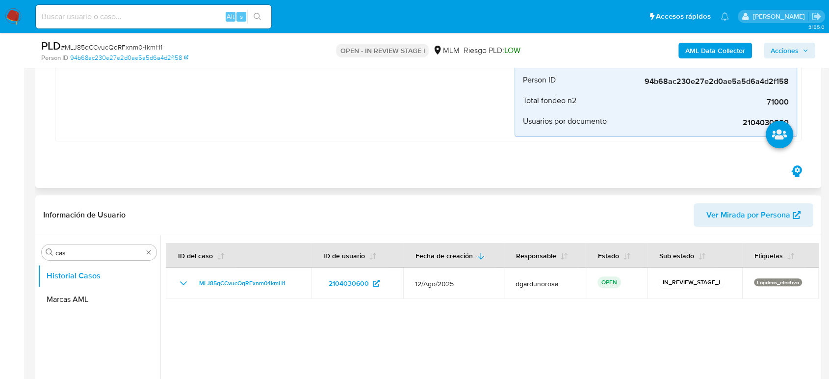
scroll to position [272, 0]
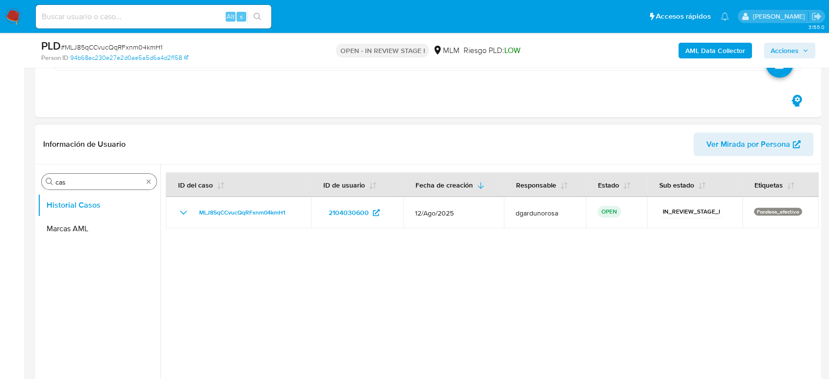
click at [147, 176] on div "Buscar cas" at bounding box center [99, 182] width 115 height 16
type input "conv"
click at [96, 219] on button "Historial de conversaciones" at bounding box center [99, 229] width 123 height 24
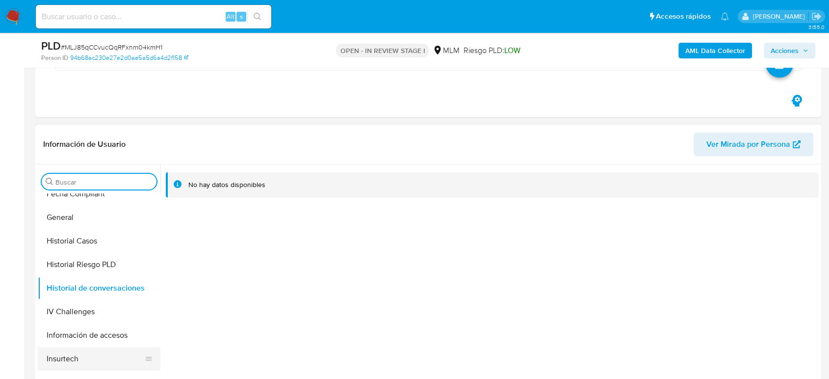
scroll to position [327, 0]
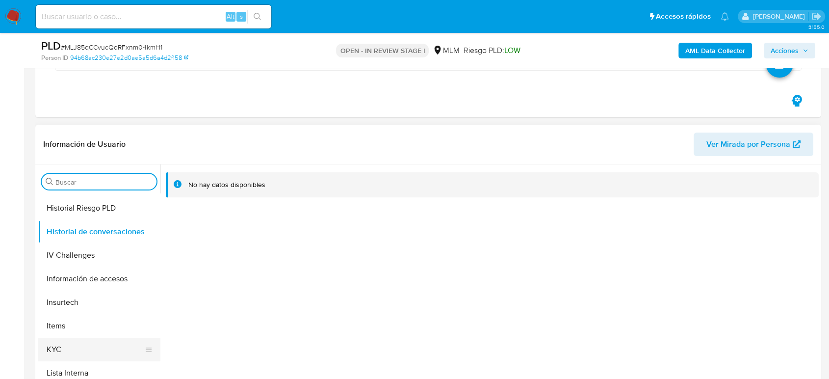
click at [47, 350] on button "KYC" at bounding box center [95, 350] width 115 height 24
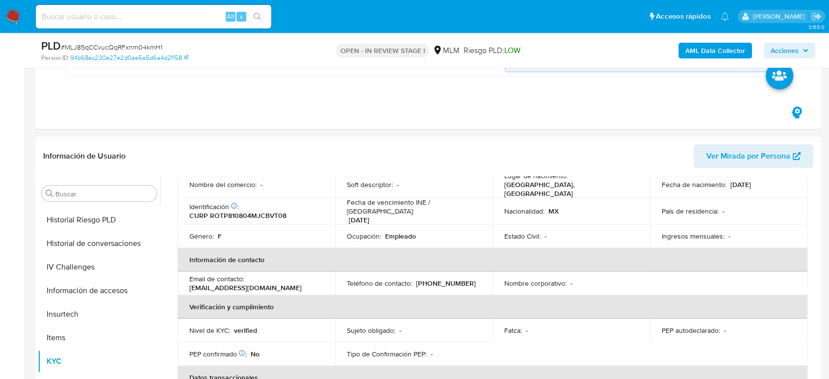
scroll to position [71, 0]
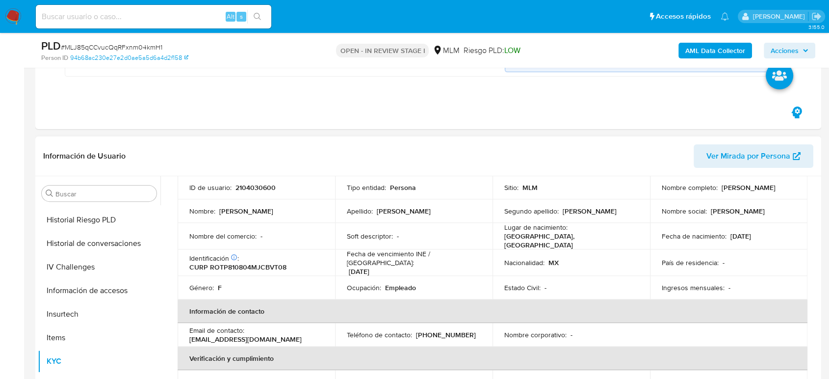
click at [451, 330] on p "(322) 3694537" at bounding box center [446, 334] width 60 height 9
copy p "3694537"
click at [137, 192] on input "Buscar" at bounding box center [103, 193] width 97 height 9
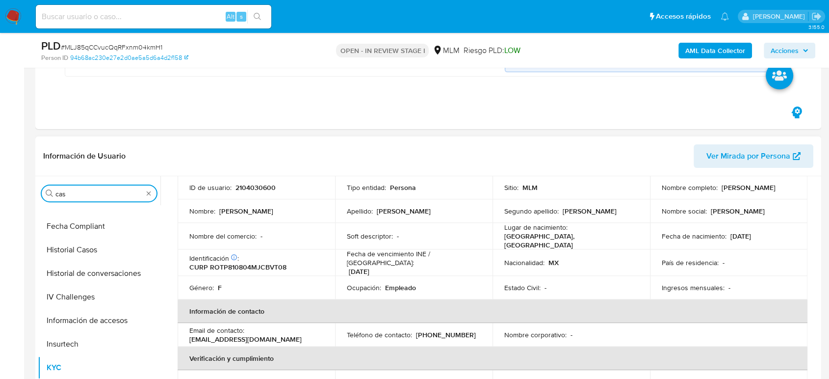
scroll to position [0, 0]
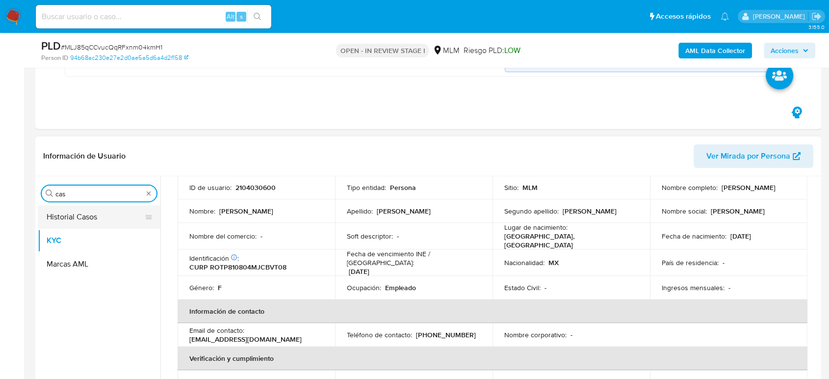
type input "cas"
click at [76, 212] on button "Historial Casos" at bounding box center [95, 217] width 115 height 24
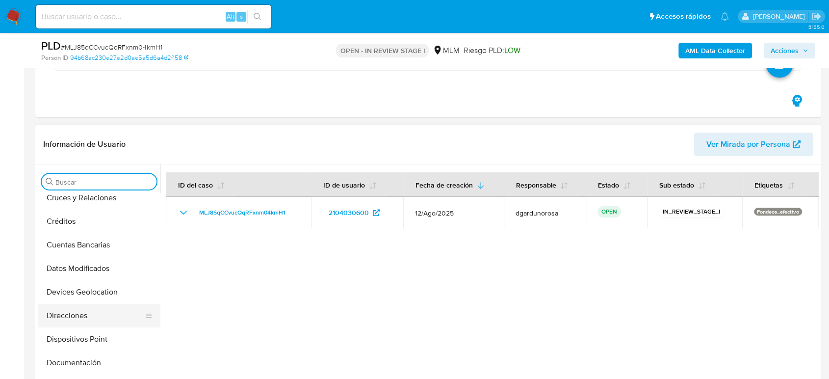
scroll to position [109, 0]
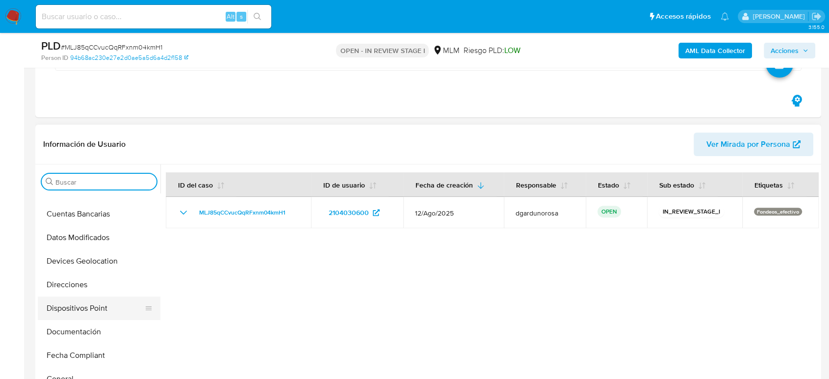
click at [84, 318] on button "Dispositivos Point" at bounding box center [95, 308] width 115 height 24
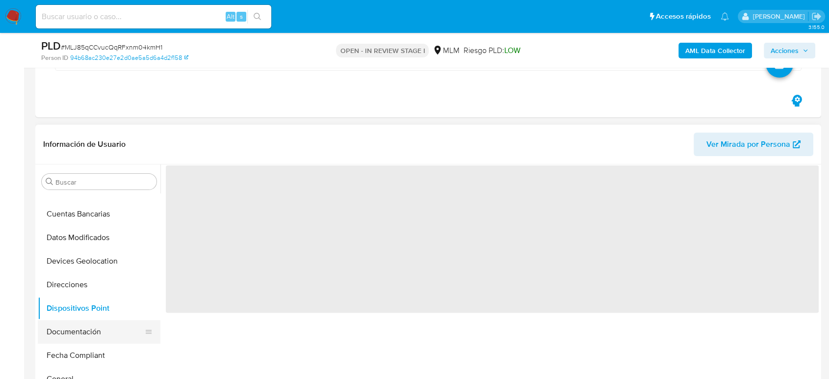
click at [82, 330] on button "Documentación" at bounding box center [95, 332] width 115 height 24
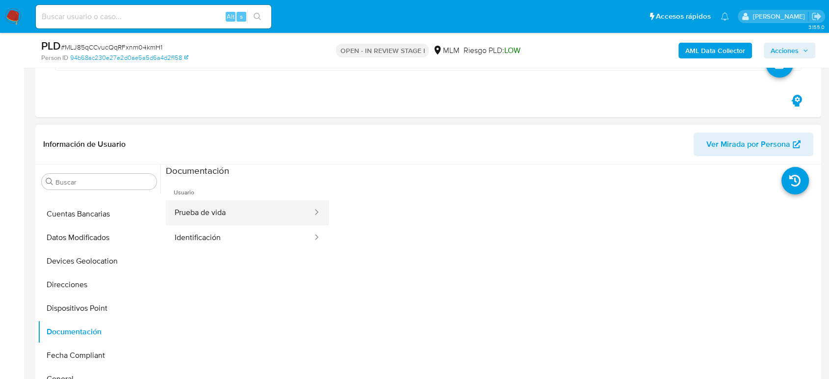
click at [199, 219] on button "Prueba de vida" at bounding box center [240, 212] width 148 height 25
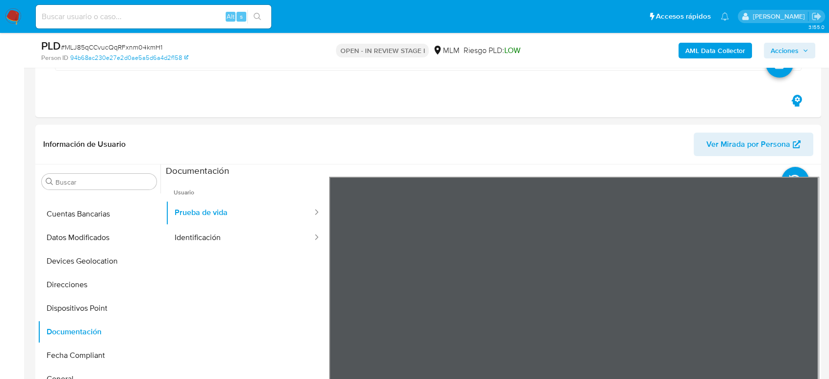
click at [506, 154] on div "Información de Usuario Ver Mirada por Persona Buscar Anticipos de dinero Archiv…" at bounding box center [428, 270] width 786 height 291
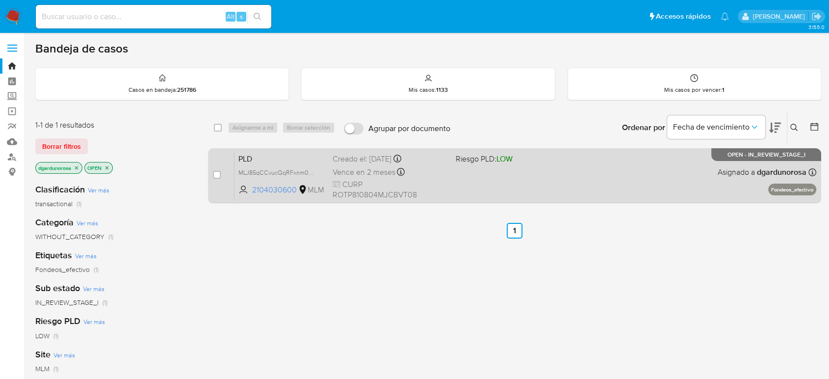
click at [501, 184] on div "PLD MLJ85qCCvucQqRFxnm04kmH1 2104030600 MLM Riesgo PLD: LOW Creado el: [DATE] C…" at bounding box center [525, 176] width 582 height 50
click at [537, 189] on div "PLD MLJ85qCCvucQqRFxnm04kmH1 2104030600 MLM Riesgo PLD: LOW Creado el: [DATE] C…" at bounding box center [525, 176] width 582 height 50
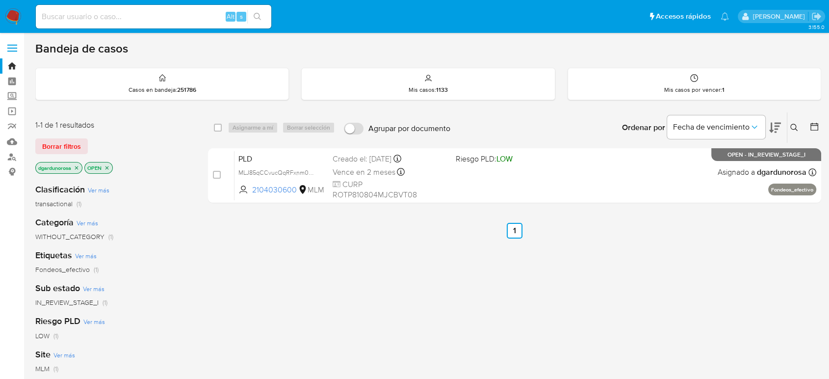
click at [793, 130] on icon at bounding box center [794, 128] width 8 height 8
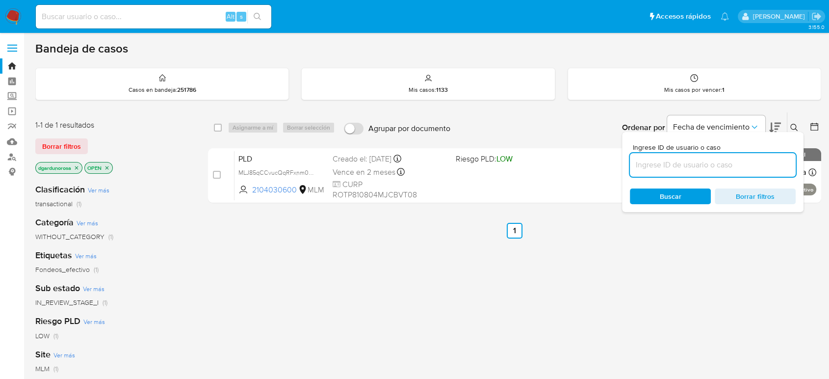
click at [707, 164] on input at bounding box center [713, 164] width 166 height 13
type input "313026446"
click at [790, 124] on icon at bounding box center [794, 128] width 8 height 8
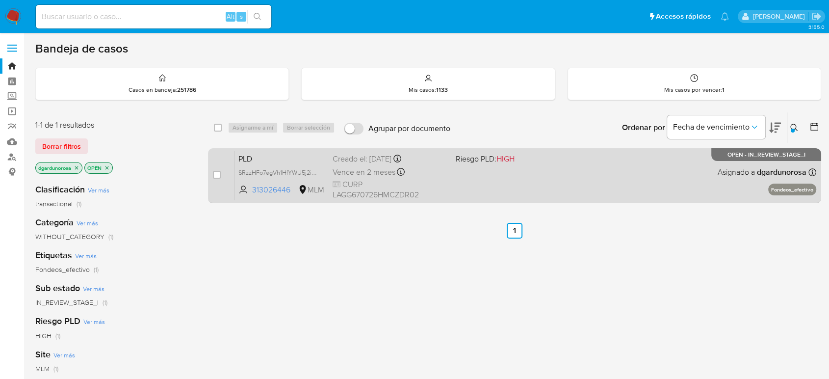
click at [660, 161] on div "PLD SRzzHFo7egVh1HfYWU5j2iss 313026446 MLM Riesgo PLD: HIGH Creado el: [DATE] C…" at bounding box center [525, 176] width 582 height 50
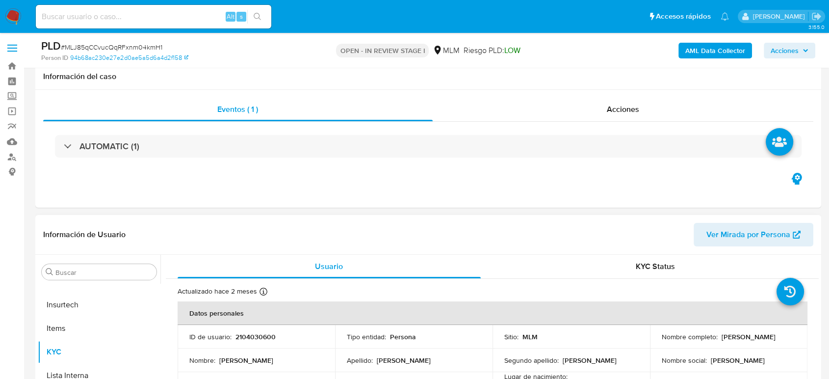
scroll to position [163, 0]
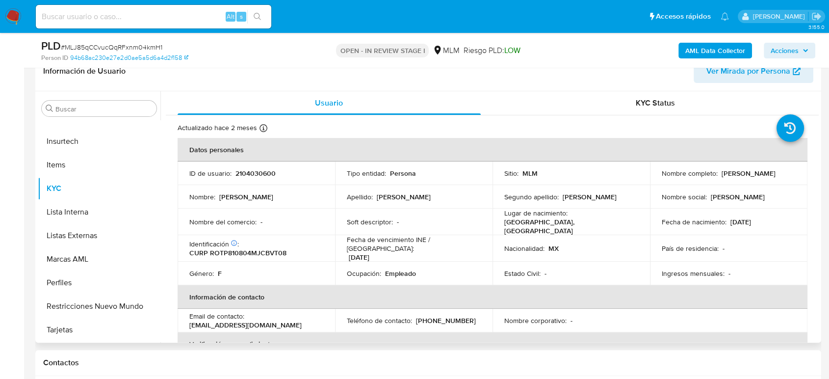
select select "10"
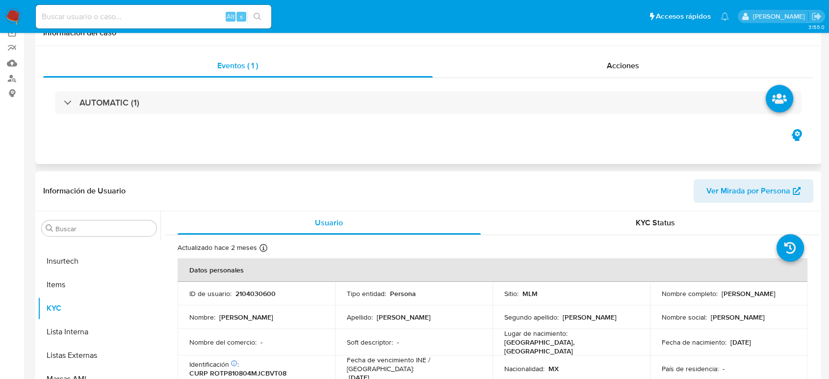
scroll to position [0, 0]
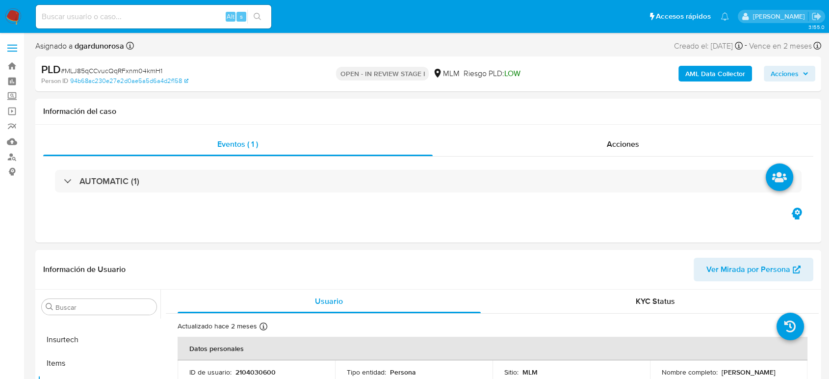
click at [12, 46] on label at bounding box center [12, 48] width 25 height 21
click at [0, 0] on input "checkbox" at bounding box center [0, 0] width 0 height 0
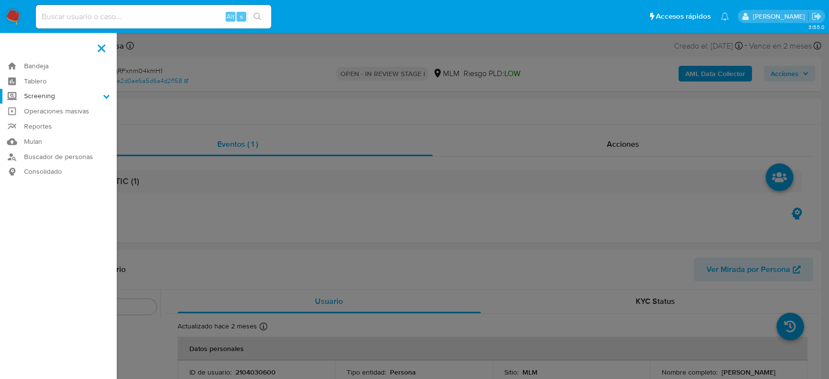
click at [58, 95] on label "Screening" at bounding box center [58, 96] width 117 height 15
click at [0, 0] on input "Screening" at bounding box center [0, 0] width 0 height 0
click at [60, 135] on link "Herramientas" at bounding box center [58, 135] width 117 height 12
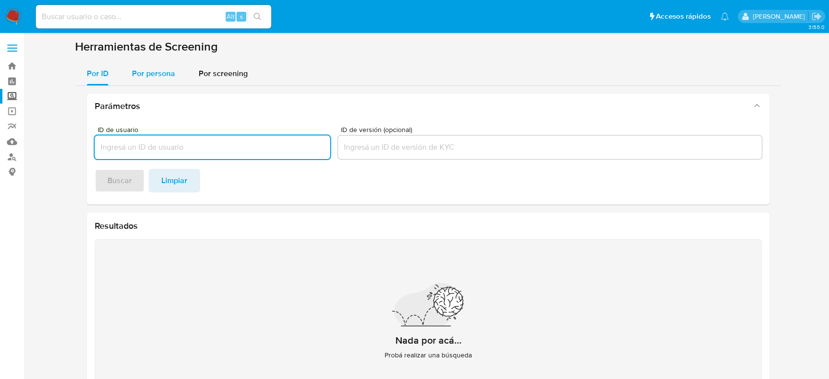
click at [154, 75] on span "Por persona" at bounding box center [153, 73] width 43 height 11
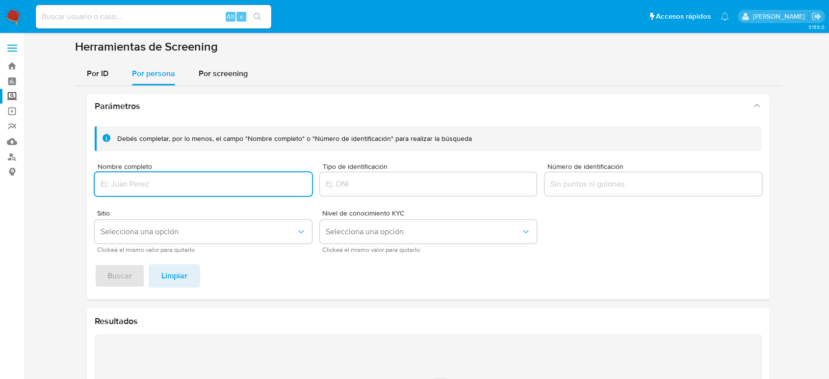
click at [157, 176] on div at bounding box center [203, 184] width 217 height 24
click at [95, 264] on button "Buscar" at bounding box center [120, 276] width 50 height 24
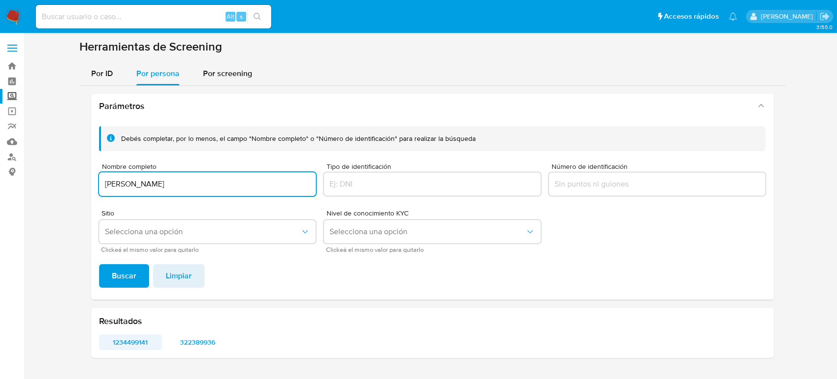
click at [125, 337] on span "1234499141" at bounding box center [131, 342] width 50 height 14
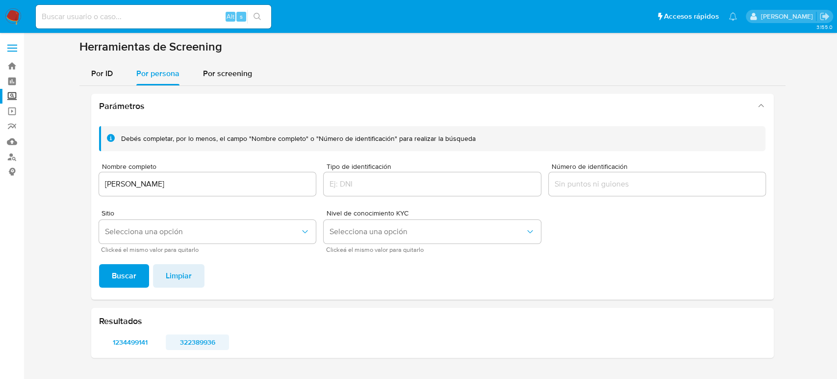
click at [210, 335] on span "322389936" at bounding box center [198, 342] width 50 height 14
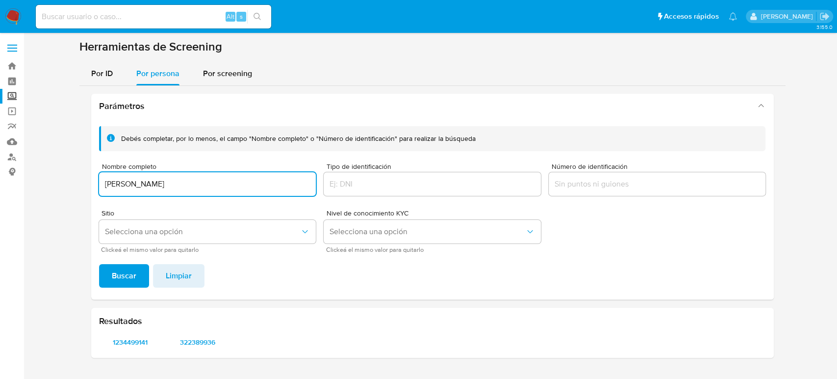
drag, startPoint x: 198, startPoint y: 186, endPoint x: 90, endPoint y: 186, distance: 107.4
click at [91, 186] on div "Debés completar, por lo menos, el campo "Nombre completo" o "Número de identifi…" at bounding box center [432, 208] width 683 height 181
type input "[PERSON_NAME]"
click at [150, 280] on footer "Buscar Limpiar" at bounding box center [432, 276] width 667 height 24
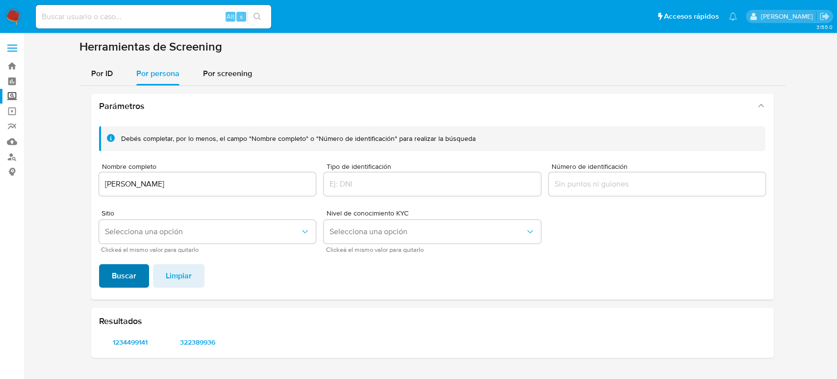
click at [142, 282] on button "Buscar" at bounding box center [124, 276] width 50 height 24
click at [133, 343] on span "269985810" at bounding box center [131, 342] width 50 height 14
click at [192, 338] on span "529215367" at bounding box center [198, 342] width 50 height 14
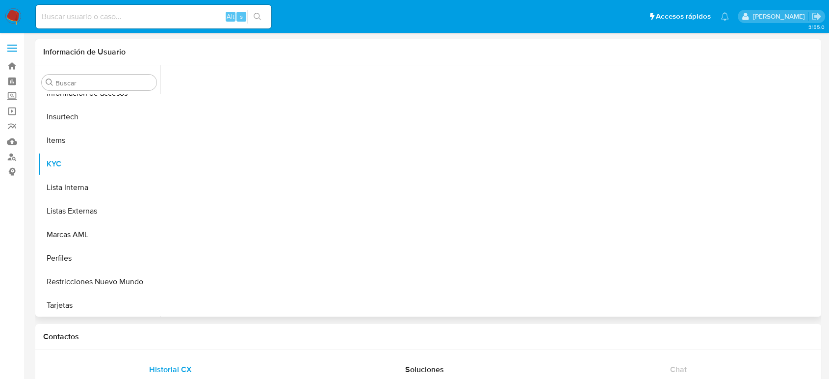
scroll to position [415, 0]
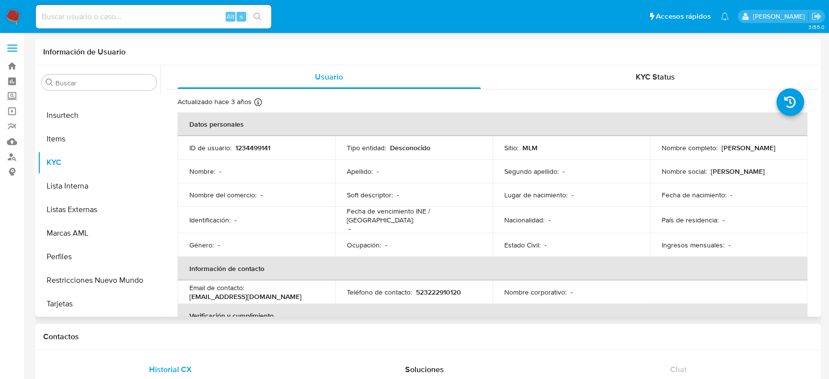
select select "10"
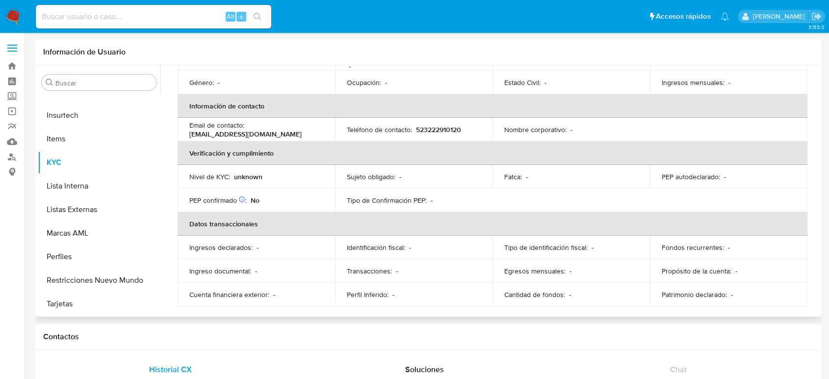
scroll to position [164, 0]
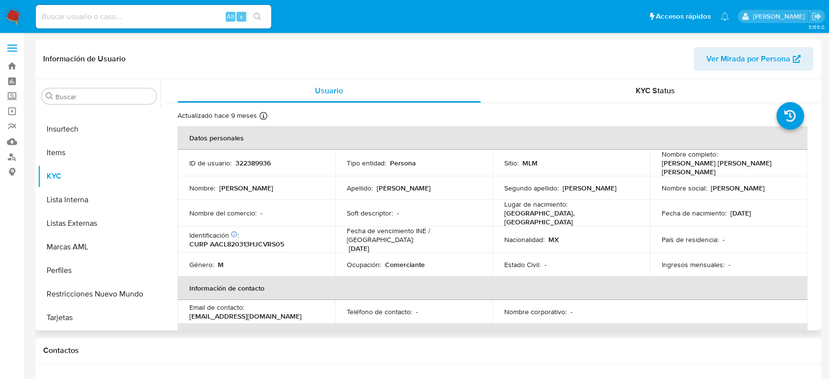
select select "10"
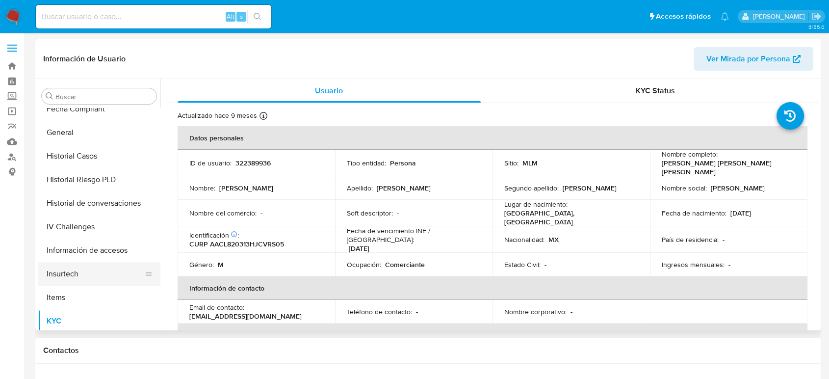
scroll to position [251, 0]
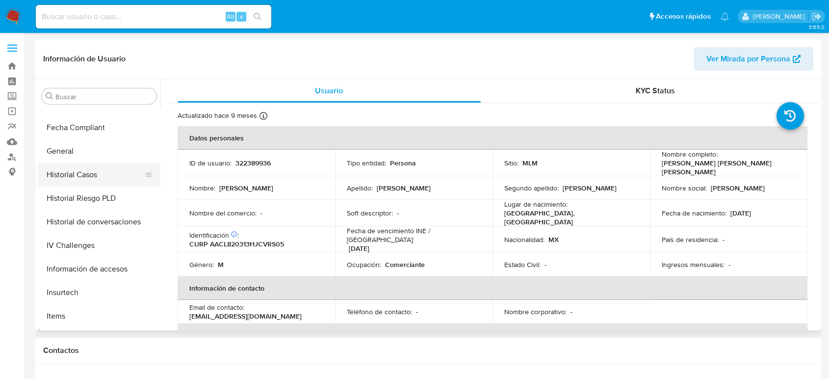
click at [88, 183] on button "Historial Casos" at bounding box center [95, 175] width 115 height 24
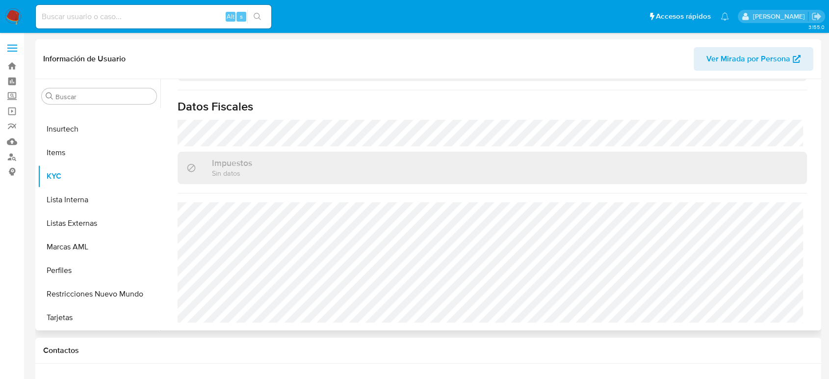
scroll to position [672, 0]
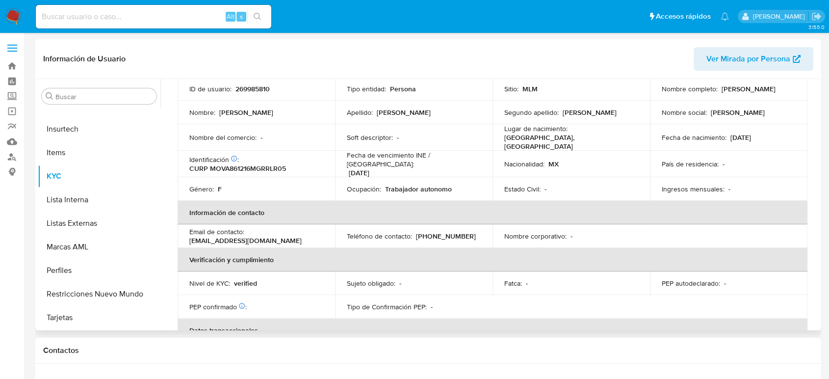
select select "10"
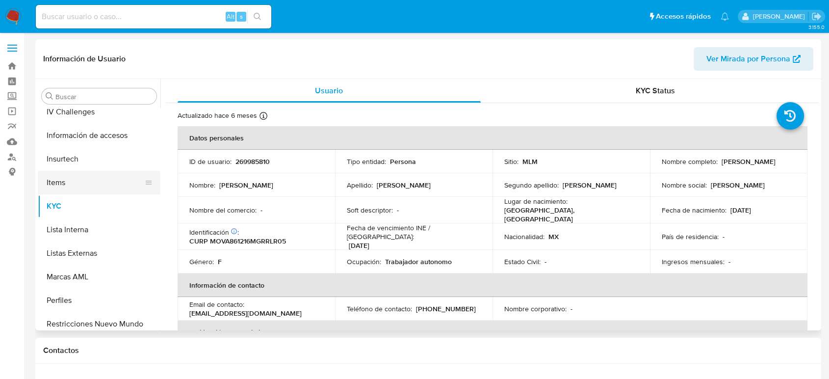
scroll to position [306, 0]
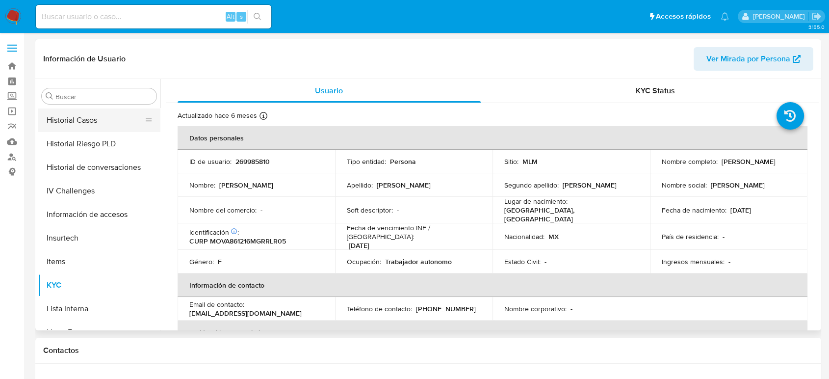
click at [86, 126] on button "Historial Casos" at bounding box center [95, 120] width 115 height 24
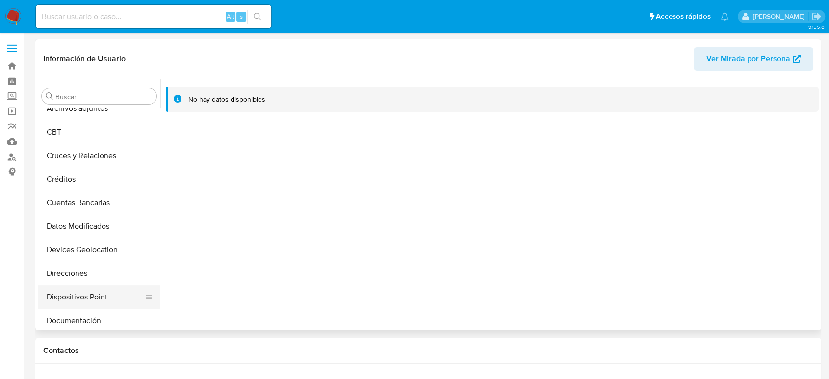
scroll to position [109, 0]
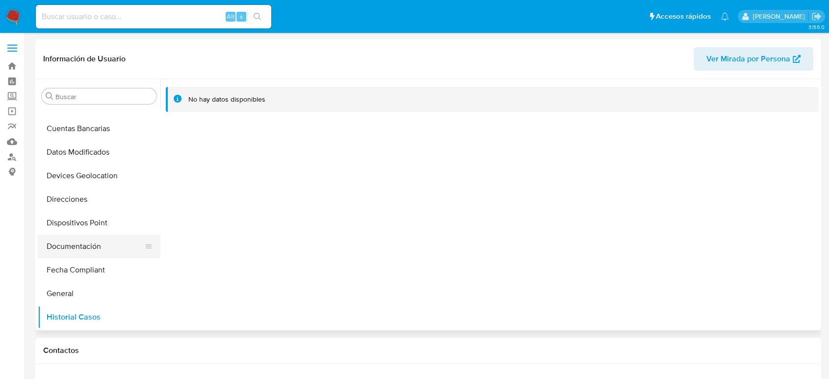
click at [80, 250] on button "Documentación" at bounding box center [95, 246] width 115 height 24
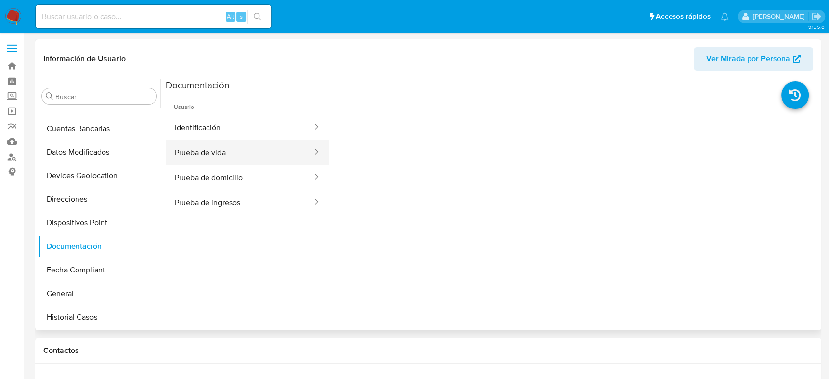
click at [212, 152] on button "Prueba de vida" at bounding box center [240, 152] width 148 height 25
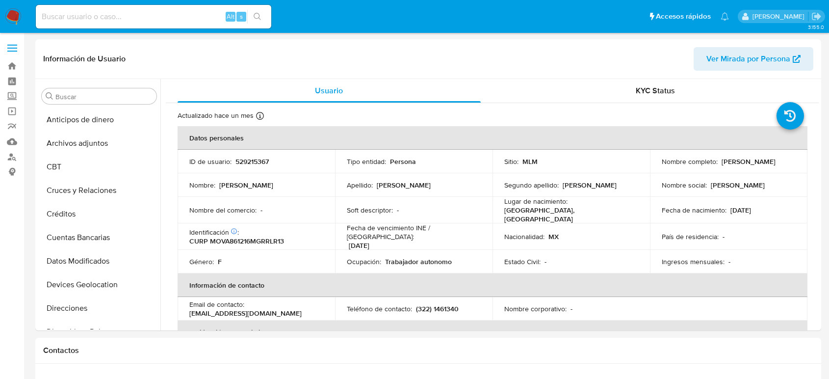
select select "10"
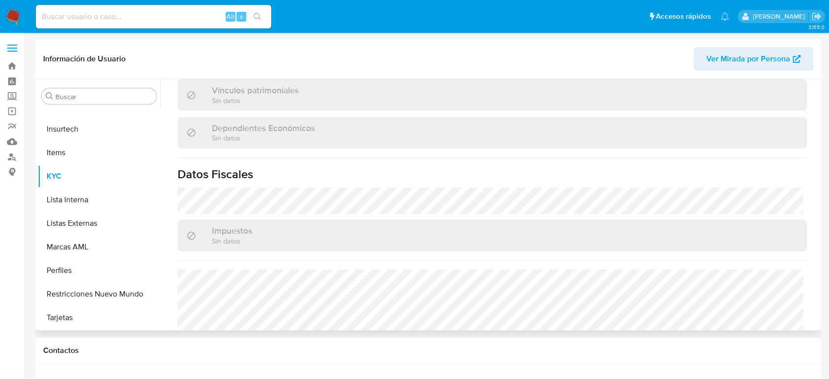
scroll to position [606, 0]
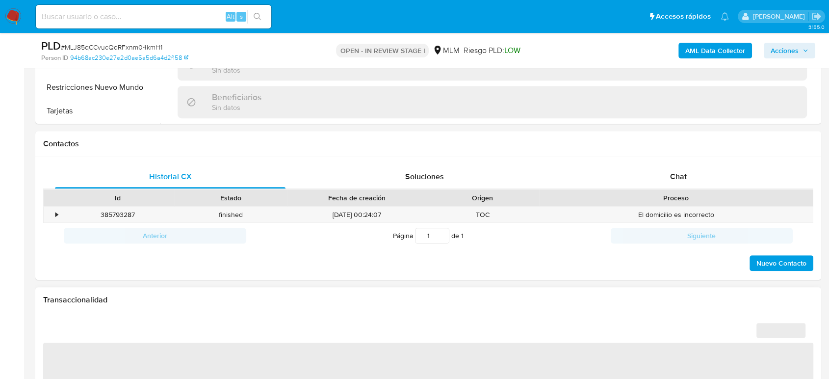
scroll to position [491, 0]
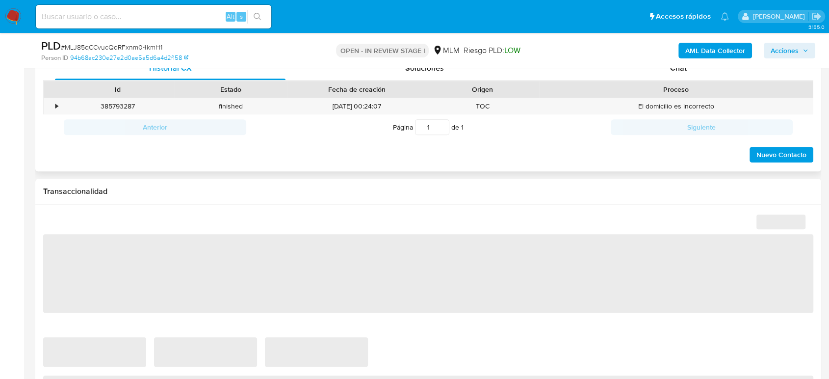
click at [663, 114] on div "Anterior Página 1 de 1 Siguiente" at bounding box center [428, 127] width 770 height 26
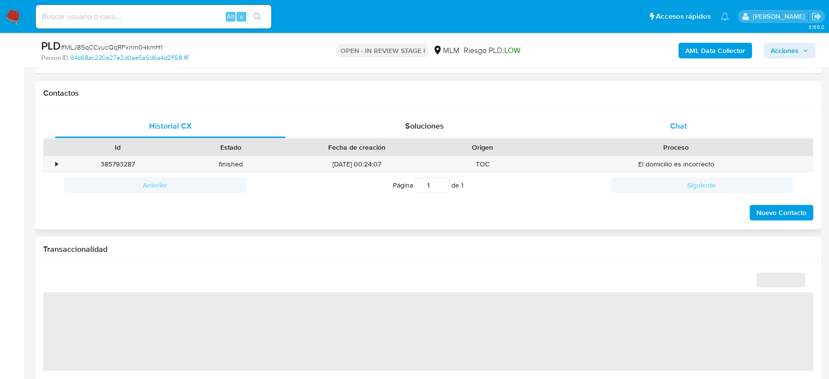
scroll to position [381, 0]
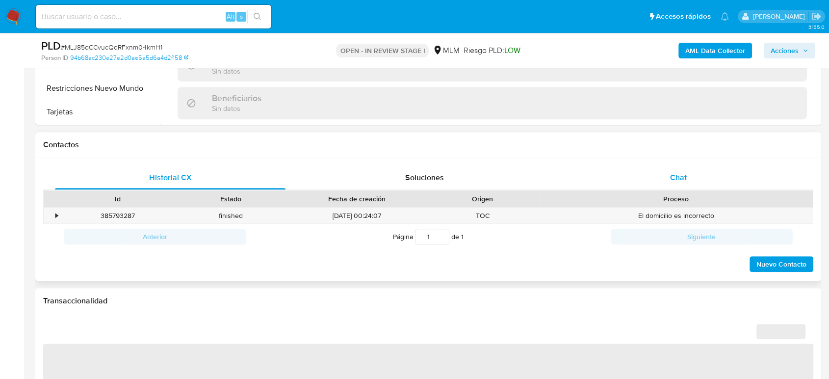
click at [679, 176] on span "Chat" at bounding box center [678, 177] width 17 height 11
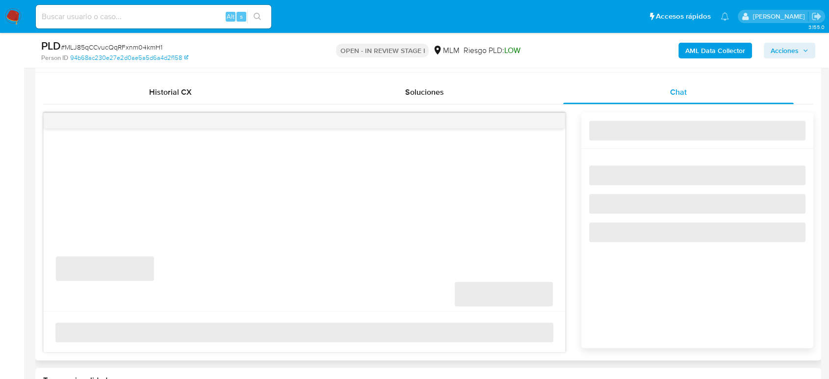
scroll to position [491, 0]
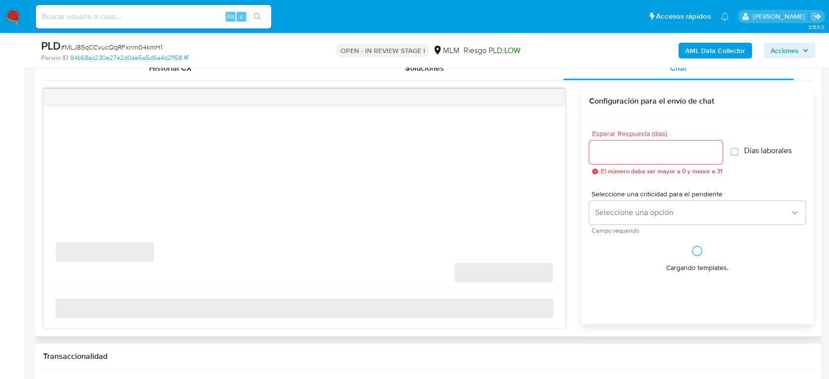
click at [617, 151] on input "Esperar Respuesta (días)" at bounding box center [655, 152] width 133 height 13
select select "10"
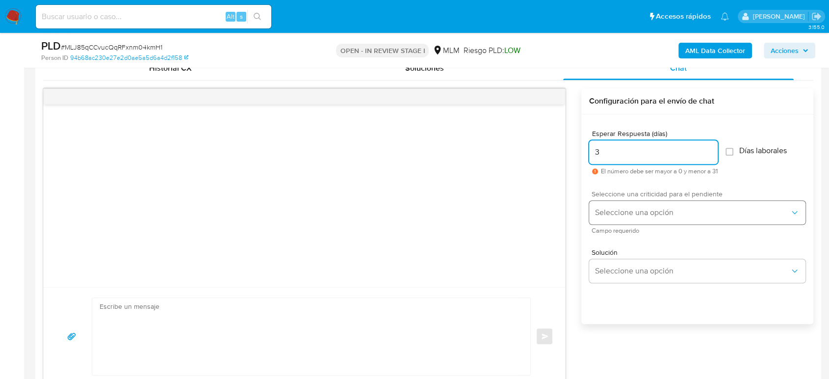
type input "3"
click at [614, 208] on span "Seleccione una opción" at bounding box center [692, 213] width 195 height 10
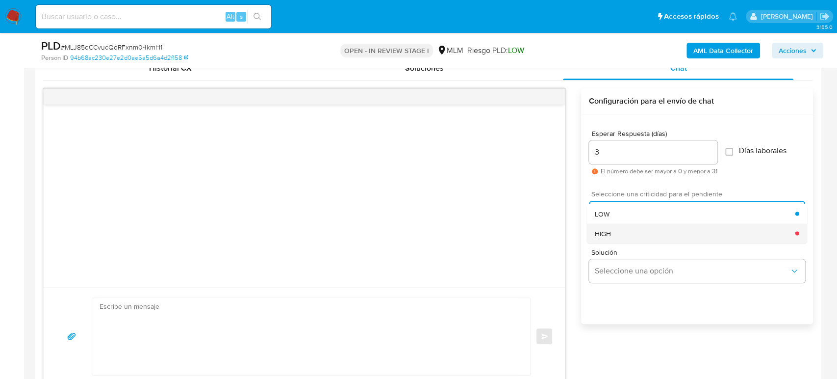
click at [624, 235] on div "HIGH" at bounding box center [695, 233] width 201 height 20
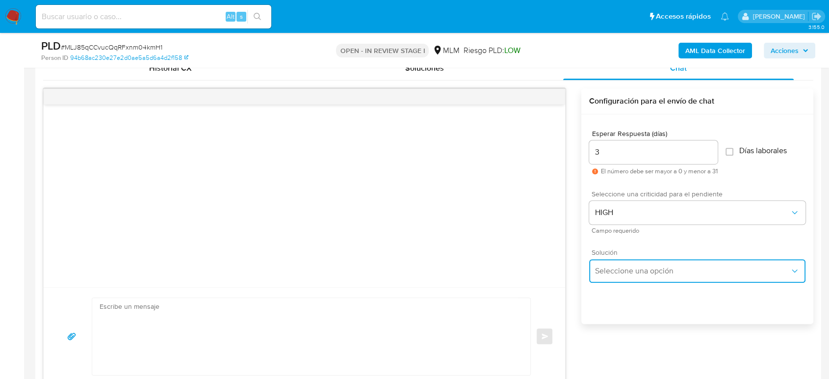
click at [633, 270] on span "Seleccione una opción" at bounding box center [692, 271] width 195 height 10
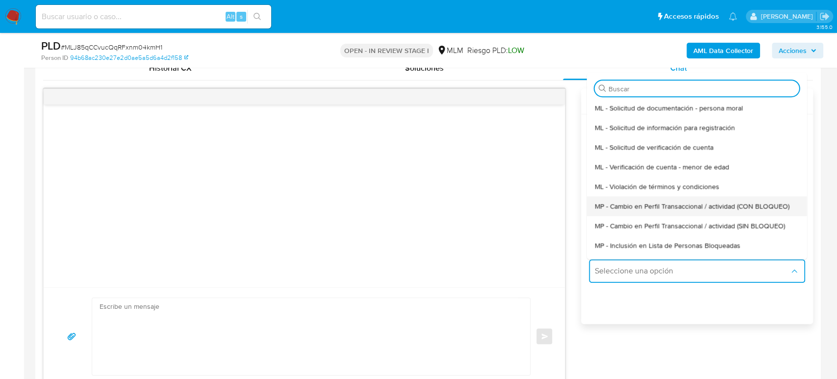
click at [673, 213] on div "MP - Cambio en Perfil Transaccional / actividad (CON BLOQUEO)" at bounding box center [697, 206] width 205 height 20
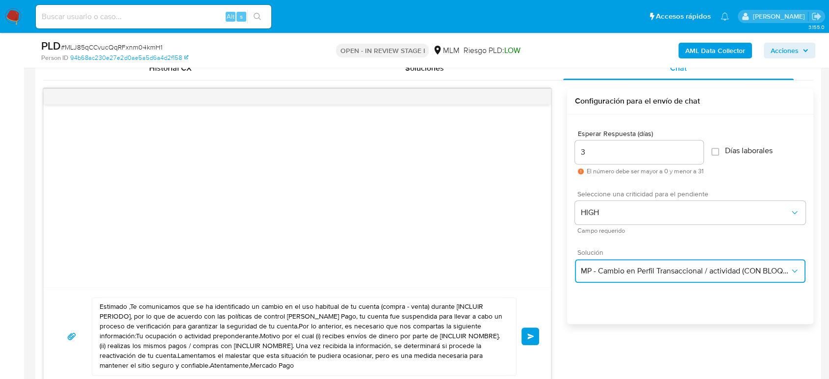
click at [639, 260] on button "MP - Cambio en Perfil Transaccional / actividad (CON BLOQUEO)" at bounding box center [690, 271] width 231 height 24
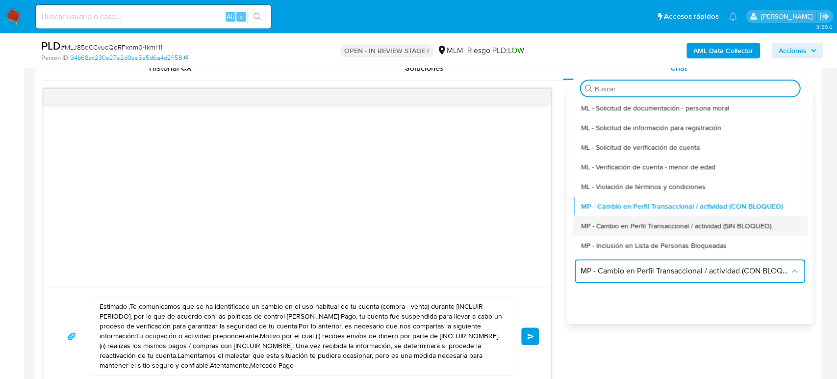
click at [658, 231] on div "MP - Cambio en Perfil Transaccional / actividad (SIN BLOQUEO)" at bounding box center [690, 226] width 219 height 20
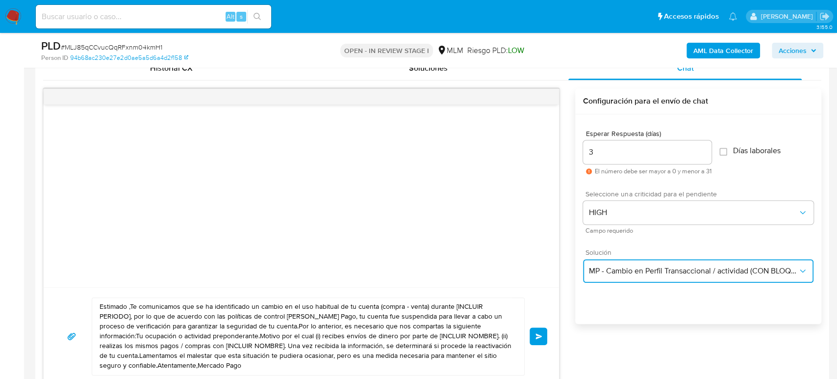
type textarea "Estimado ,Te comunicamos que se ha identificado un cambio en el uso habitual de…"
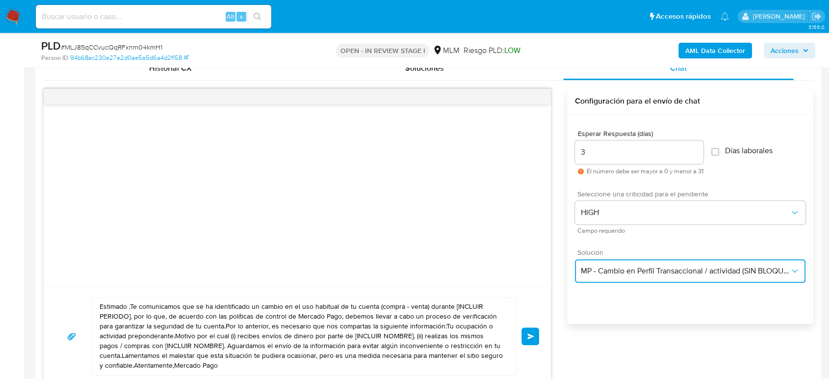
scroll to position [599, 0]
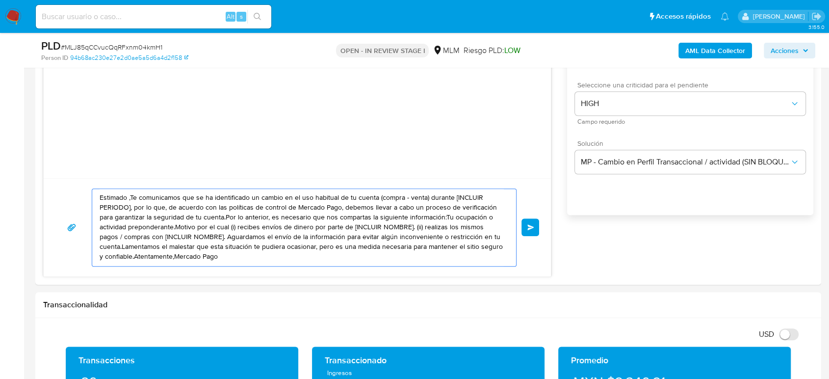
drag, startPoint x: 216, startPoint y: 258, endPoint x: 0, endPoint y: 166, distance: 235.2
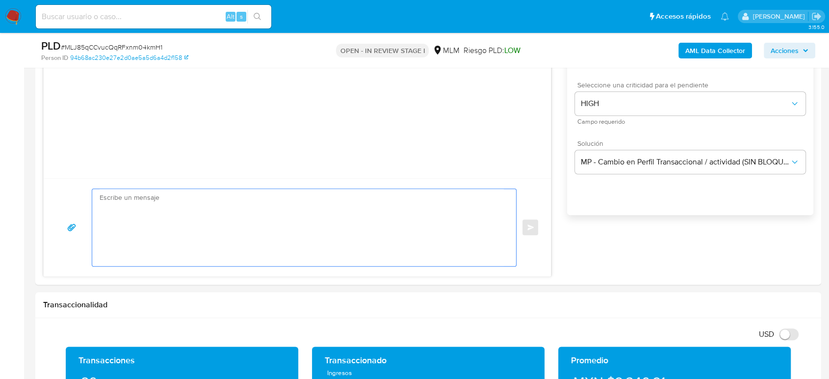
paste textarea "Estimado cliente, De acuerdo con las políticas de control de Mercado Pago, debe…"
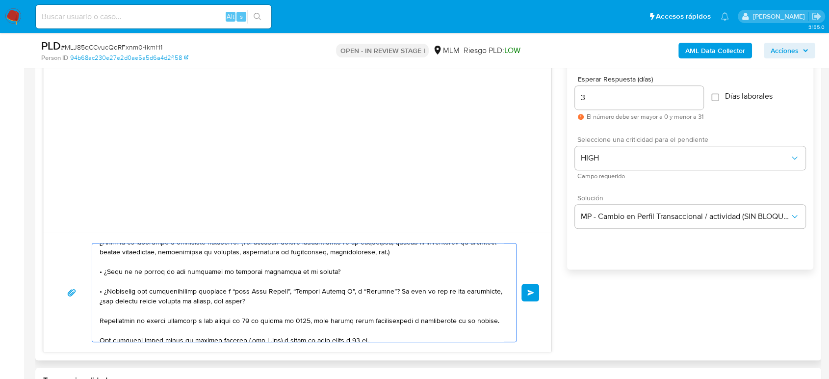
scroll to position [65, 0]
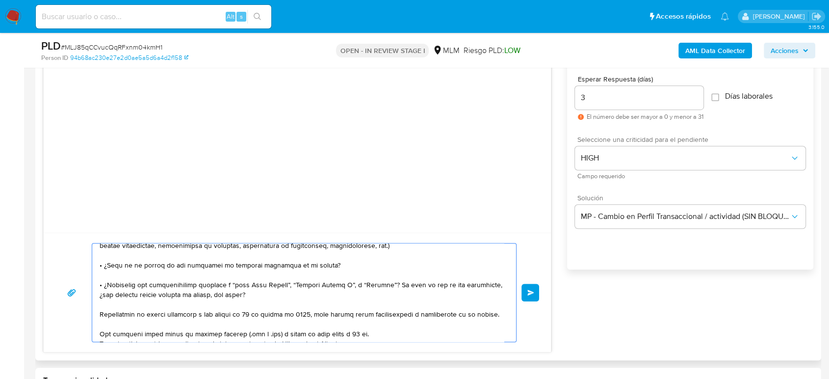
click at [238, 286] on textarea at bounding box center [302, 292] width 404 height 98
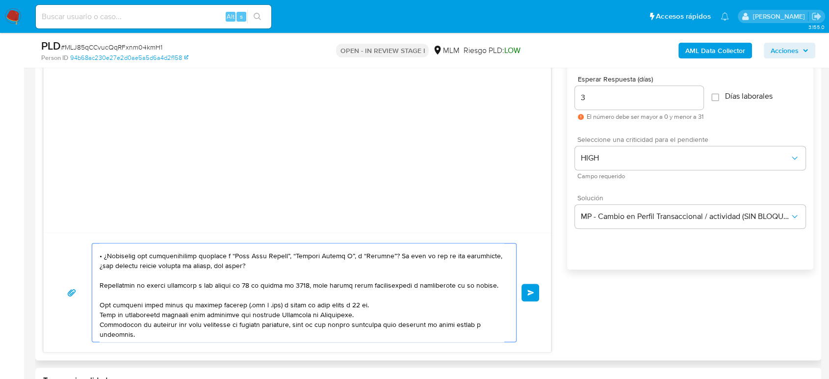
scroll to position [120, 0]
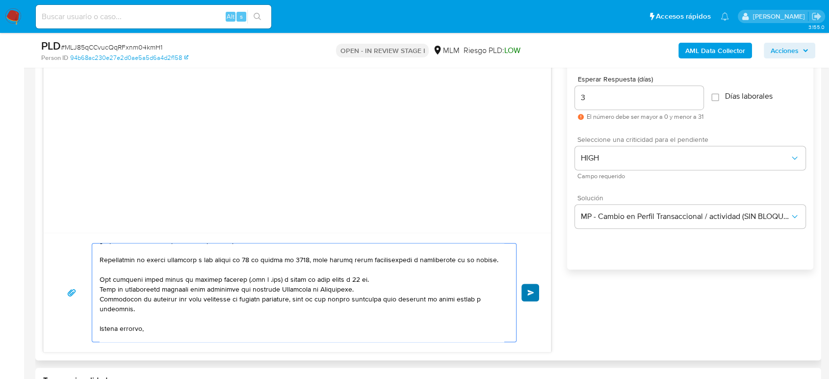
type textarea "Estimado cliente, De acuerdo con las políticas de control de Mercado Pago, debe…"
click at [527, 293] on span "Enviar" at bounding box center [530, 292] width 7 height 6
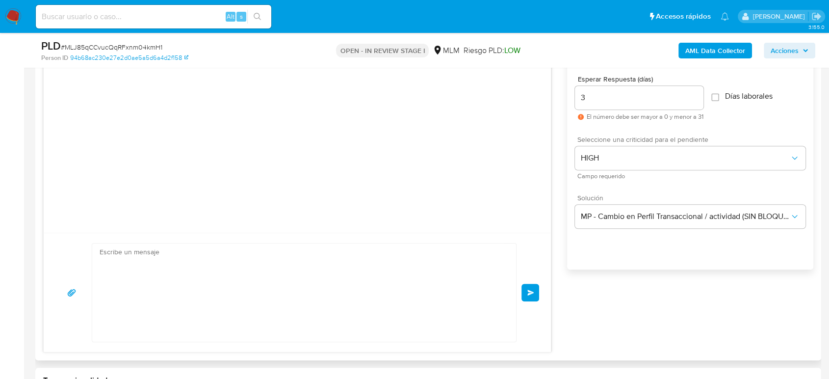
scroll to position [177, 0]
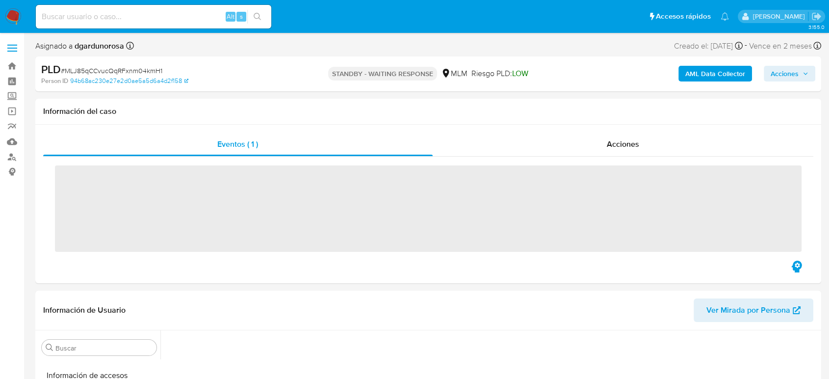
scroll to position [415, 0]
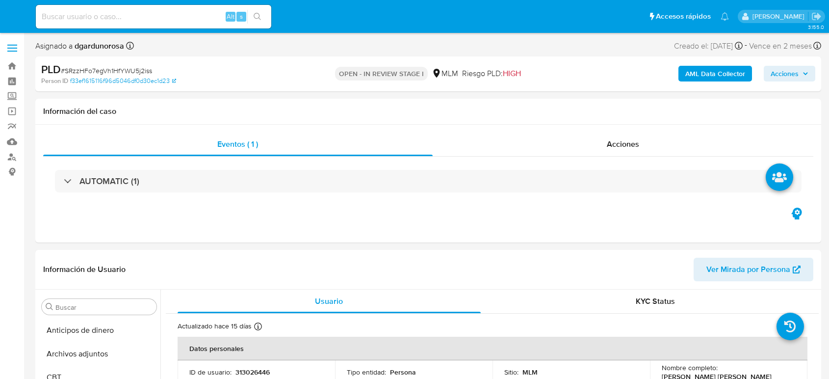
select select "10"
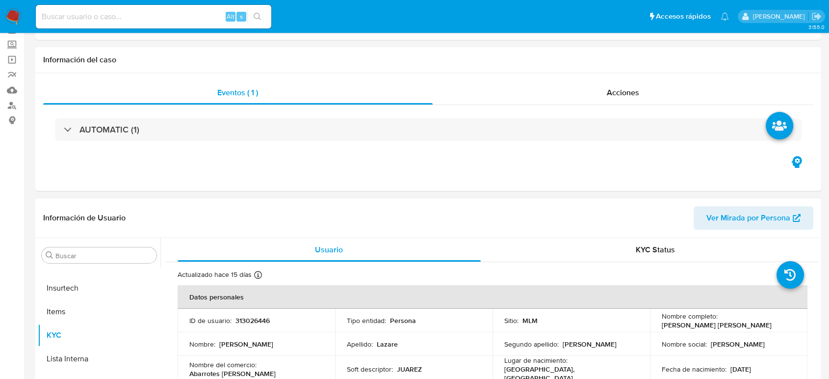
scroll to position [163, 0]
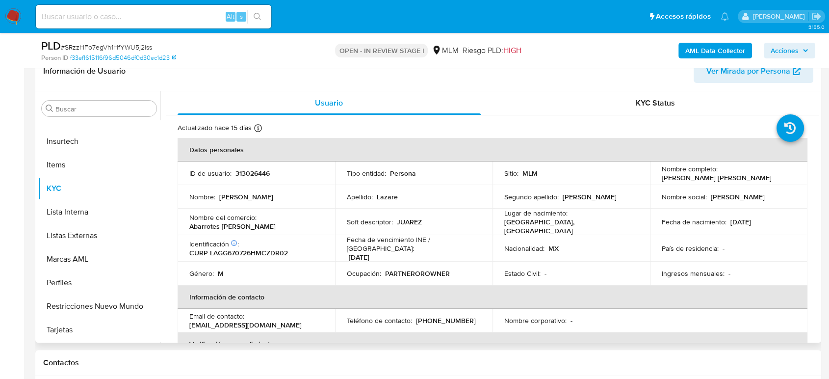
click at [433, 269] on p "PARTNEROROWNER" at bounding box center [417, 273] width 65 height 9
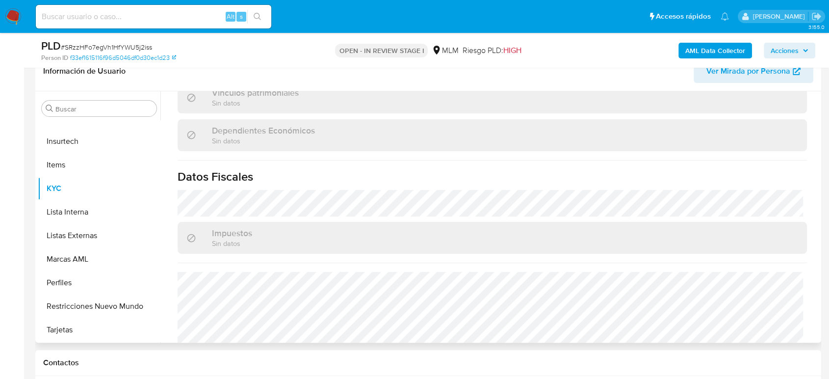
scroll to position [607, 0]
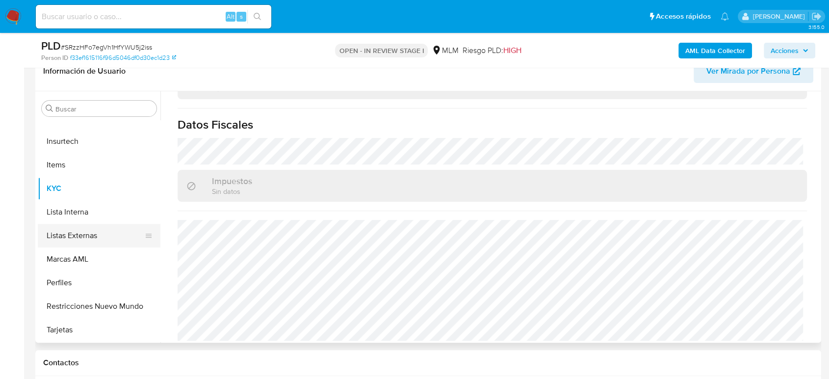
click at [80, 241] on button "Listas Externas" at bounding box center [95, 236] width 115 height 24
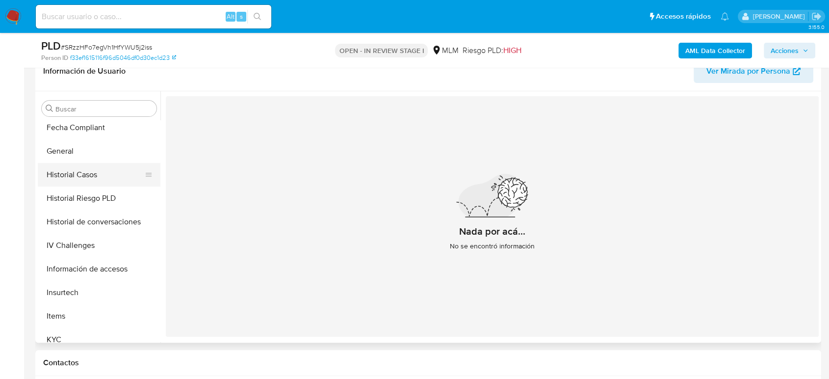
scroll to position [196, 0]
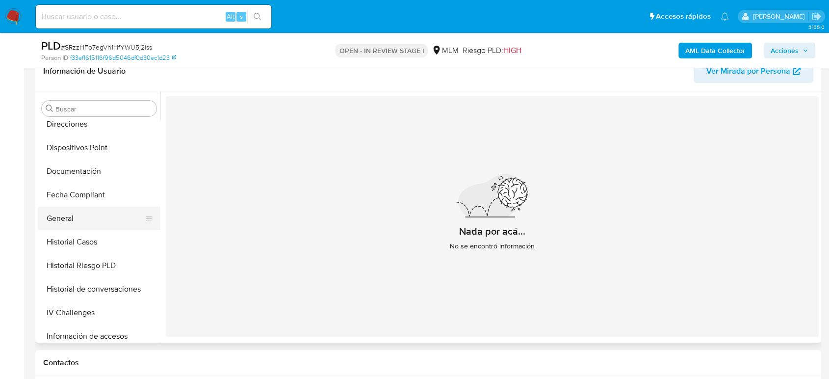
click at [82, 217] on button "General" at bounding box center [95, 219] width 115 height 24
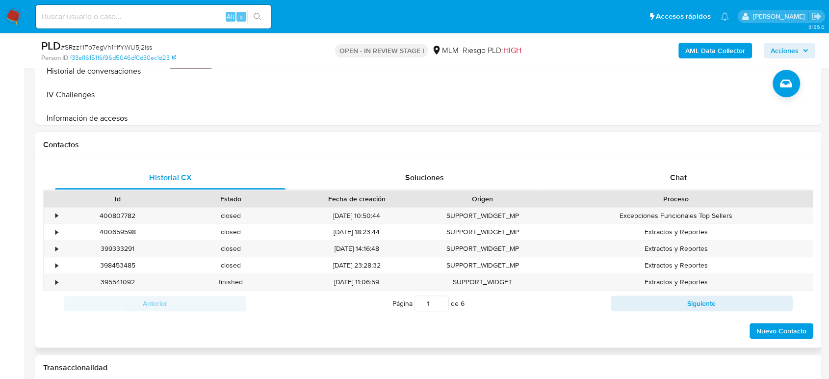
scroll to position [599, 0]
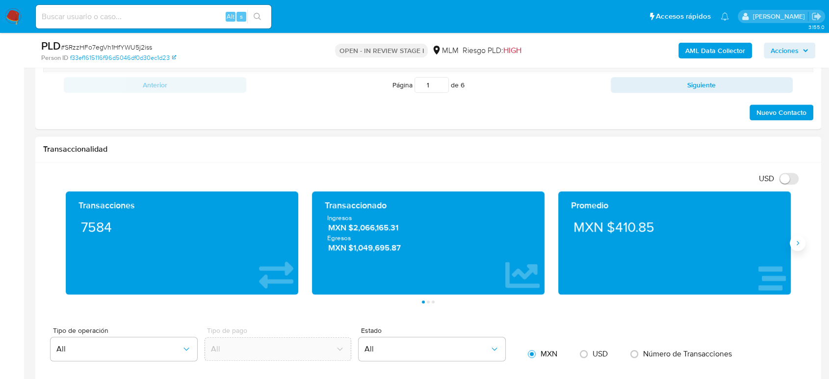
click at [793, 239] on button "Siguiente" at bounding box center [798, 243] width 16 height 16
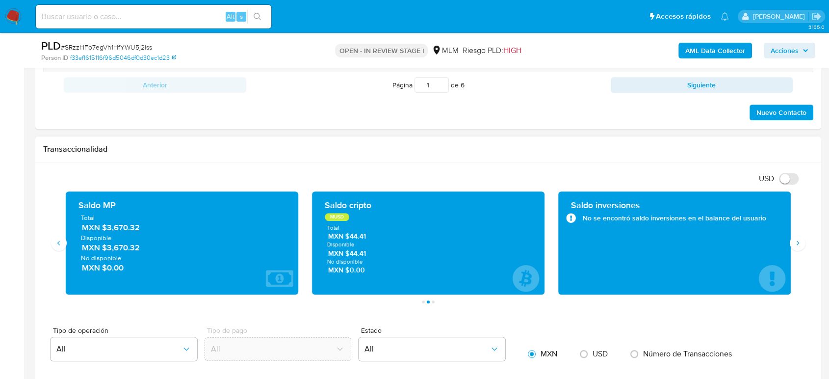
drag, startPoint x: 140, startPoint y: 229, endPoint x: 104, endPoint y: 233, distance: 36.1
click at [103, 232] on span "MXN $3,670.32" at bounding box center [182, 227] width 201 height 11
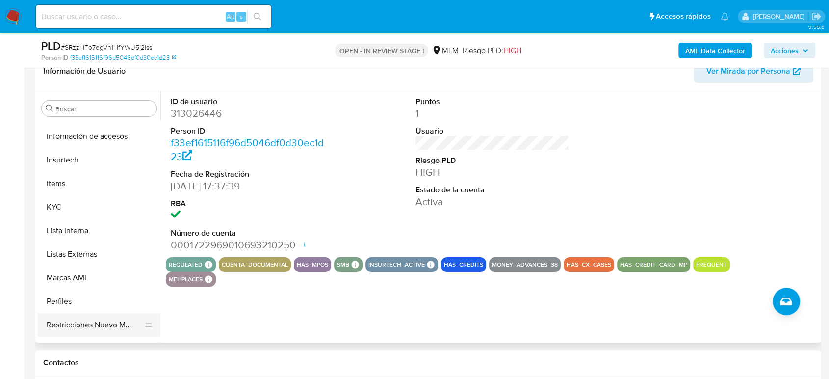
scroll to position [415, 0]
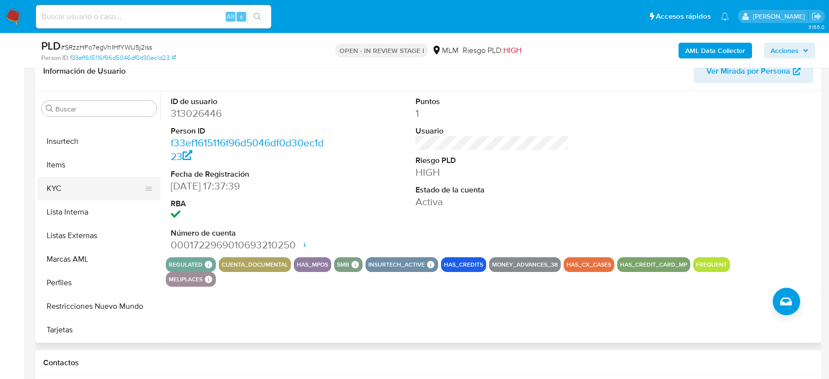
click at [68, 198] on button "KYC" at bounding box center [95, 189] width 115 height 24
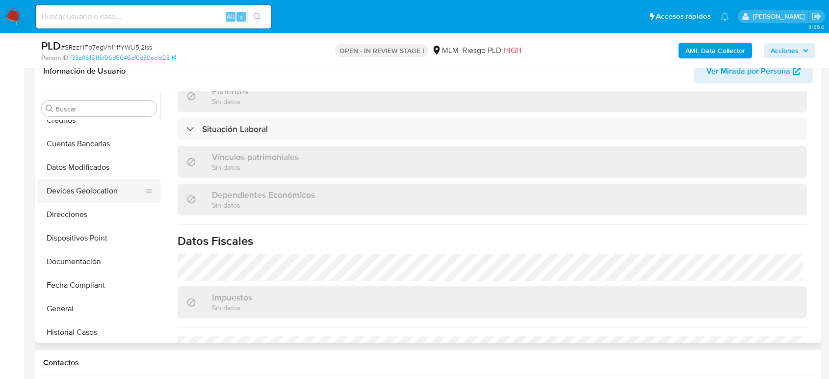
scroll to position [87, 0]
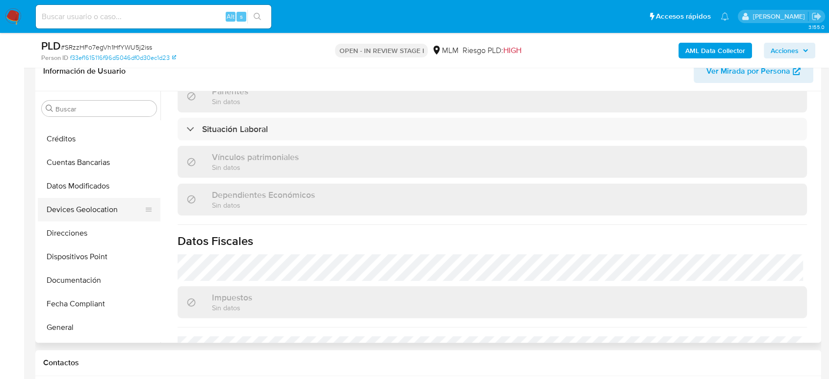
click at [105, 208] on button "Devices Geolocation" at bounding box center [95, 210] width 115 height 24
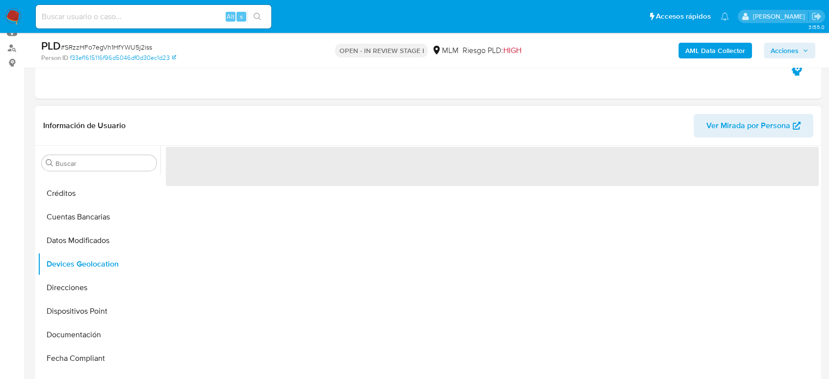
scroll to position [163, 0]
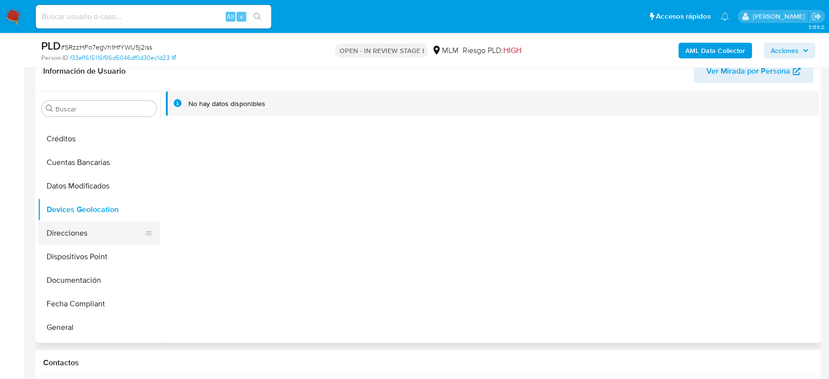
click at [69, 238] on button "Direcciones" at bounding box center [95, 233] width 115 height 24
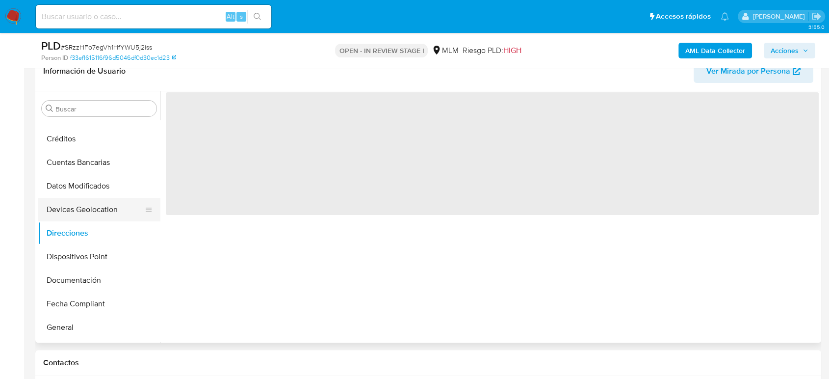
click at [91, 212] on button "Devices Geolocation" at bounding box center [95, 210] width 115 height 24
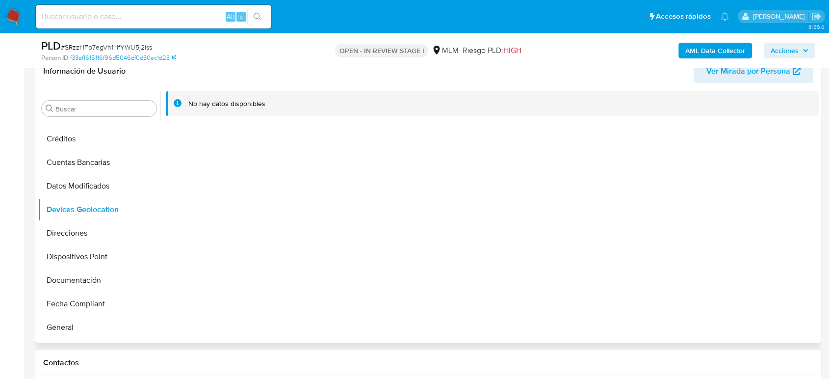
scroll to position [54, 0]
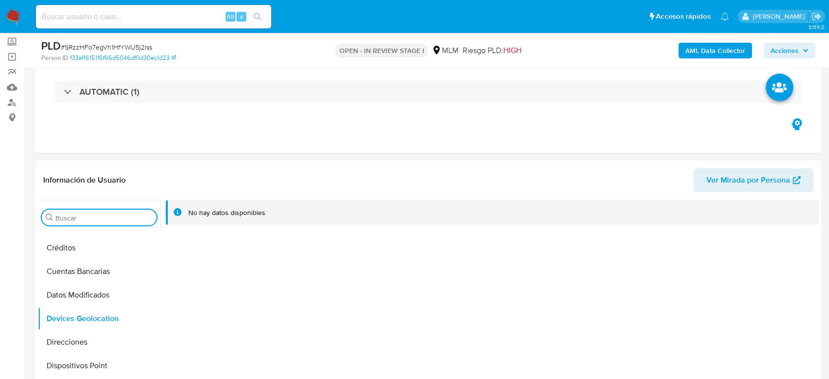
click at [110, 214] on input "Buscar" at bounding box center [103, 217] width 97 height 9
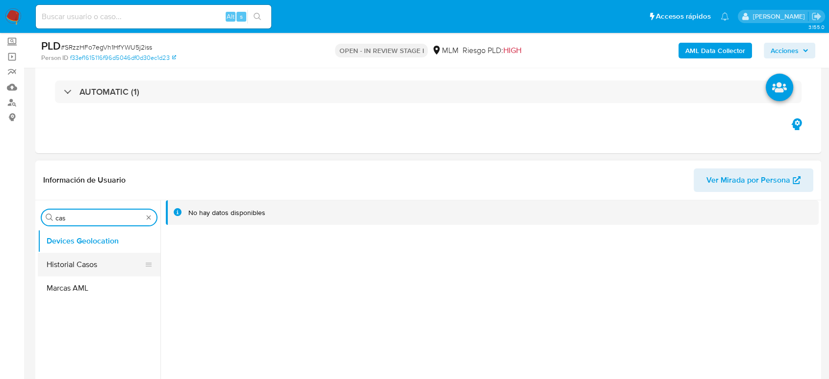
type input "cas"
click at [107, 260] on button "Historial Casos" at bounding box center [95, 265] width 115 height 24
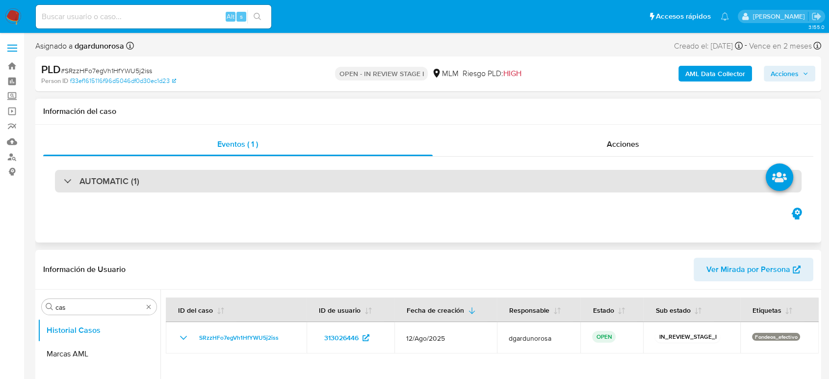
click at [226, 173] on div "AUTOMATIC (1)" at bounding box center [428, 181] width 747 height 23
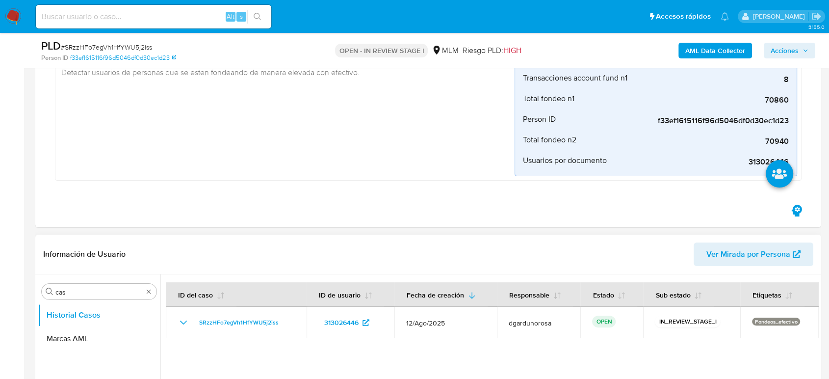
scroll to position [163, 0]
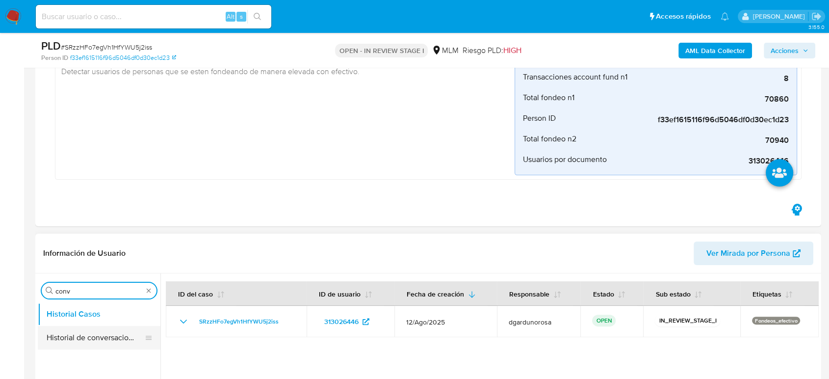
type input "conv"
click at [80, 348] on button "Historial de conversaciones" at bounding box center [95, 338] width 115 height 24
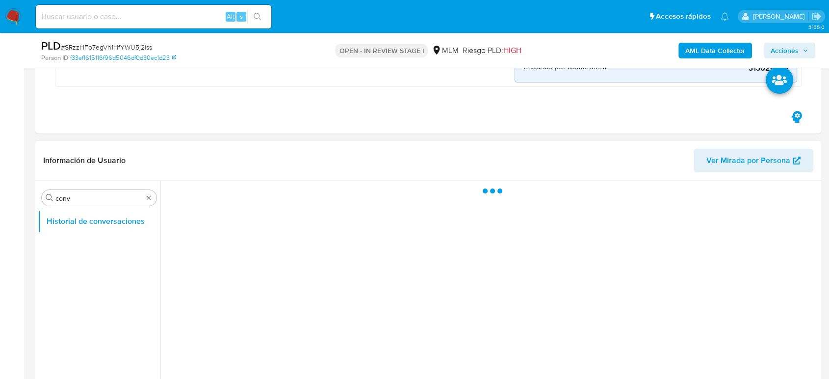
scroll to position [272, 0]
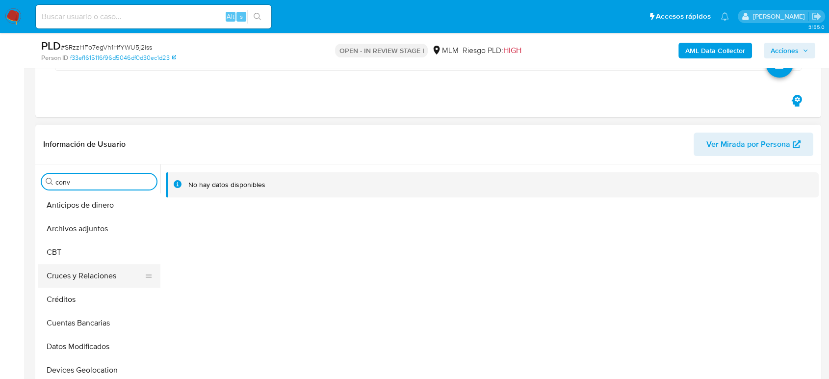
click at [107, 271] on button "Cruces y Relaciones" at bounding box center [95, 276] width 115 height 24
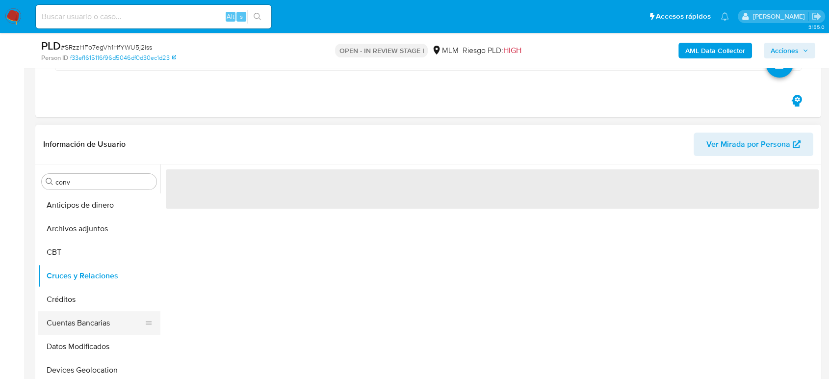
click at [102, 325] on button "Cuentas Bancarias" at bounding box center [95, 323] width 115 height 24
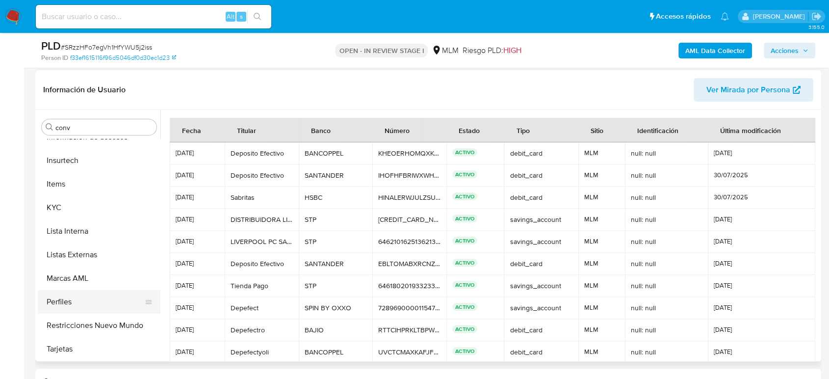
scroll to position [415, 0]
click at [72, 215] on button "KYC" at bounding box center [95, 207] width 115 height 24
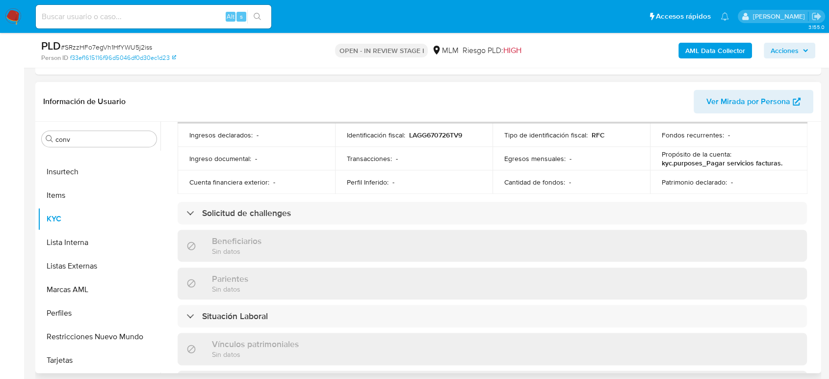
scroll to position [116, 0]
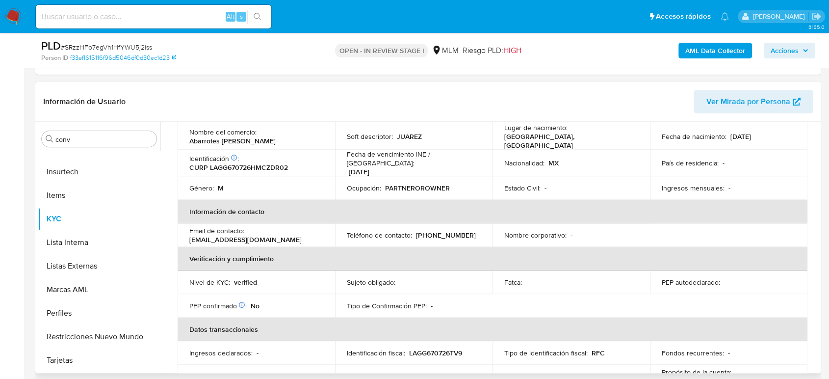
click at [447, 231] on p "(656) 6007307" at bounding box center [446, 235] width 60 height 9
copy p "6007307"
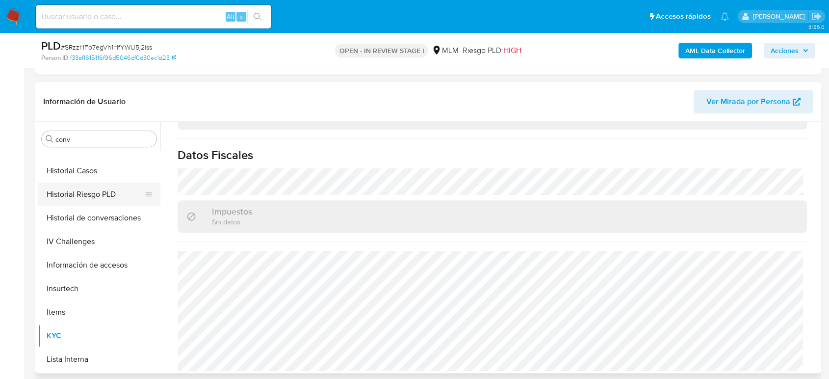
scroll to position [251, 0]
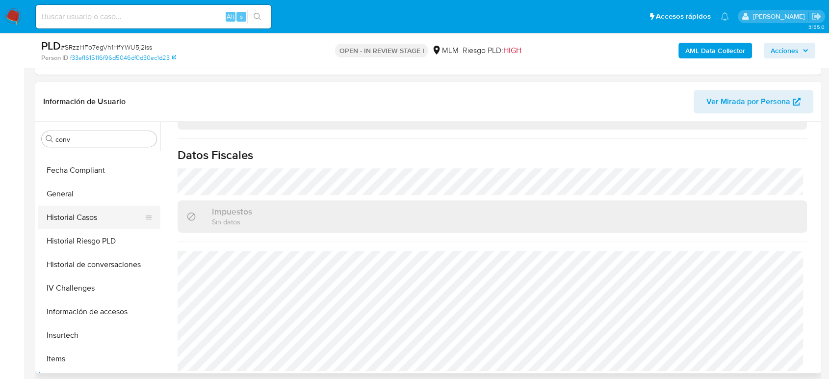
click at [85, 220] on button "Historial Casos" at bounding box center [95, 218] width 115 height 24
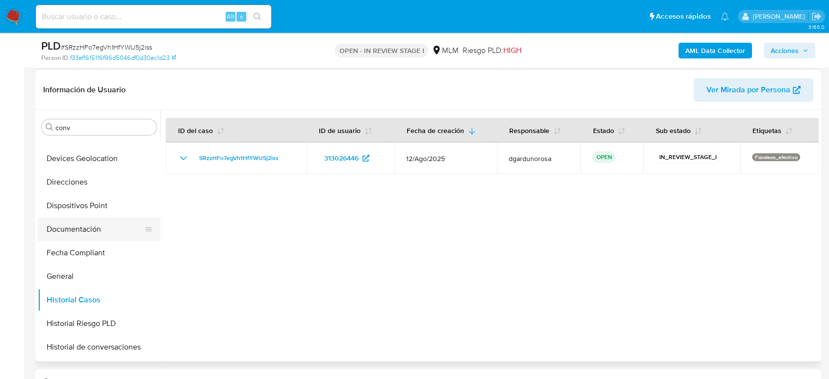
scroll to position [163, 0]
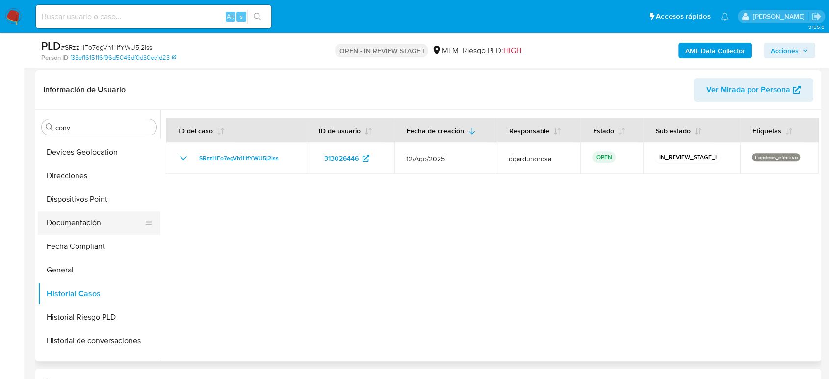
click at [88, 223] on button "Documentación" at bounding box center [95, 223] width 115 height 24
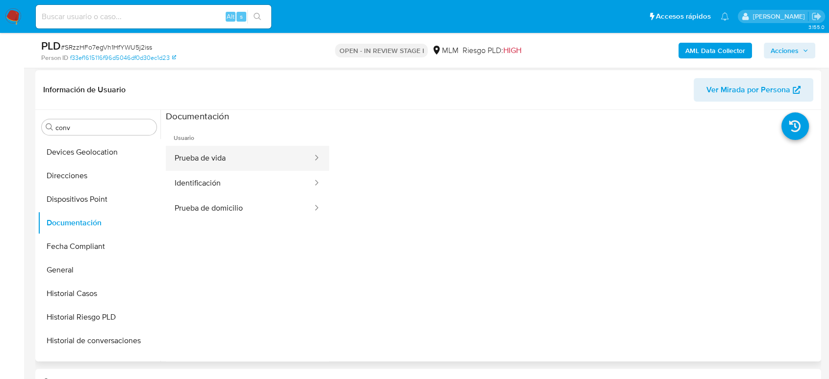
click at [224, 161] on button "Prueba de vida" at bounding box center [240, 158] width 148 height 25
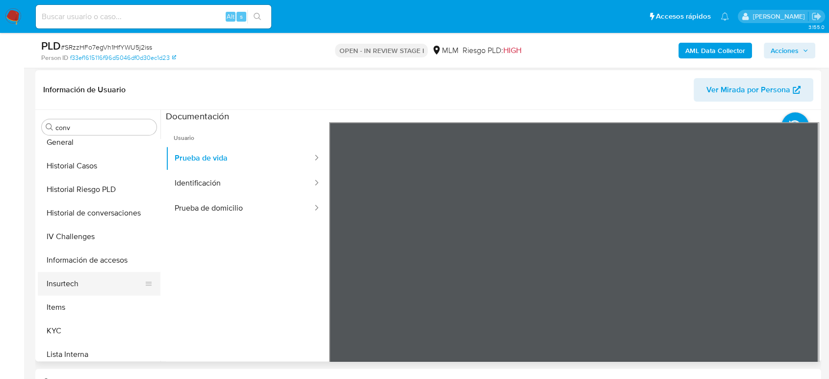
scroll to position [327, 0]
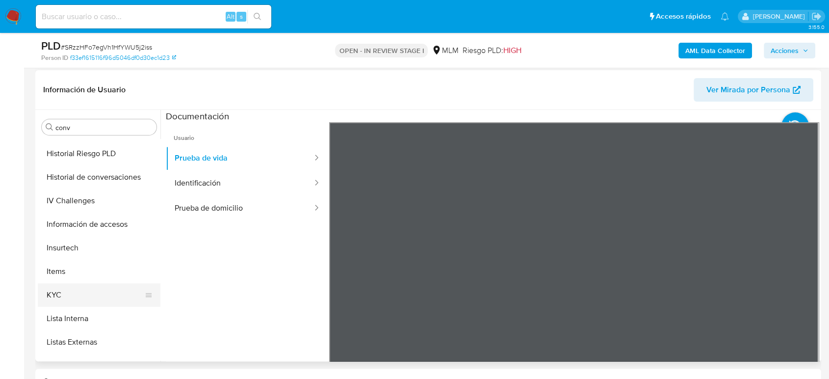
click at [83, 293] on button "KYC" at bounding box center [95, 295] width 115 height 24
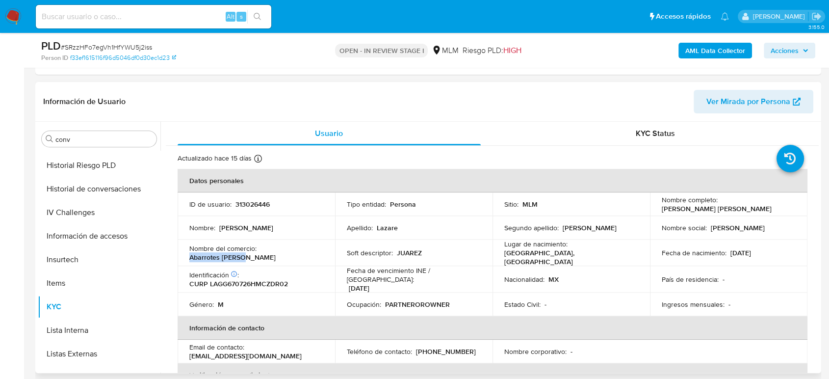
drag, startPoint x: 316, startPoint y: 252, endPoint x: 259, endPoint y: 249, distance: 57.5
click at [259, 249] on div "Nombre del comercio : Abarrotes Juarez" at bounding box center [256, 253] width 134 height 18
copy p "Abarrotes Juarez"
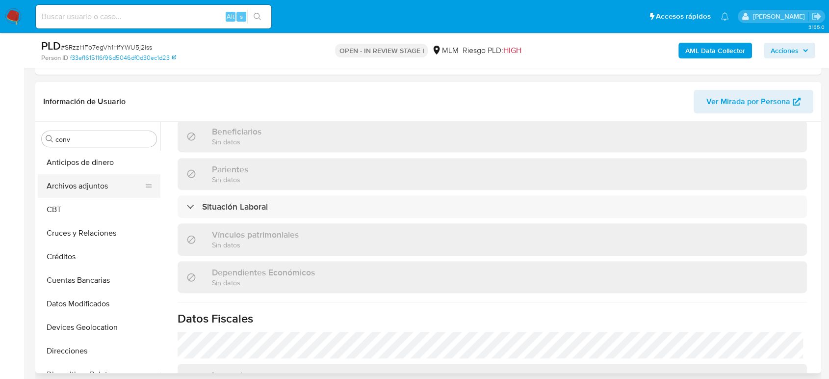
click at [94, 189] on button "Archivos adjuntos" at bounding box center [95, 186] width 115 height 24
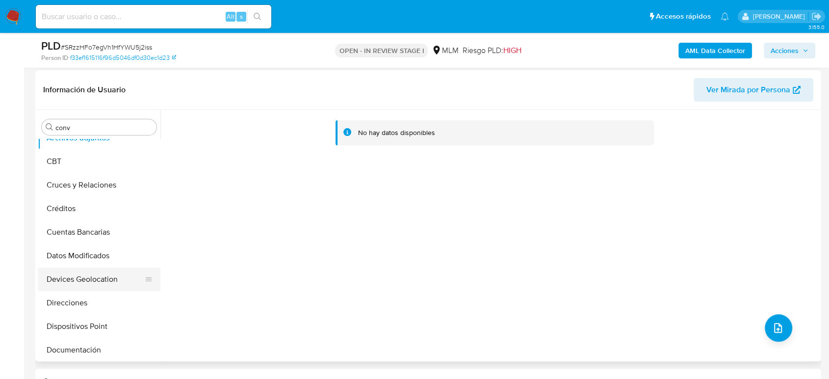
scroll to position [54, 0]
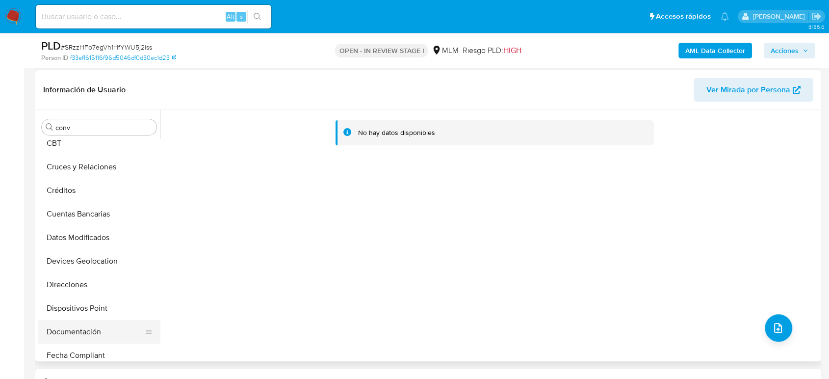
click at [91, 333] on button "Documentación" at bounding box center [95, 332] width 115 height 24
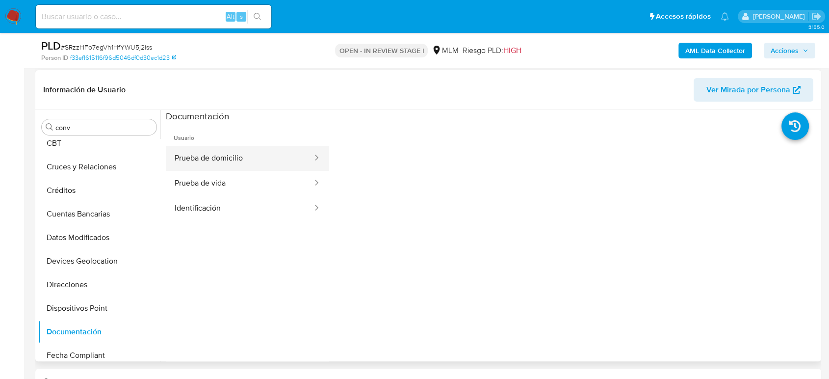
click at [258, 159] on button "Prueba de domicilio" at bounding box center [240, 158] width 148 height 25
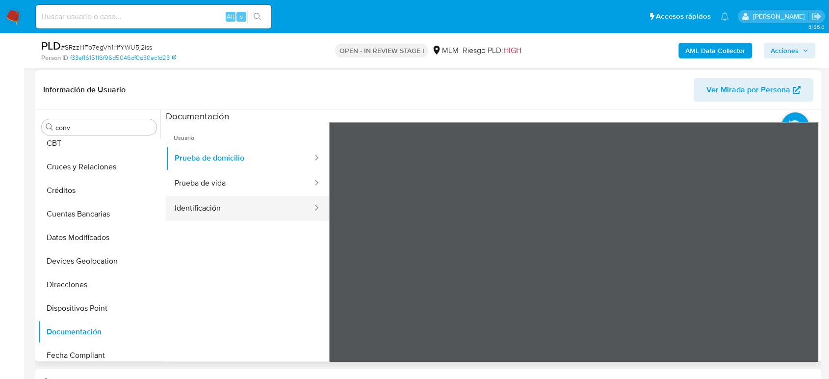
click at [260, 207] on button "Identificación" at bounding box center [240, 208] width 148 height 25
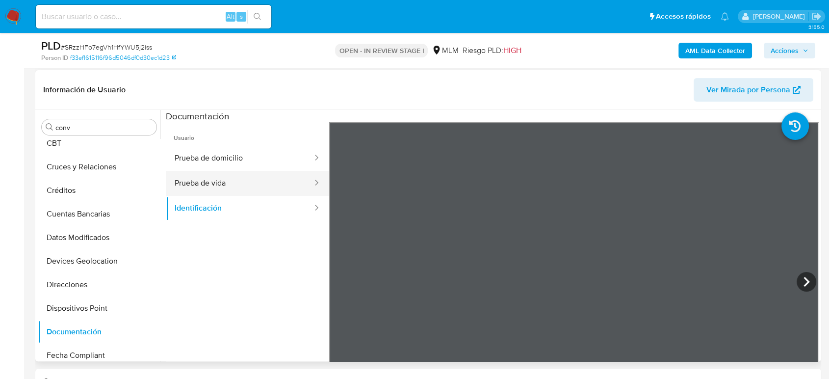
click at [257, 187] on button "Prueba de vida" at bounding box center [240, 183] width 148 height 25
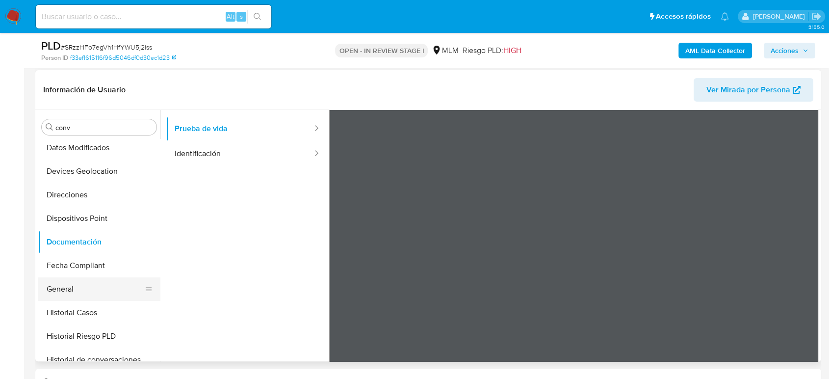
scroll to position [163, 0]
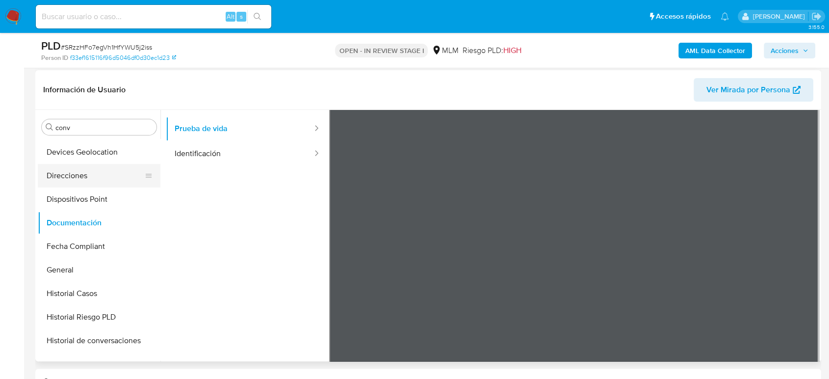
click at [71, 173] on button "Direcciones" at bounding box center [95, 176] width 115 height 24
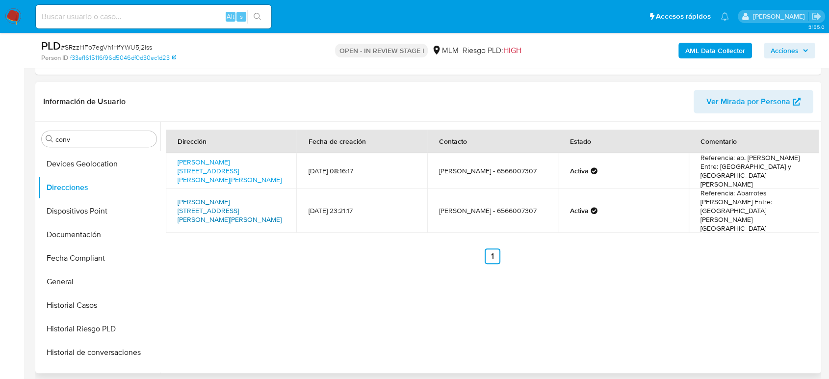
click at [198, 197] on link "Vicente Guerrero 5730, Juárez, Chihuahua, 32340, Mexico 5730" at bounding box center [230, 210] width 104 height 27
click at [214, 197] on link "Vicente Guerrero 5730, Juárez, Chihuahua, 32340, Mexico 5730" at bounding box center [230, 210] width 104 height 27
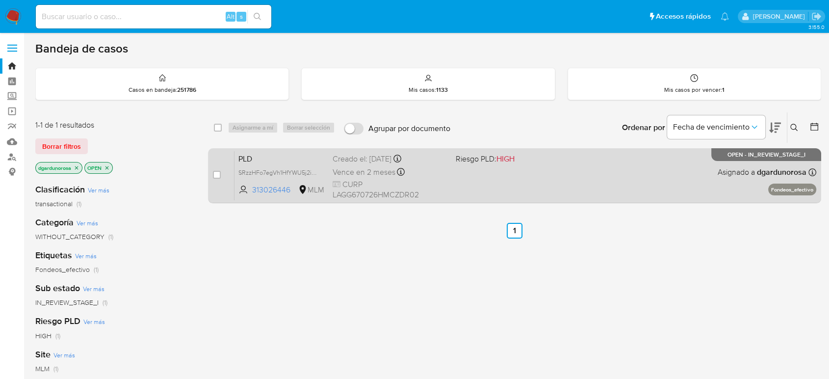
click at [581, 179] on div "PLD SRzzHFo7egVh1HfYWU5j2iss 313026446 MLM Riesgo PLD: HIGH Creado el: [DATE] C…" at bounding box center [525, 176] width 582 height 50
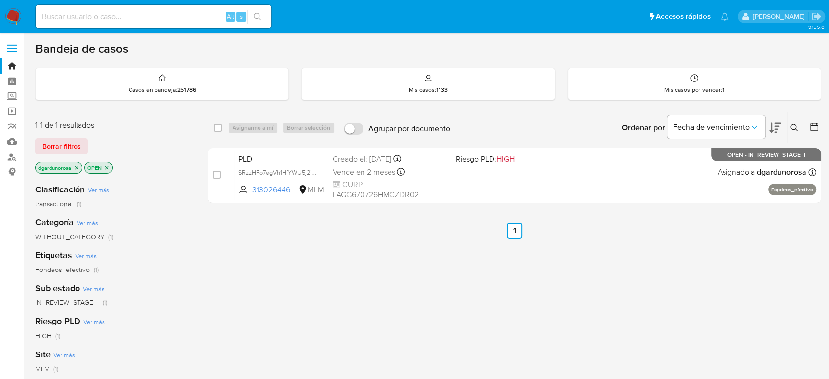
click at [14, 20] on img at bounding box center [13, 16] width 17 height 17
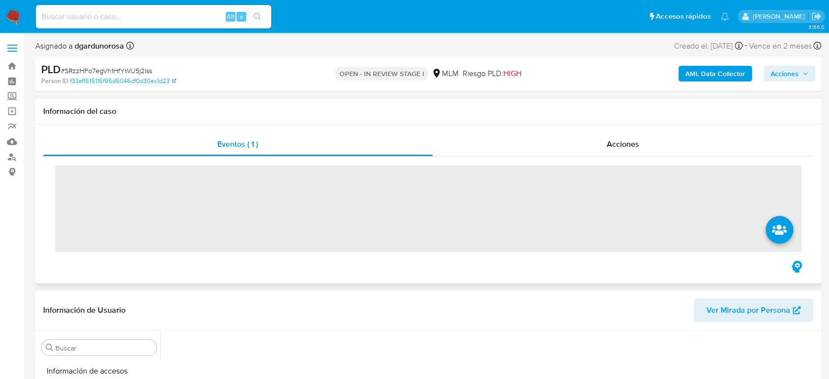
scroll to position [415, 0]
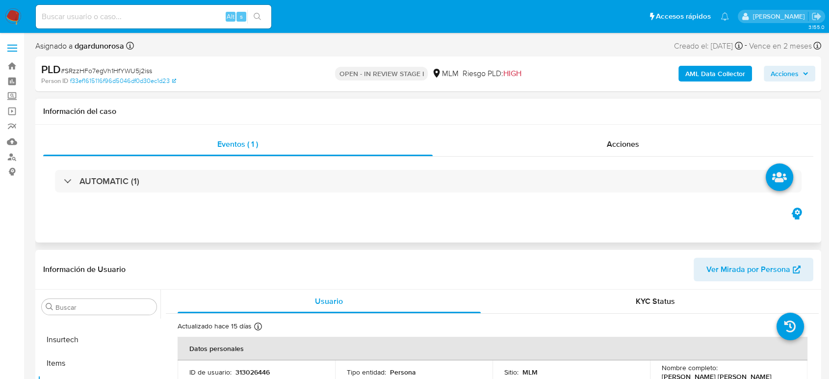
select select "10"
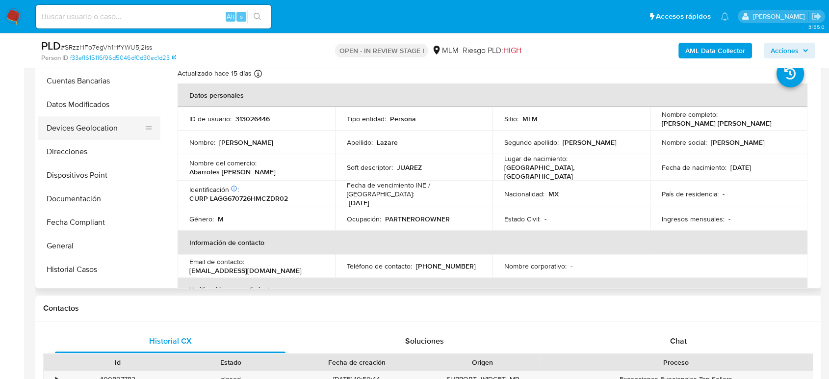
scroll to position [0, 0]
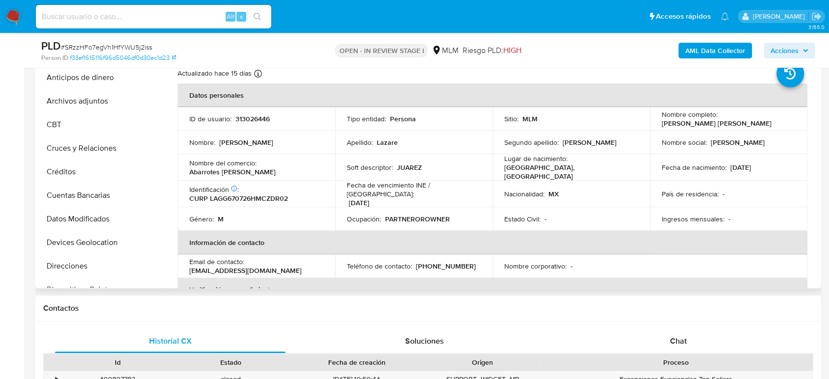
drag, startPoint x: 96, startPoint y: 97, endPoint x: 279, endPoint y: 172, distance: 197.6
click at [96, 97] on button "Archivos adjuntos" at bounding box center [99, 101] width 123 height 24
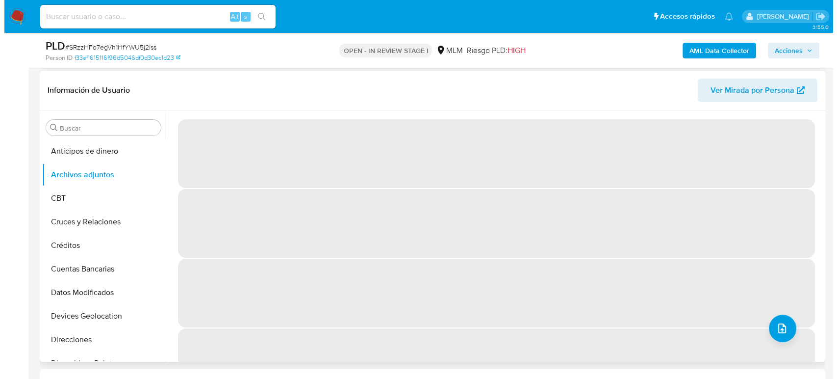
scroll to position [163, 0]
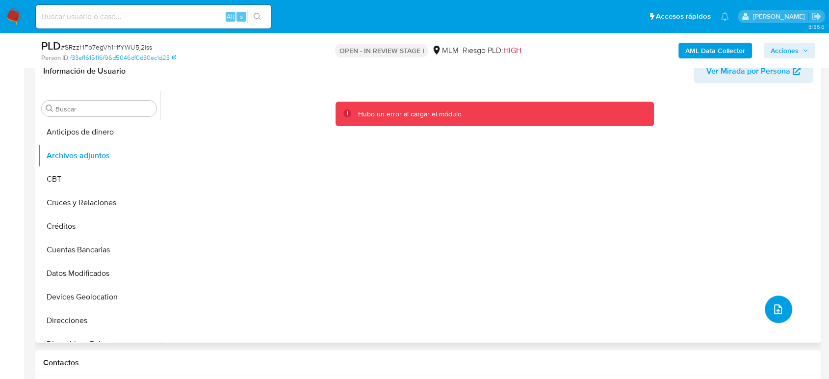
click at [781, 307] on icon "upload-file" at bounding box center [778, 309] width 12 height 12
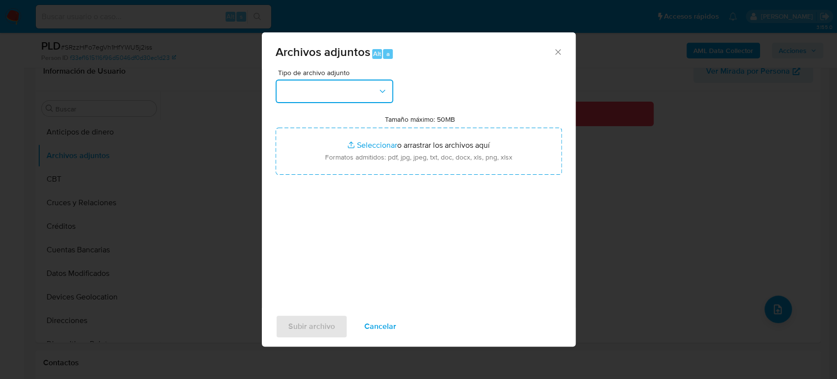
click at [327, 83] on button "button" at bounding box center [335, 91] width 118 height 24
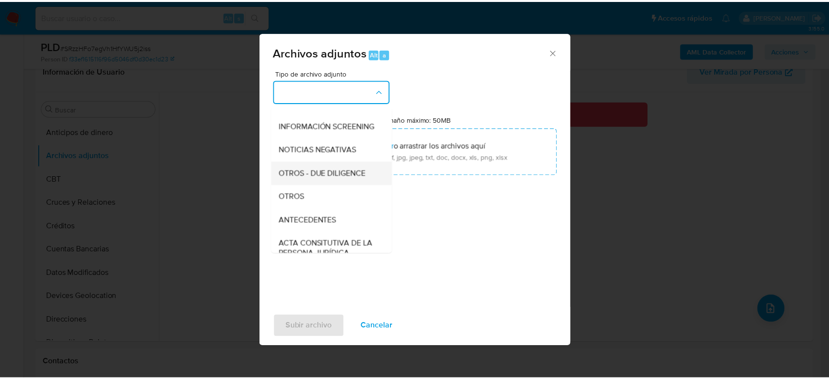
scroll to position [109, 0]
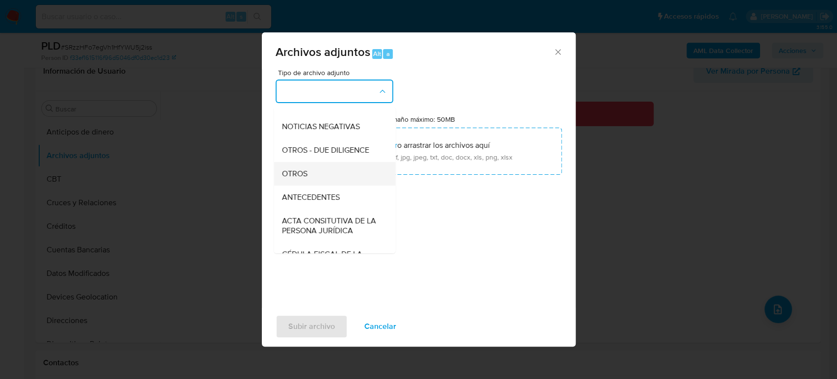
click at [303, 179] on span "OTROS" at bounding box center [295, 174] width 26 height 10
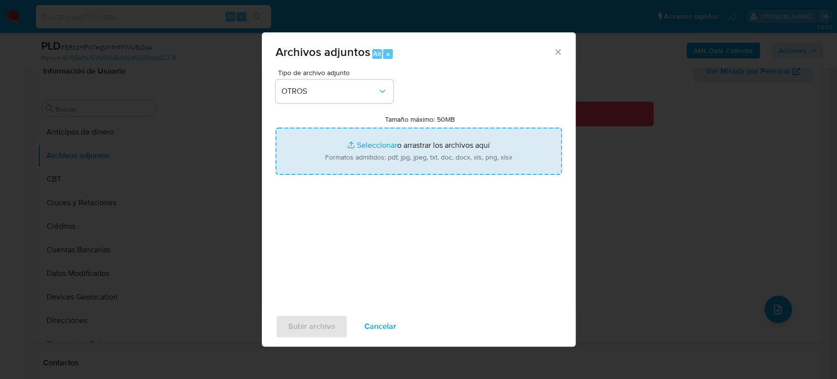
type input "C:\fakepath\313026446_Gerardo Lazare_Agosto2025.pdf"
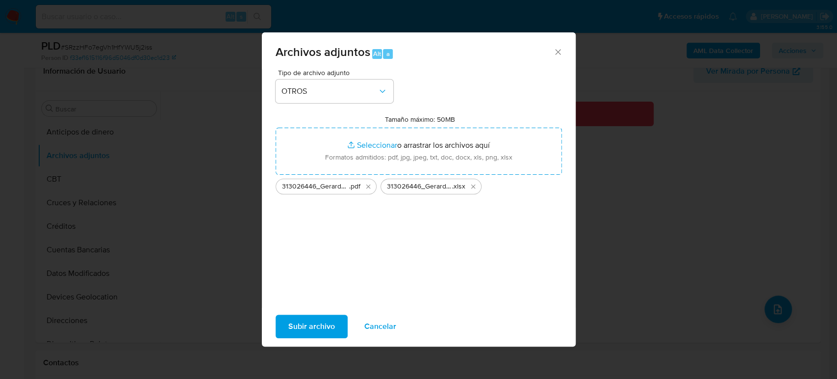
click at [326, 320] on span "Subir archivo" at bounding box center [311, 326] width 47 height 22
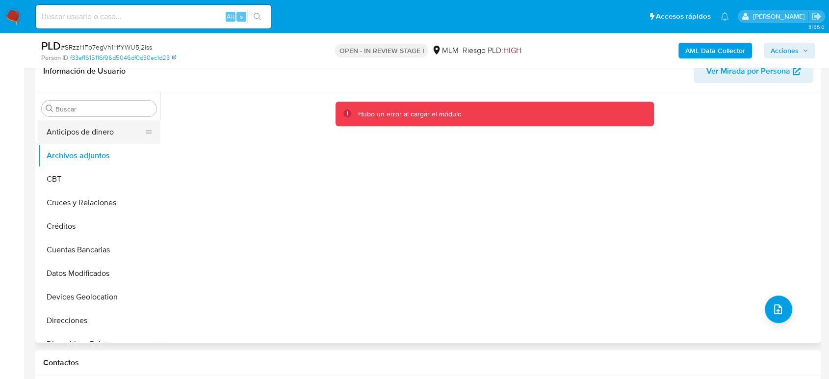
click at [85, 131] on button "Anticipos de dinero" at bounding box center [95, 132] width 115 height 24
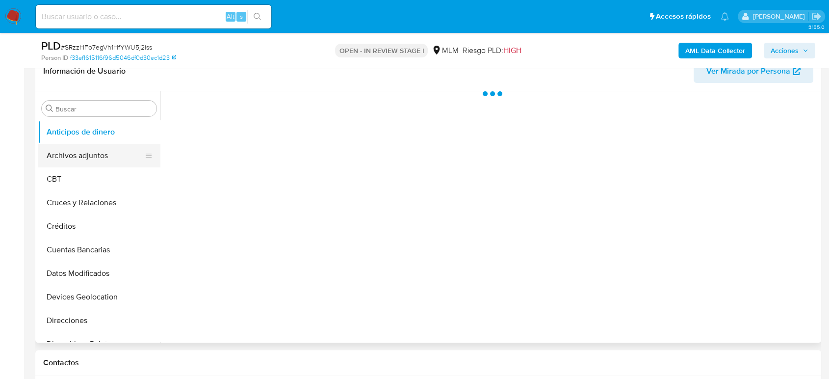
click at [88, 155] on button "Archivos adjuntos" at bounding box center [95, 156] width 115 height 24
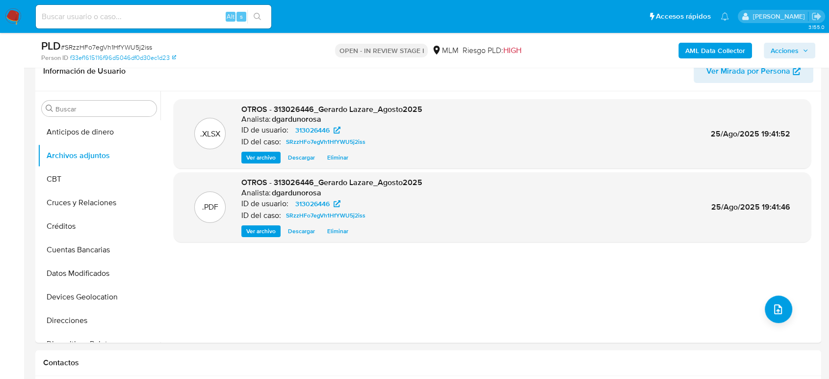
click at [794, 54] on span "Acciones" at bounding box center [785, 51] width 28 height 16
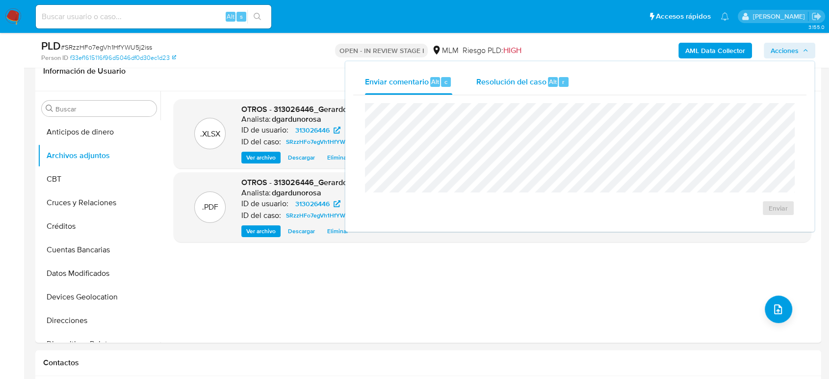
click at [525, 89] on div "Resolución del caso Alt r" at bounding box center [523, 82] width 94 height 26
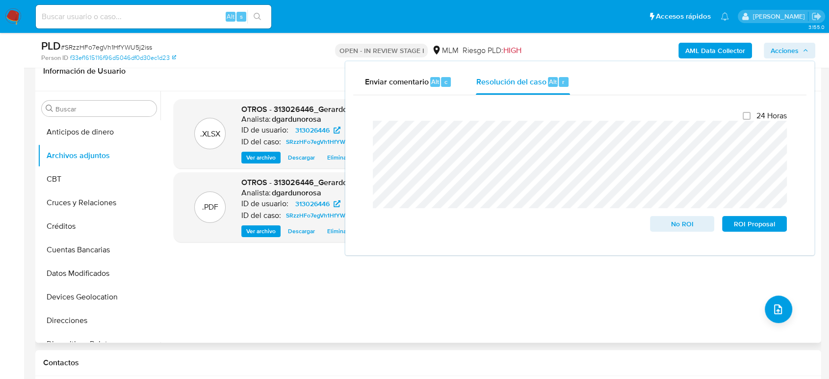
click at [626, 289] on div ".XLSX OTROS - 313026446_Gerardo Lazare_Agosto2025 Analista: dgardunorosa ID de …" at bounding box center [492, 216] width 637 height 235
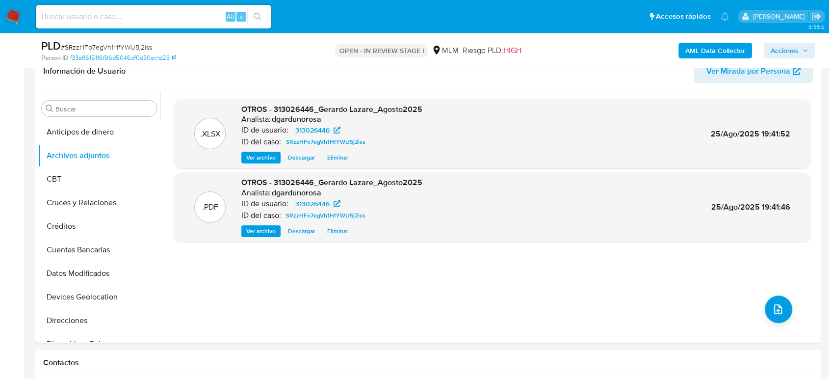
click at [797, 45] on span "Acciones" at bounding box center [785, 51] width 28 height 16
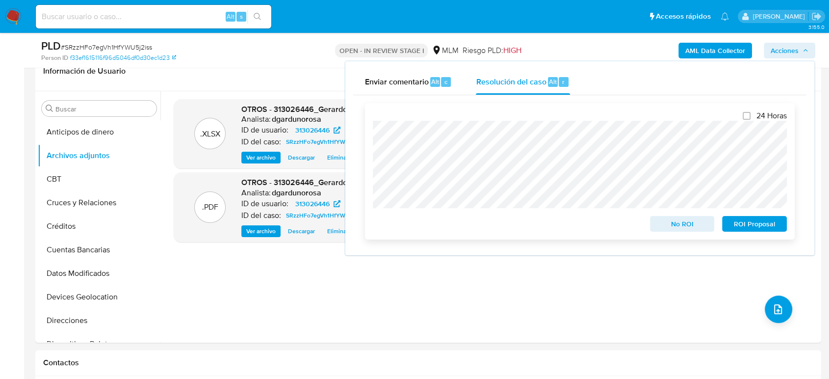
click at [665, 224] on span "No ROI" at bounding box center [682, 224] width 51 height 14
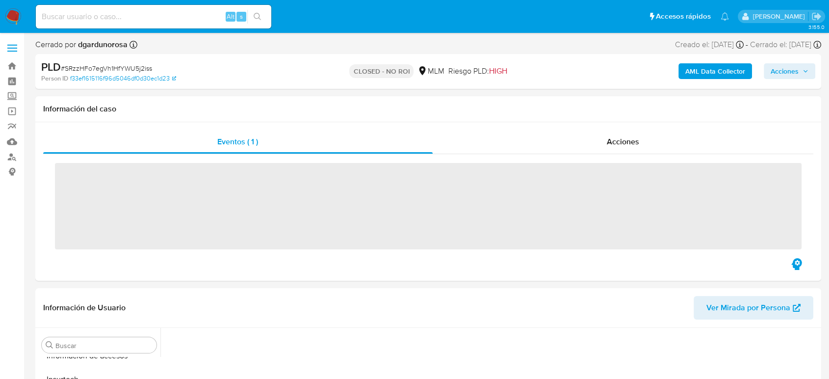
scroll to position [415, 0]
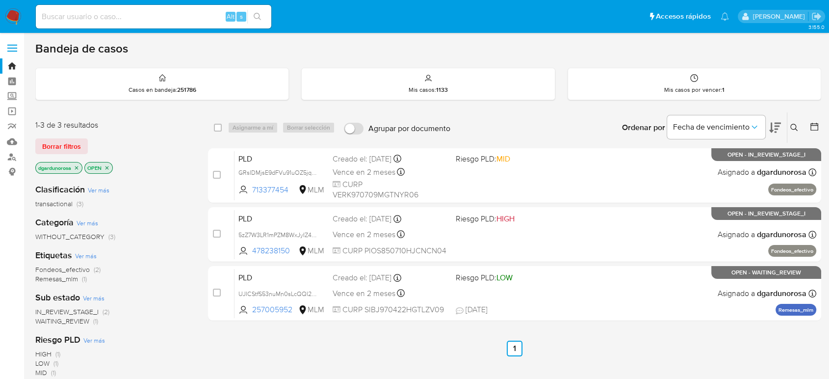
click at [107, 168] on icon "close-filter" at bounding box center [107, 168] width 6 height 6
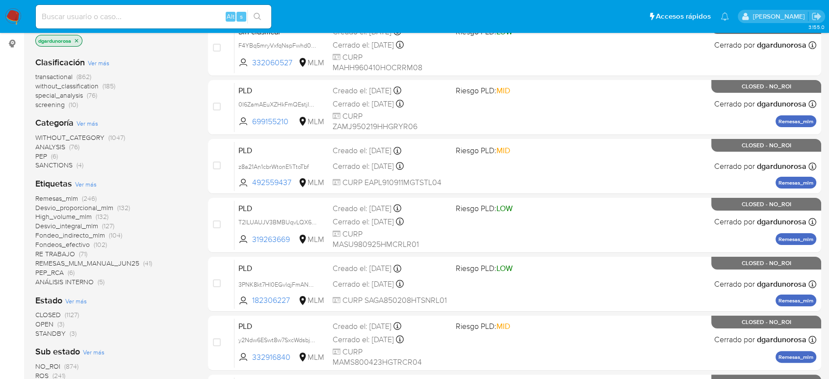
scroll to position [163, 0]
